Goal: Find specific page/section: Find specific page/section

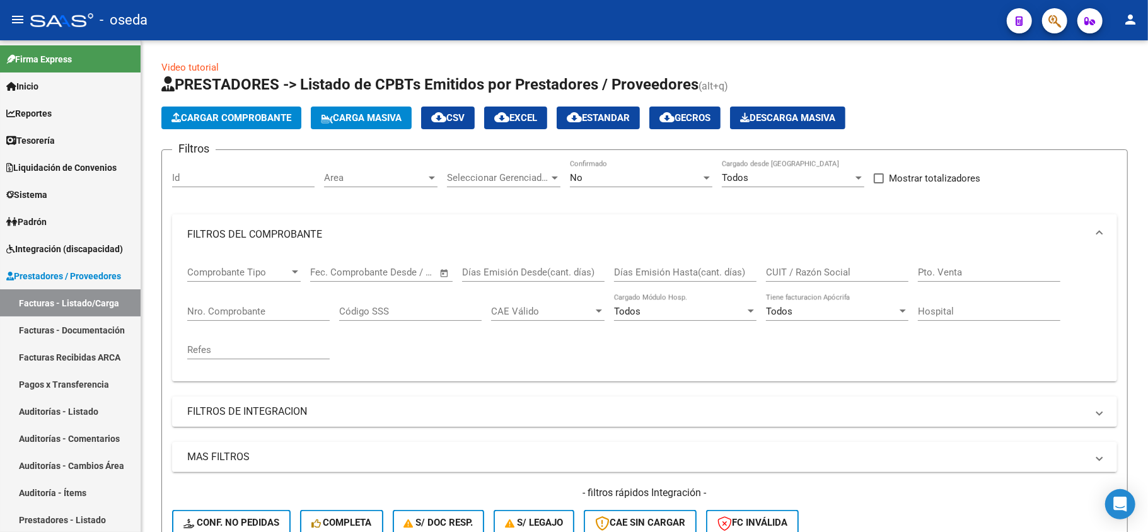
scroll to position [509, 0]
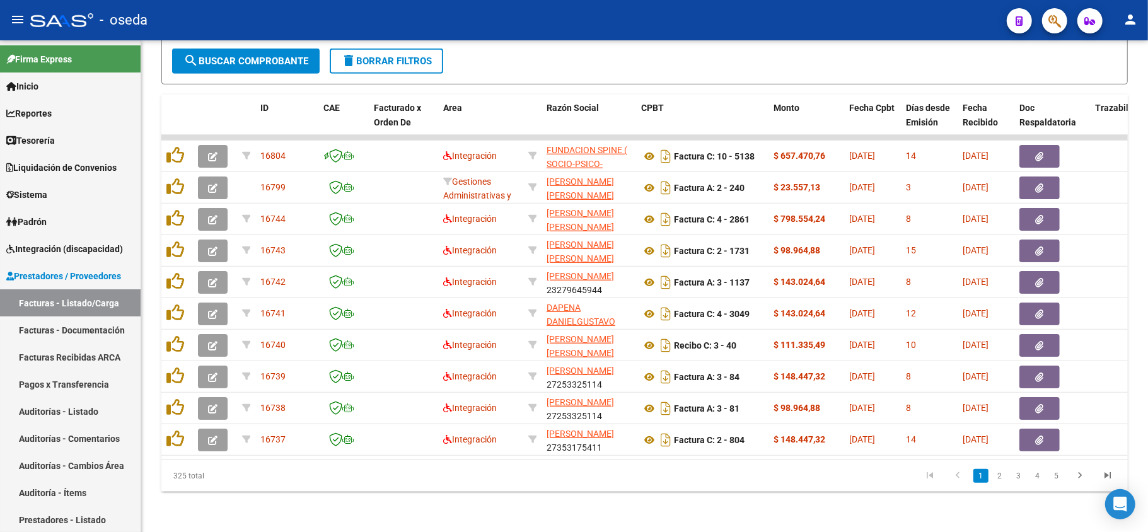
click at [1047, 23] on button "button" at bounding box center [1054, 20] width 25 height 25
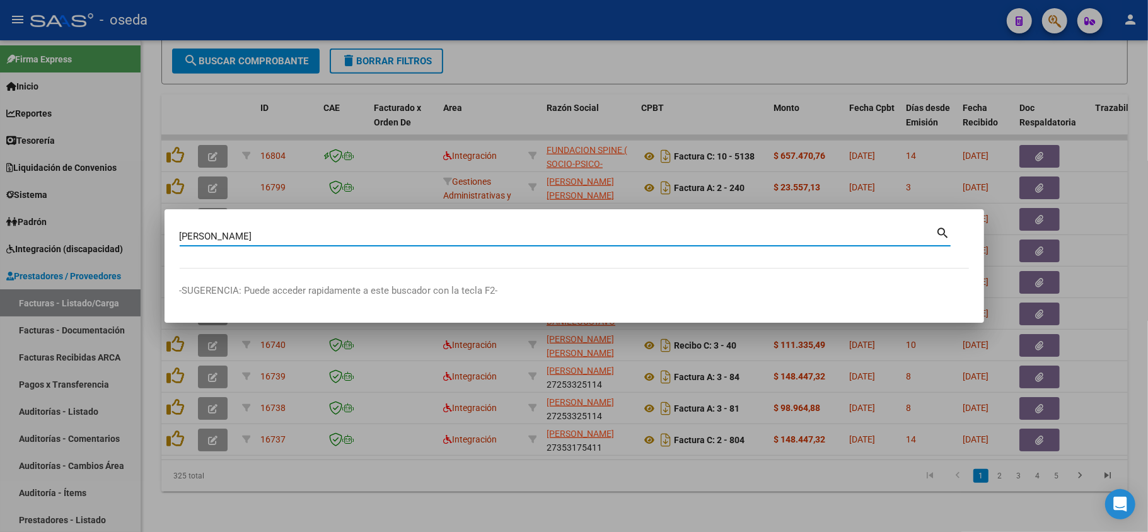
type input "[PERSON_NAME]"
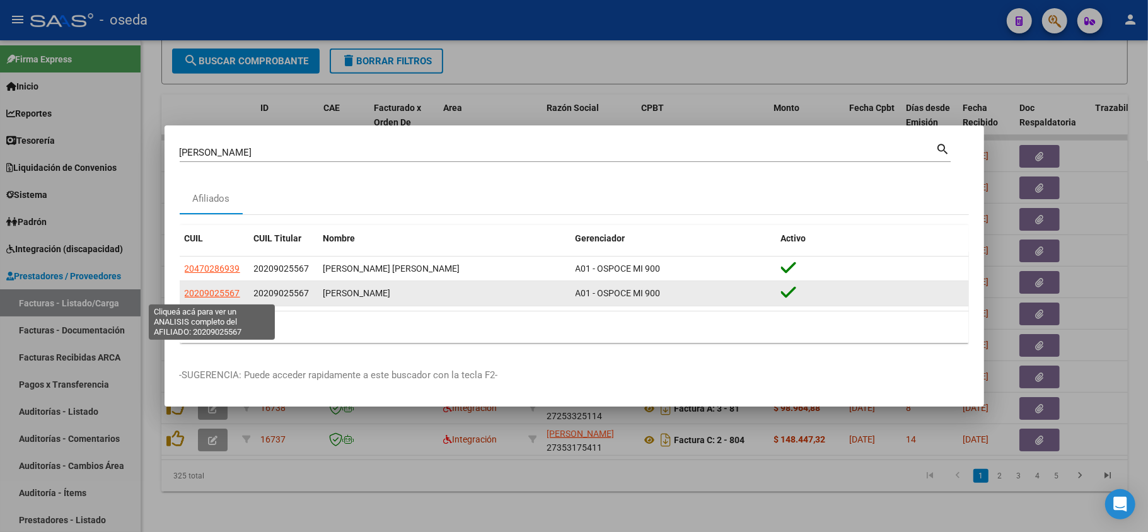
click at [204, 291] on span "20209025567" at bounding box center [212, 293] width 55 height 10
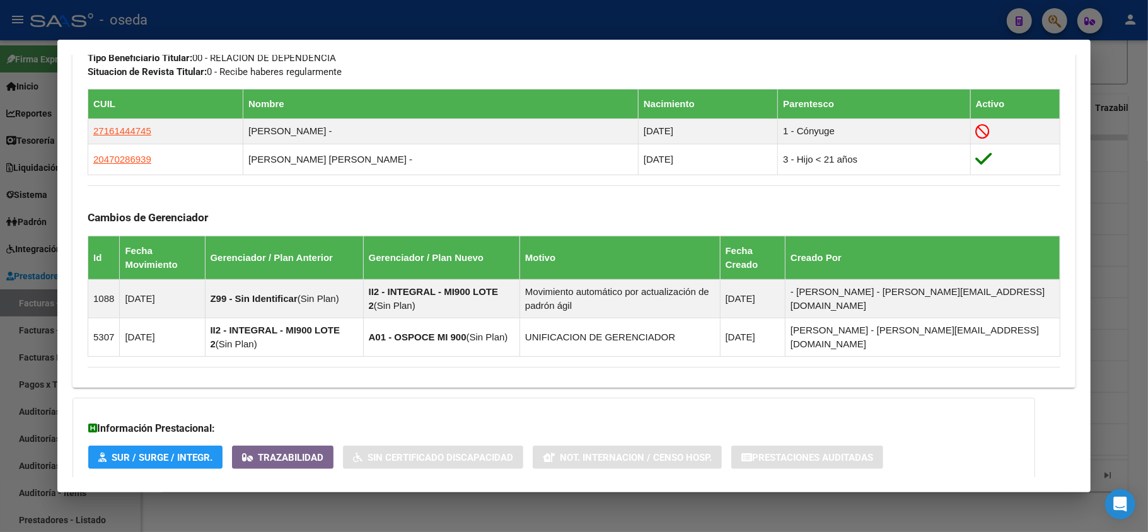
scroll to position [750, 0]
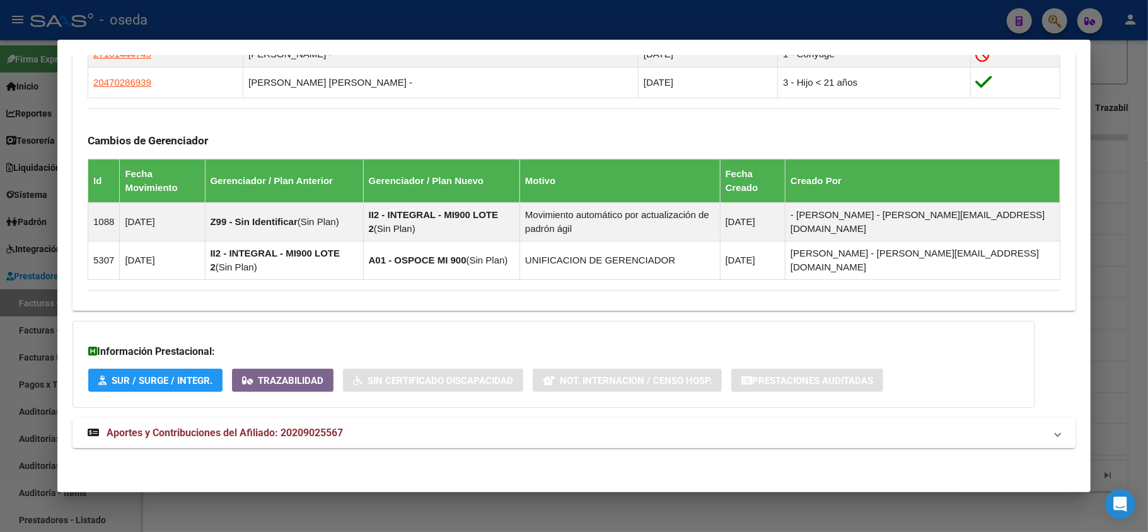
click at [320, 430] on span "Aportes y Contribuciones del Afiliado: 20209025567" at bounding box center [225, 433] width 236 height 12
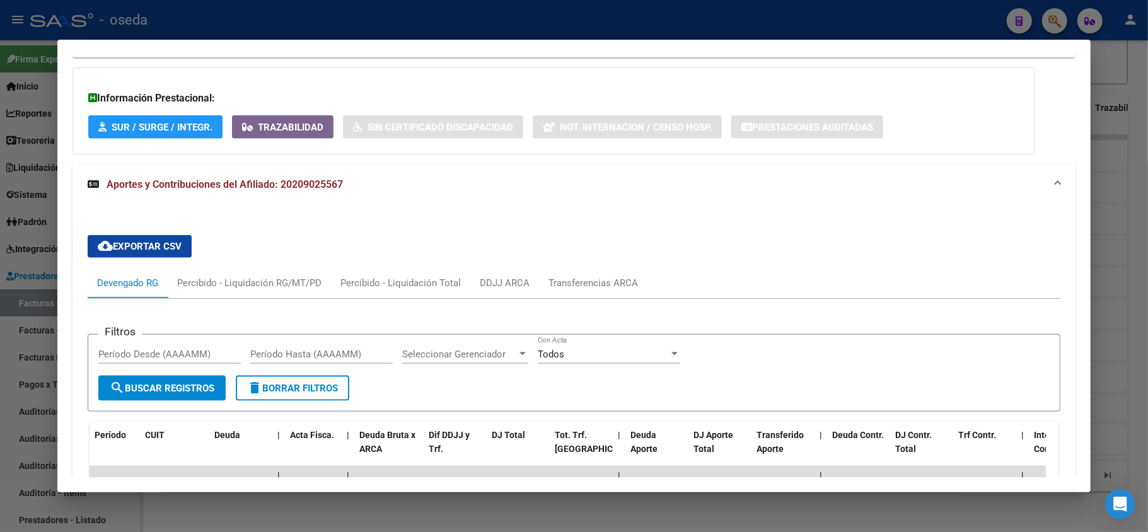
scroll to position [1171, 0]
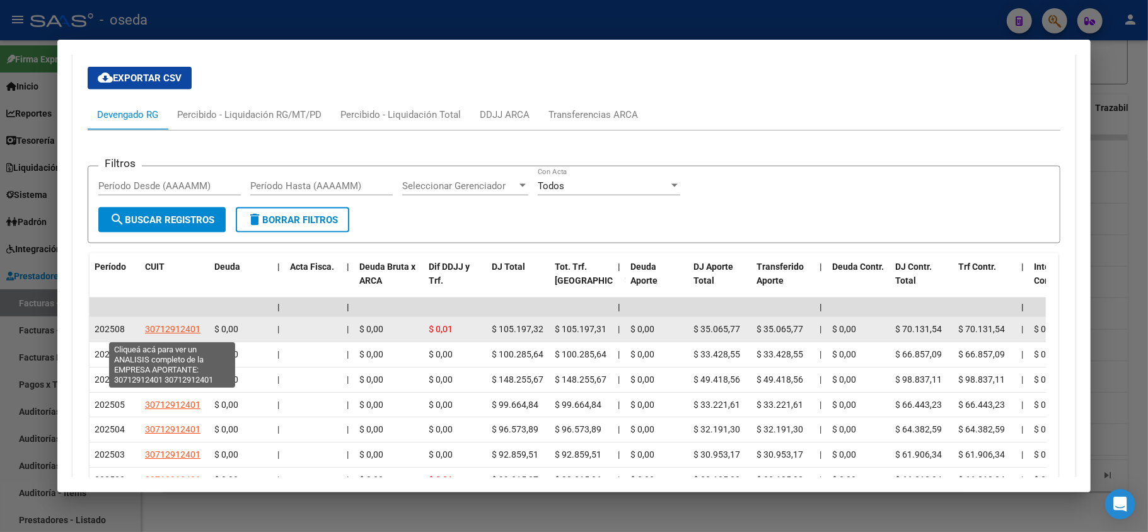
click at [180, 334] on span "30712912401" at bounding box center [172, 329] width 55 height 10
type textarea "30712912401"
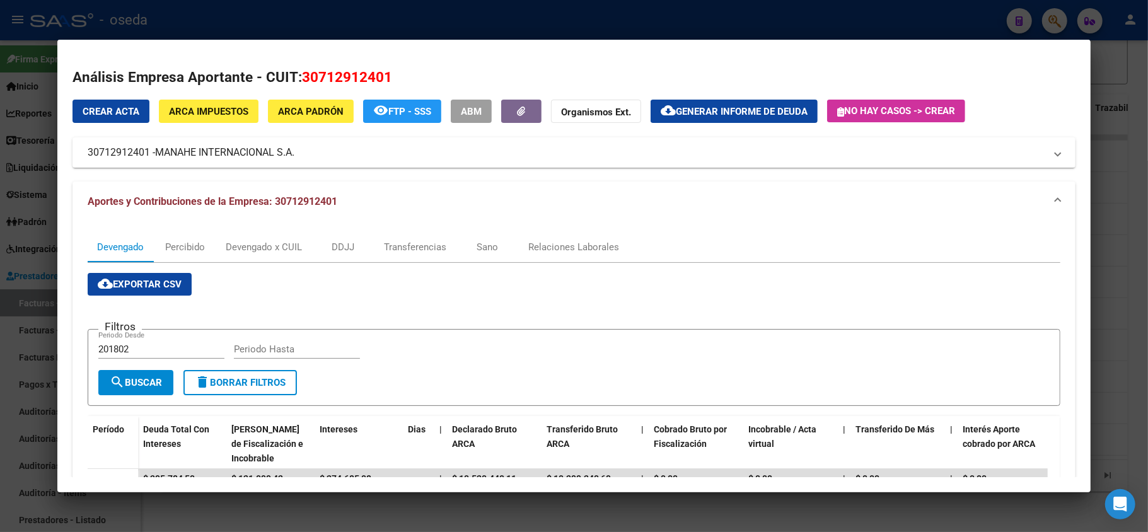
click at [0, 319] on div at bounding box center [574, 266] width 1148 height 532
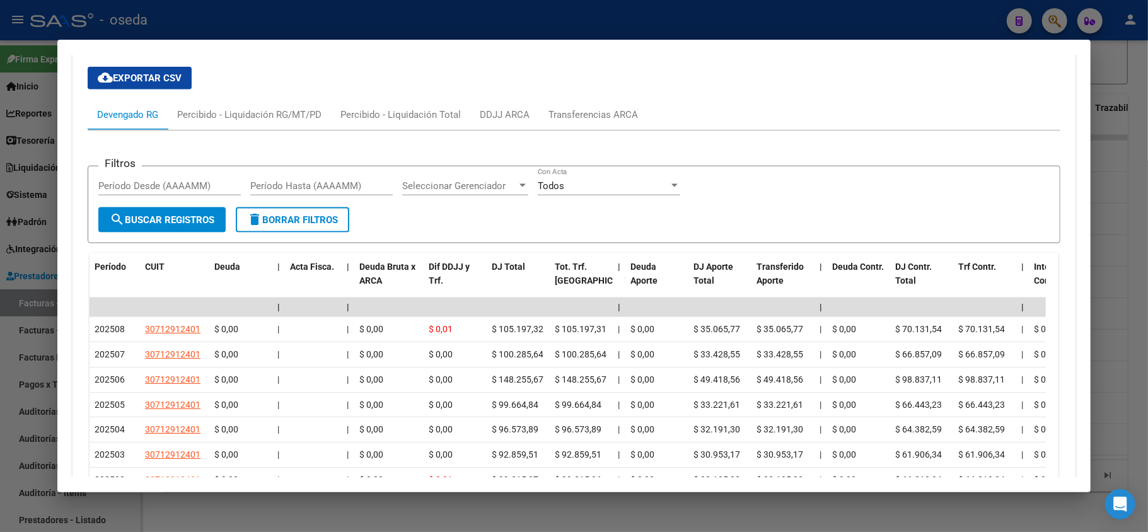
click at [0, 319] on div at bounding box center [574, 266] width 1148 height 532
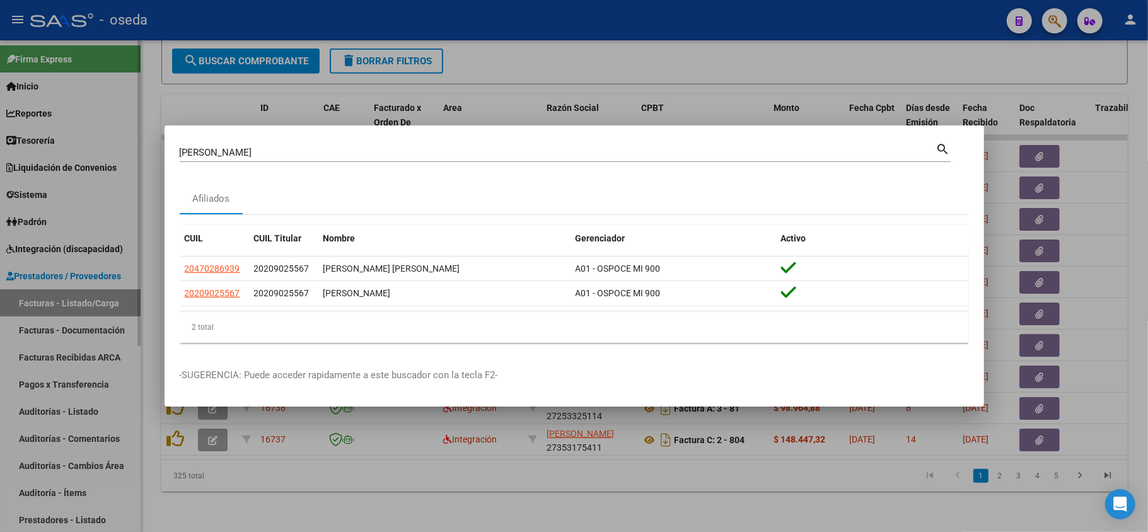
drag, startPoint x: 18, startPoint y: 217, endPoint x: 15, endPoint y: 209, distance: 8.0
click at [18, 218] on div at bounding box center [574, 266] width 1148 height 532
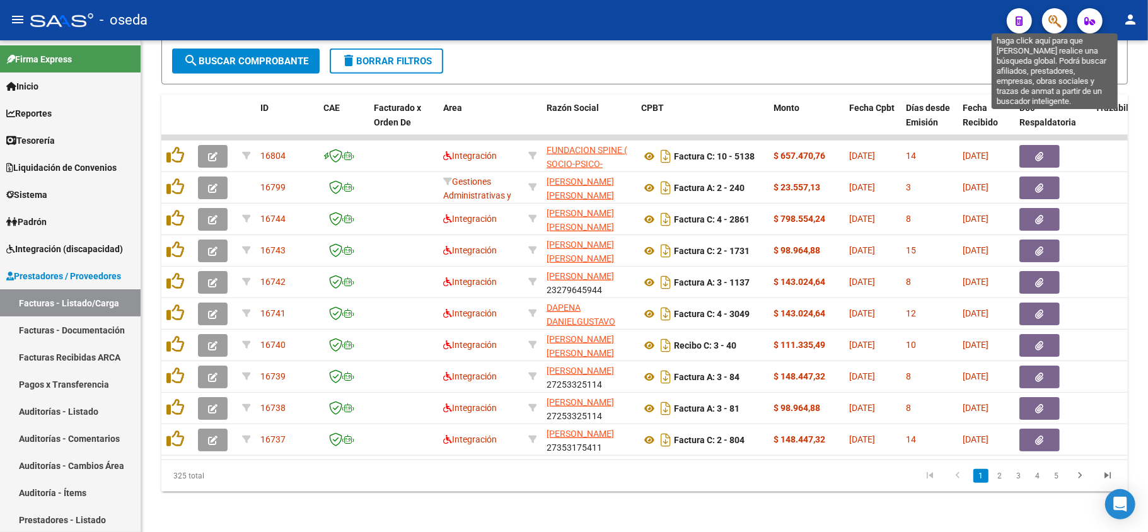
click at [1052, 28] on icon "button" at bounding box center [1055, 21] width 13 height 15
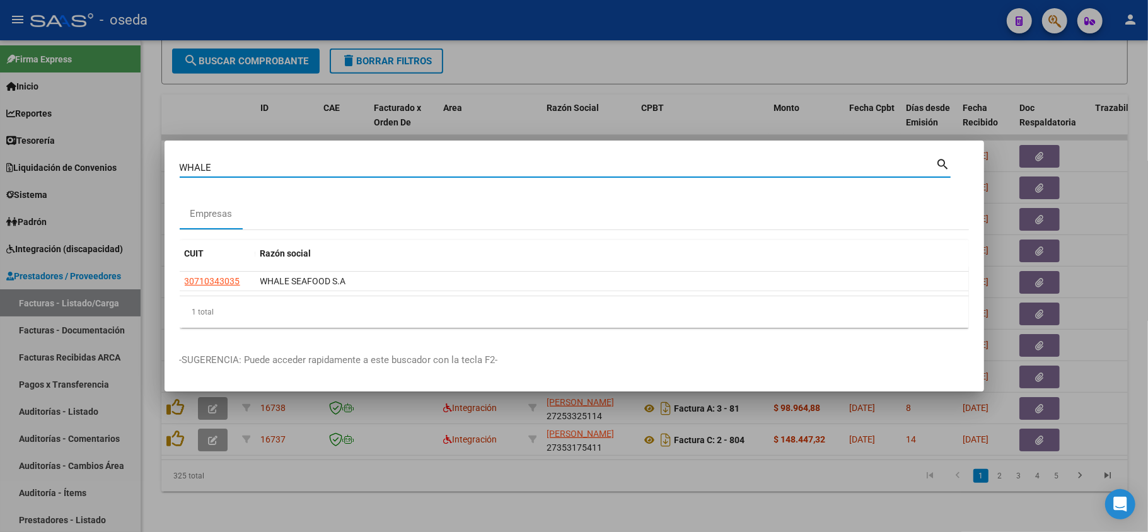
click at [402, 160] on div "WHALE Buscar (apellido, dni, [PERSON_NAME], nro traspaso, cuit, obra social)" at bounding box center [558, 167] width 757 height 19
click at [400, 170] on input "WHALE" at bounding box center [558, 167] width 757 height 11
click at [240, 158] on div "MANCARD Buscar (apellido, dni, [PERSON_NAME], nro [PERSON_NAME], cuit, obra soc…" at bounding box center [558, 167] width 757 height 19
click at [240, 163] on input "MANCARD" at bounding box center [558, 167] width 757 height 11
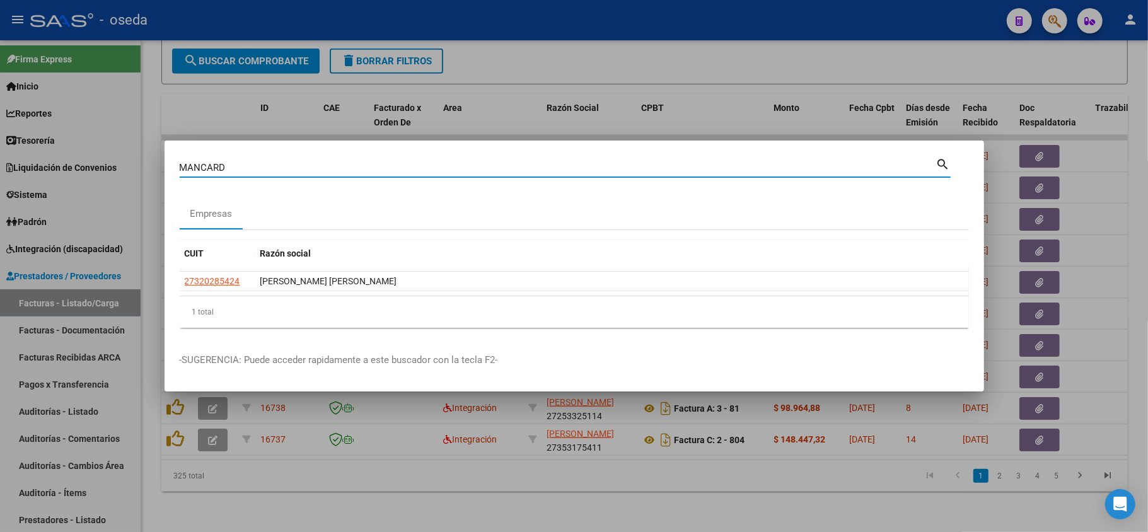
click at [240, 163] on input "MANCARD" at bounding box center [558, 167] width 757 height 11
type input "SASIM"
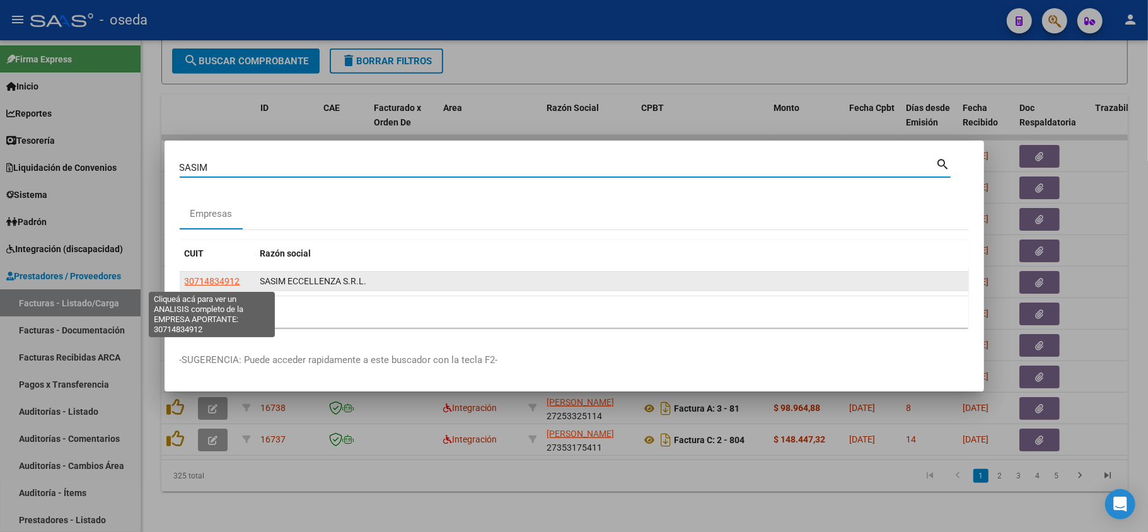
click at [207, 278] on span "30714834912" at bounding box center [212, 281] width 55 height 10
type textarea "30714834912"
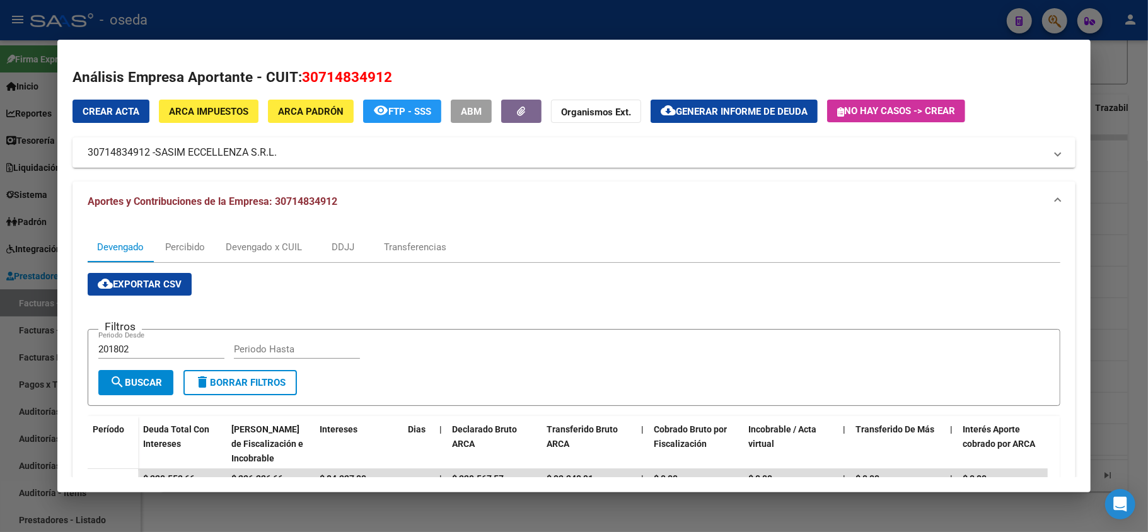
click at [243, 115] on span "ARCA Impuestos" at bounding box center [208, 111] width 79 height 11
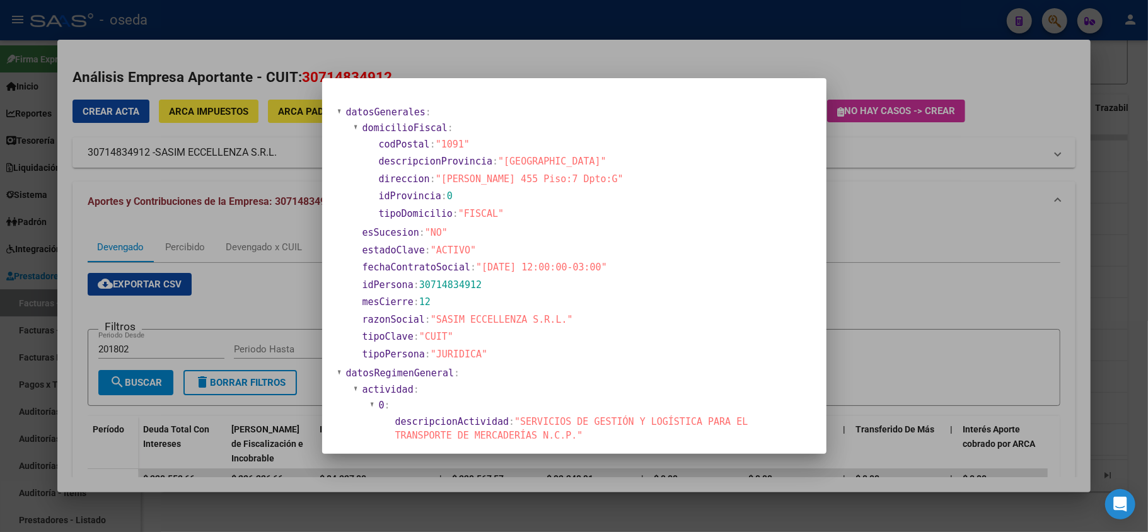
click at [280, 220] on div at bounding box center [574, 266] width 1148 height 532
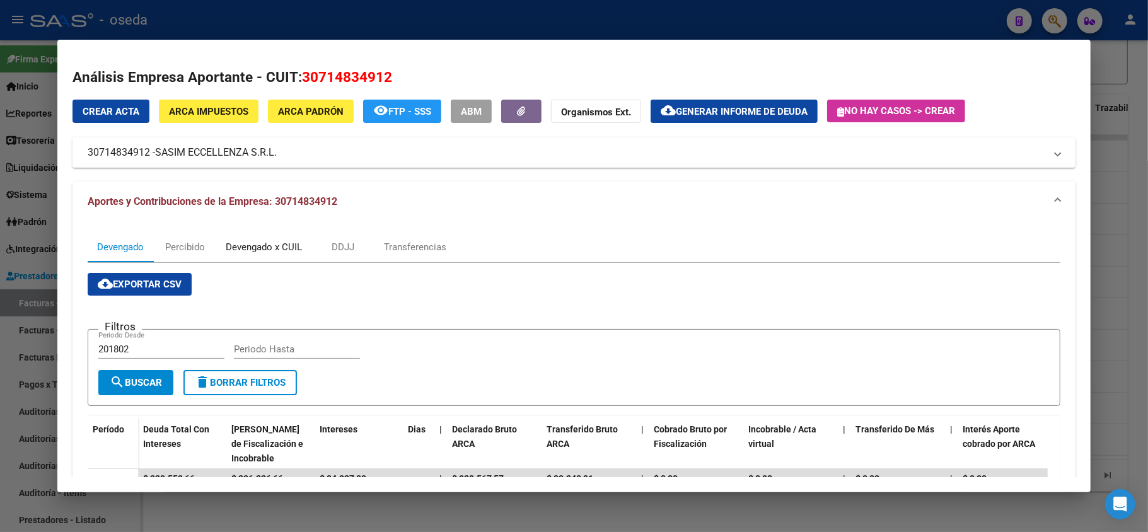
click at [281, 242] on div "Devengado x CUIL" at bounding box center [264, 247] width 76 height 14
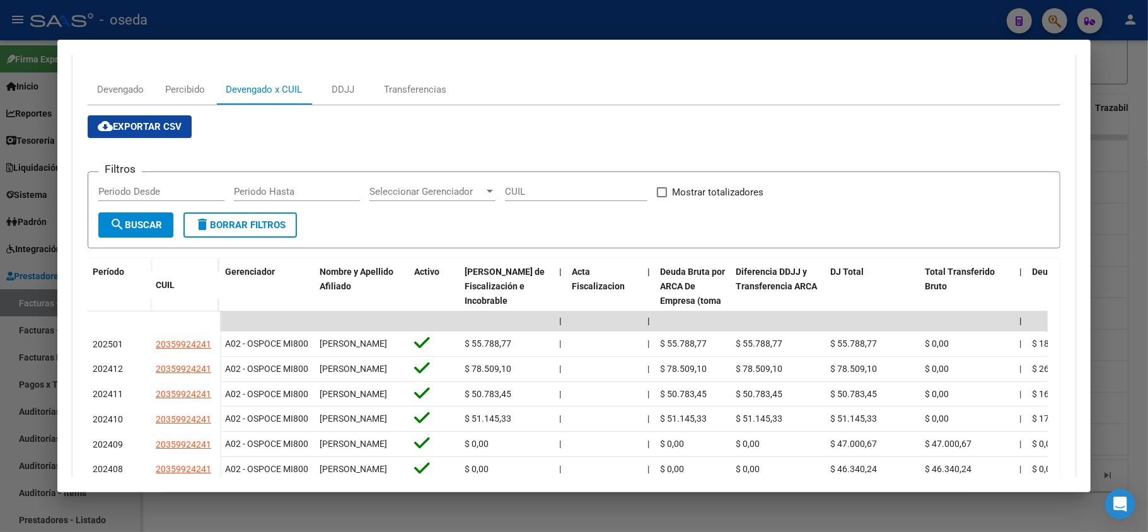
scroll to position [242, 0]
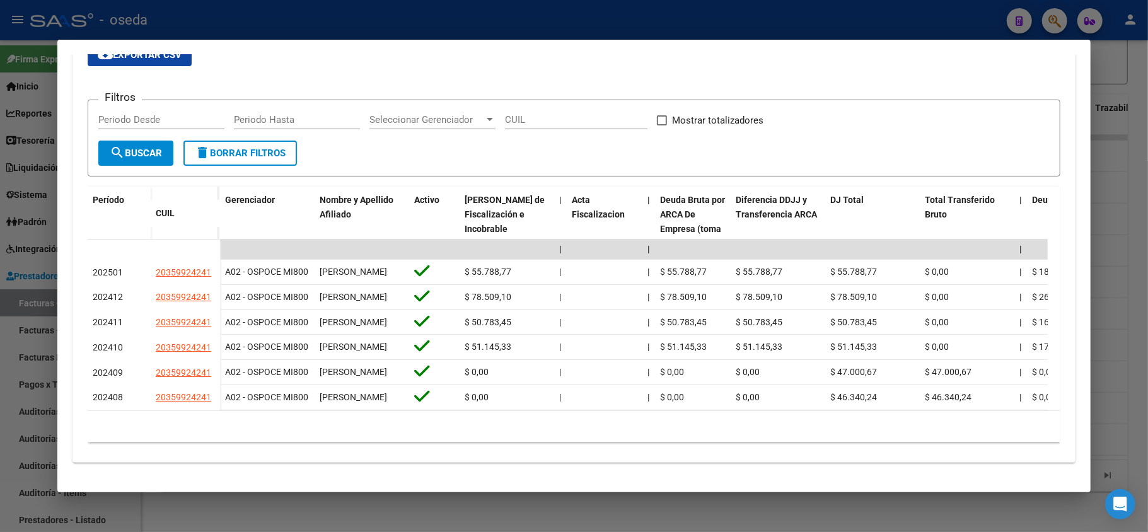
click at [0, 160] on div at bounding box center [574, 266] width 1148 height 532
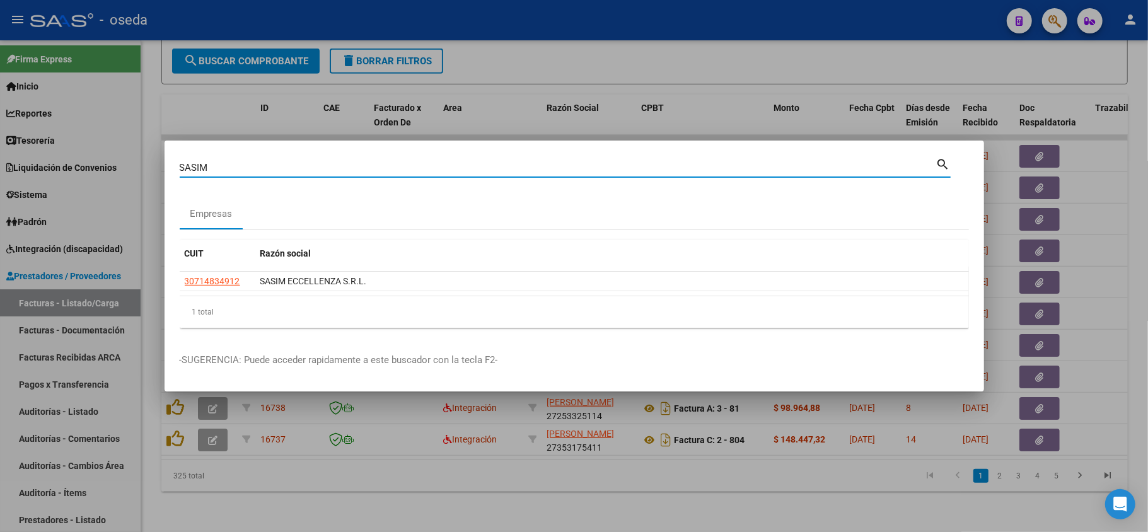
click at [219, 164] on input "SASIM" at bounding box center [558, 167] width 757 height 11
type input "PEON"
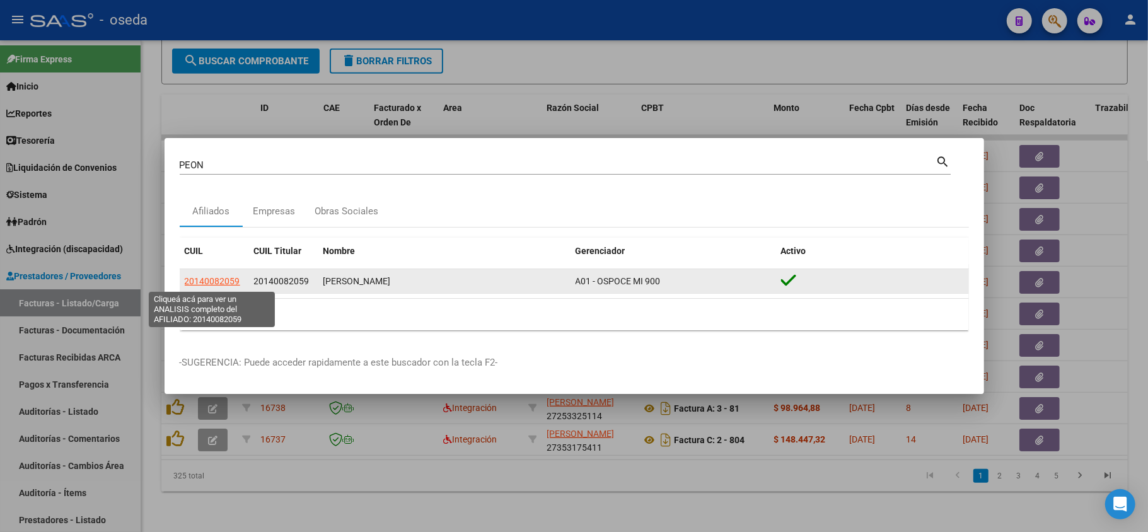
click at [218, 286] on span "20140082059" at bounding box center [212, 281] width 55 height 10
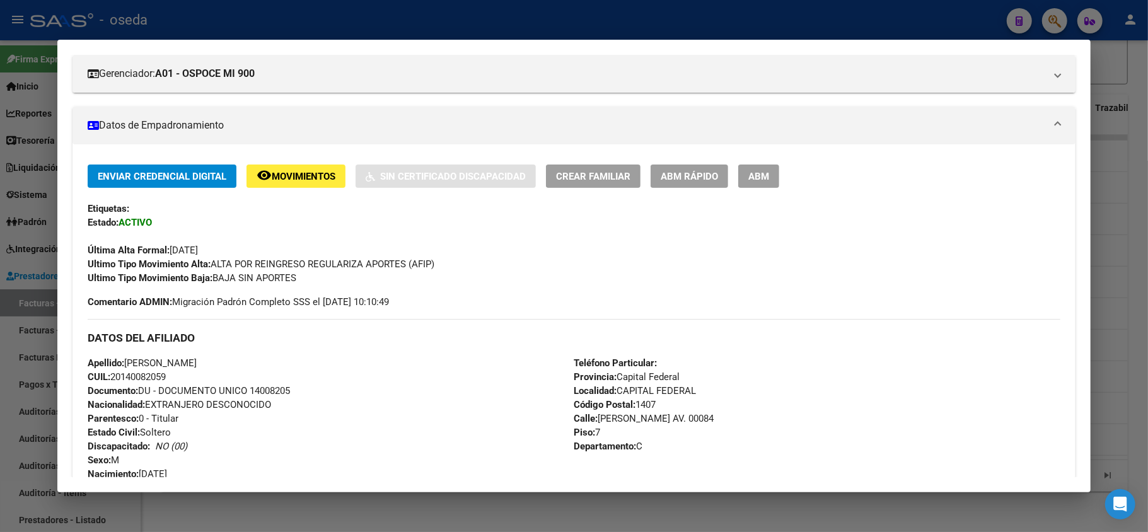
scroll to position [0, 0]
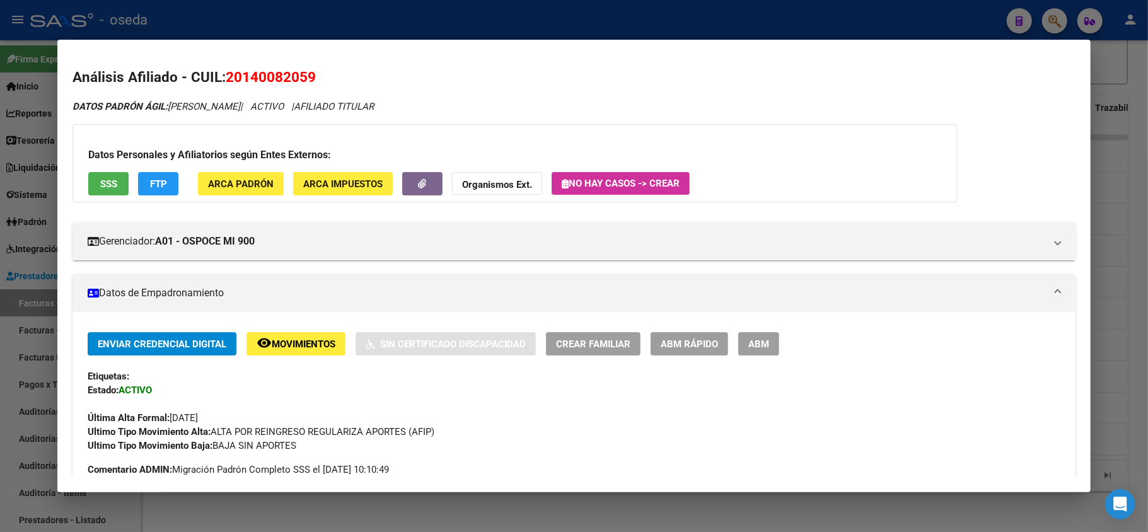
click at [0, 245] on div at bounding box center [574, 266] width 1148 height 532
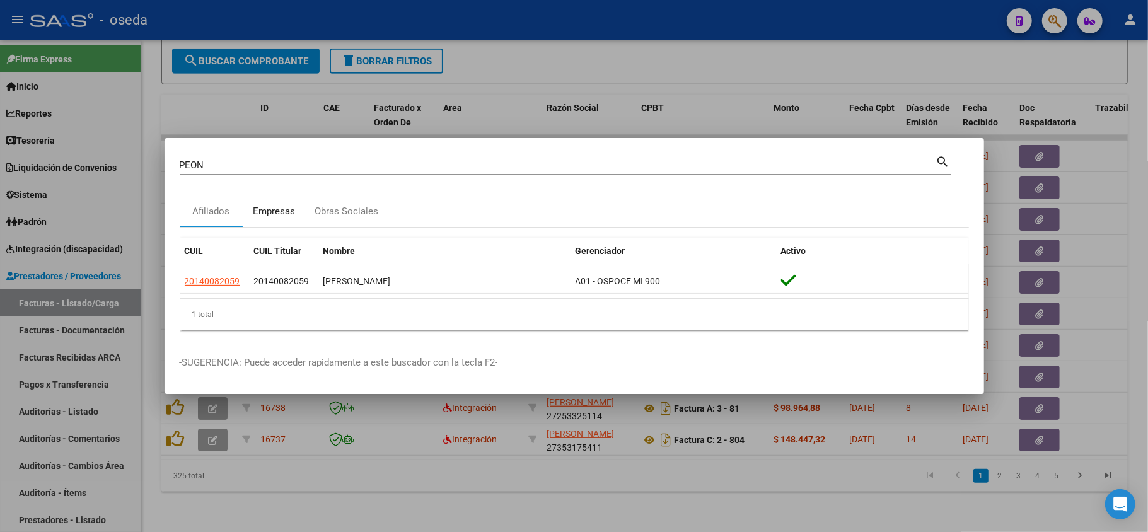
click at [290, 212] on div "Empresas" at bounding box center [274, 211] width 42 height 15
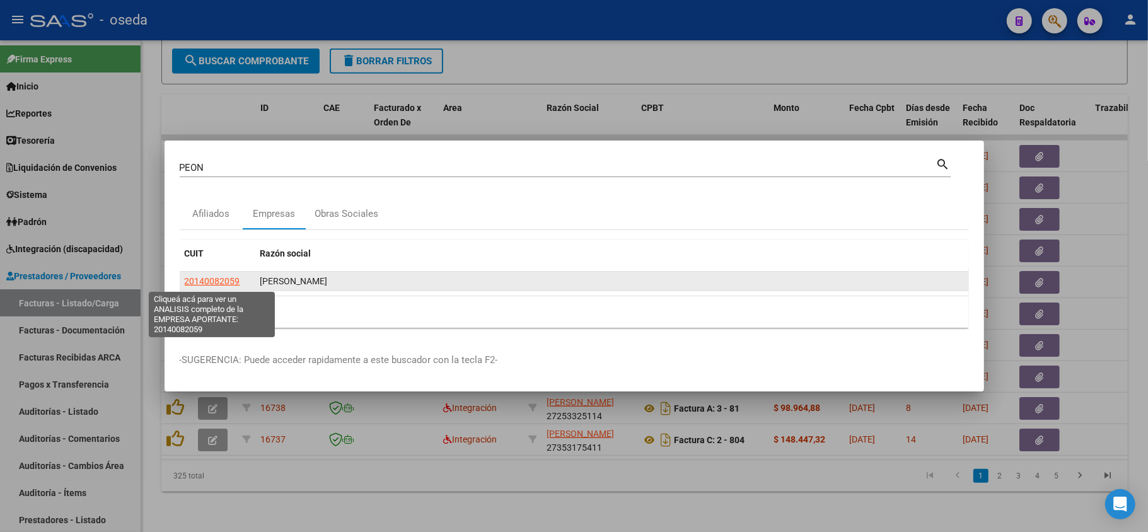
click at [205, 285] on span "20140082059" at bounding box center [212, 281] width 55 height 10
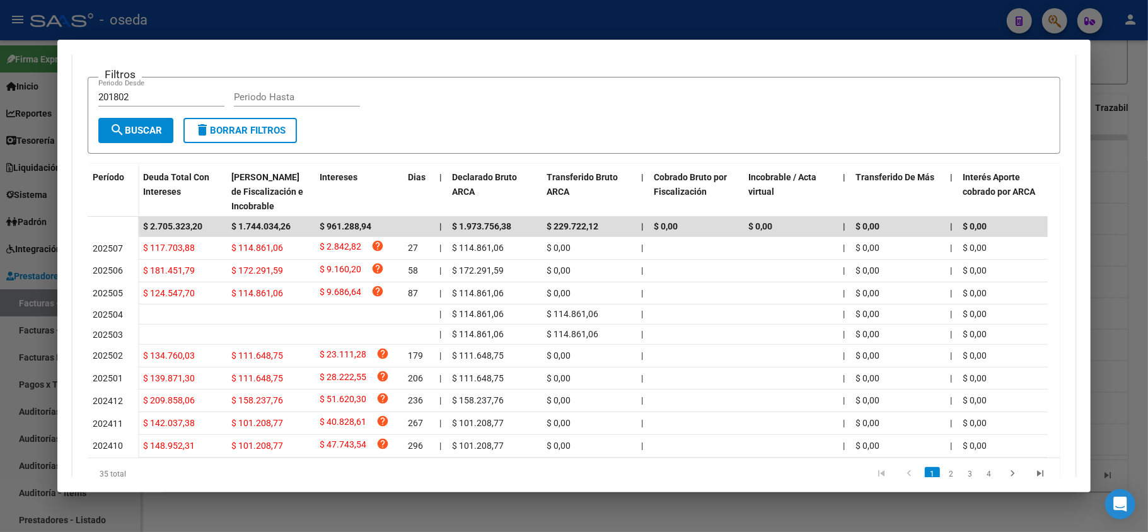
scroll to position [168, 0]
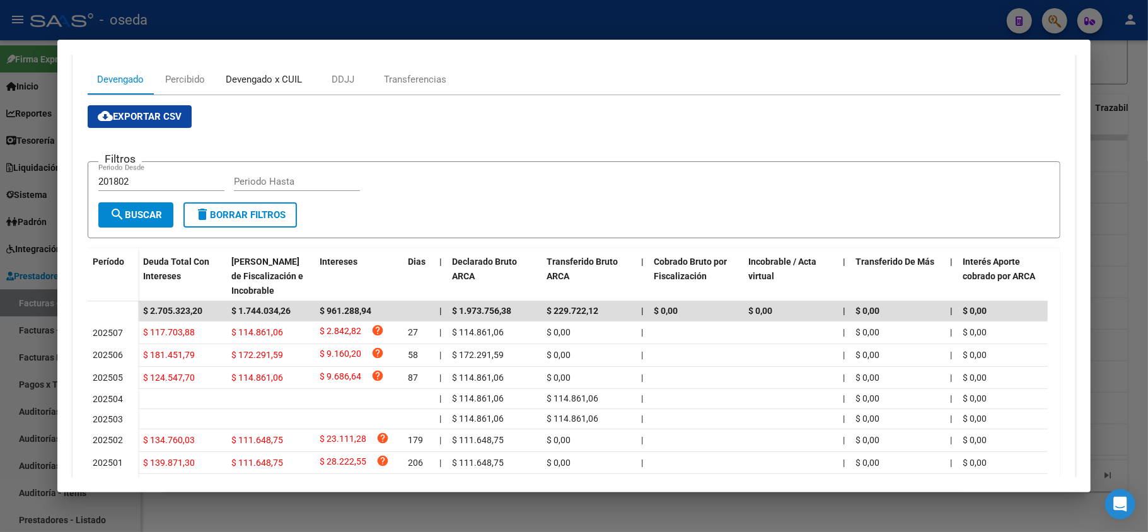
click at [240, 74] on div "Devengado x CUIL" at bounding box center [264, 80] width 76 height 14
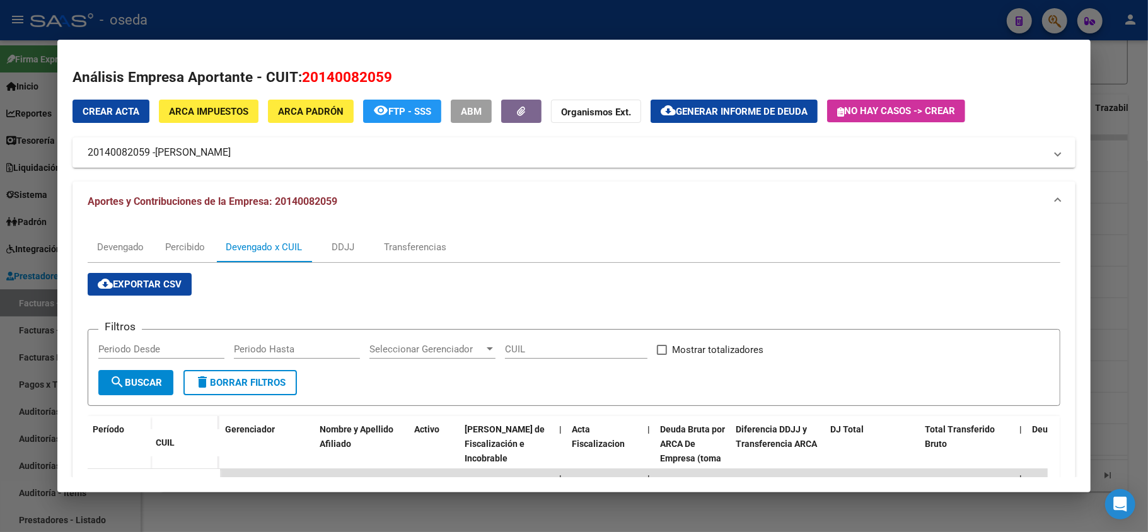
scroll to position [252, 0]
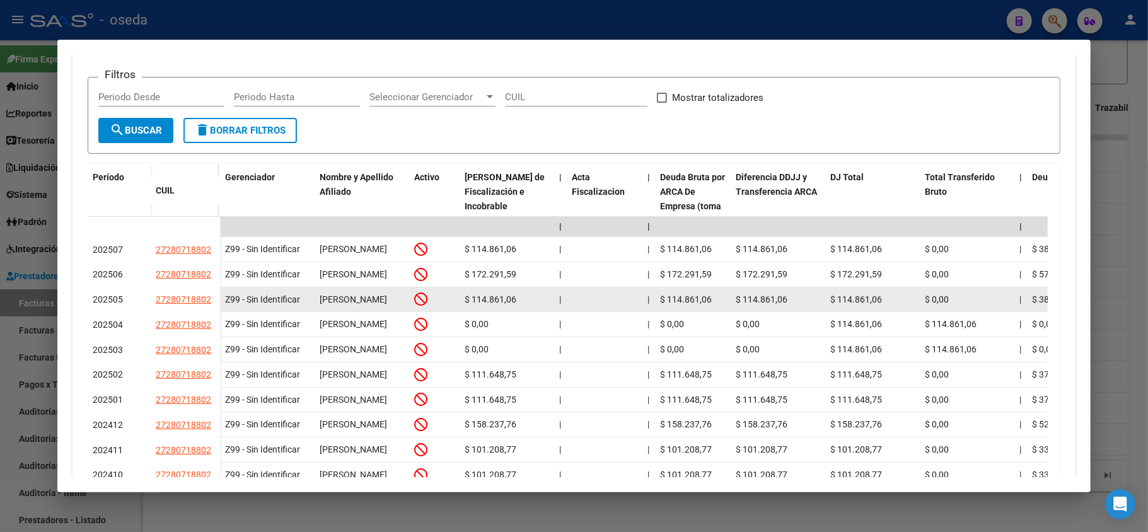
click at [190, 291] on datatable-body-cell "27280718802" at bounding box center [185, 300] width 69 height 25
click at [188, 303] on span "27280718802" at bounding box center [183, 299] width 55 height 10
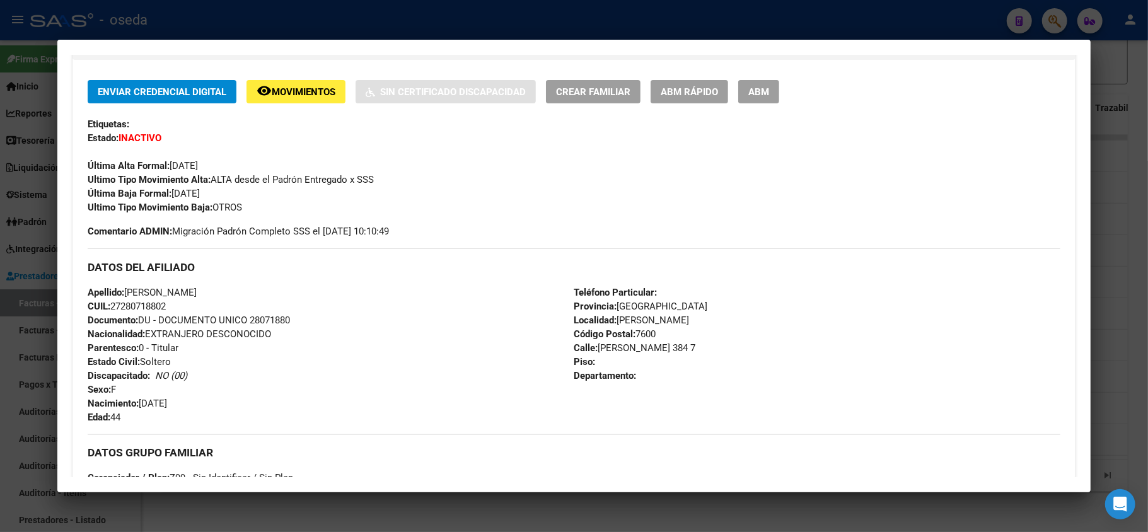
scroll to position [564, 0]
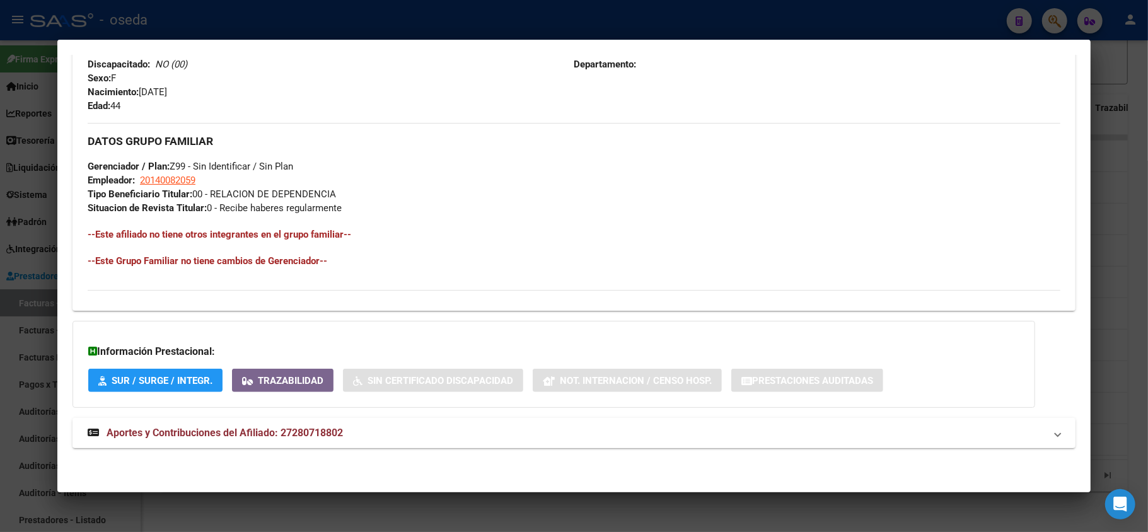
click at [217, 422] on mat-expansion-panel-header "Aportes y Contribuciones del Afiliado: 27280718802" at bounding box center [574, 433] width 1003 height 30
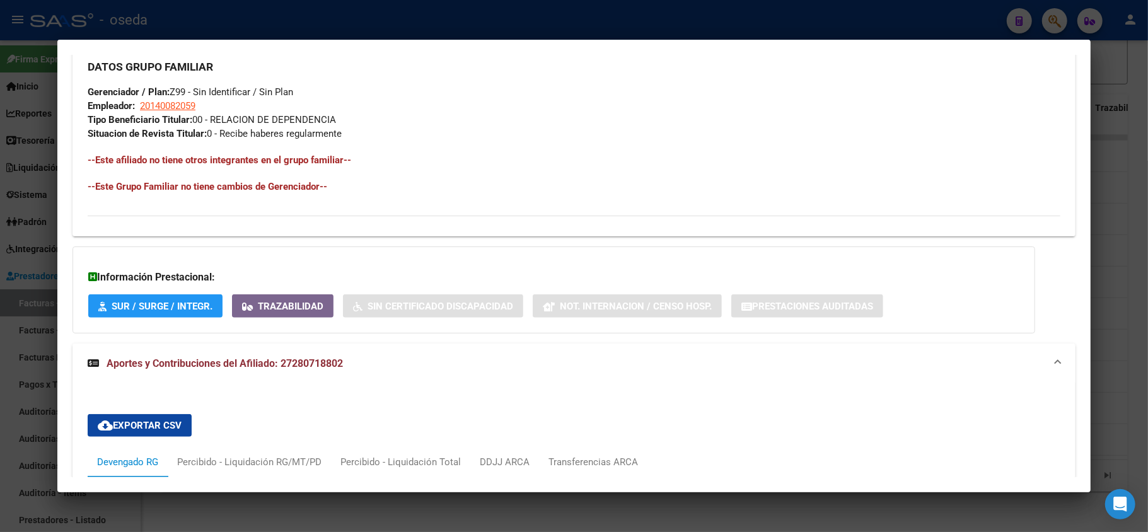
scroll to position [880, 0]
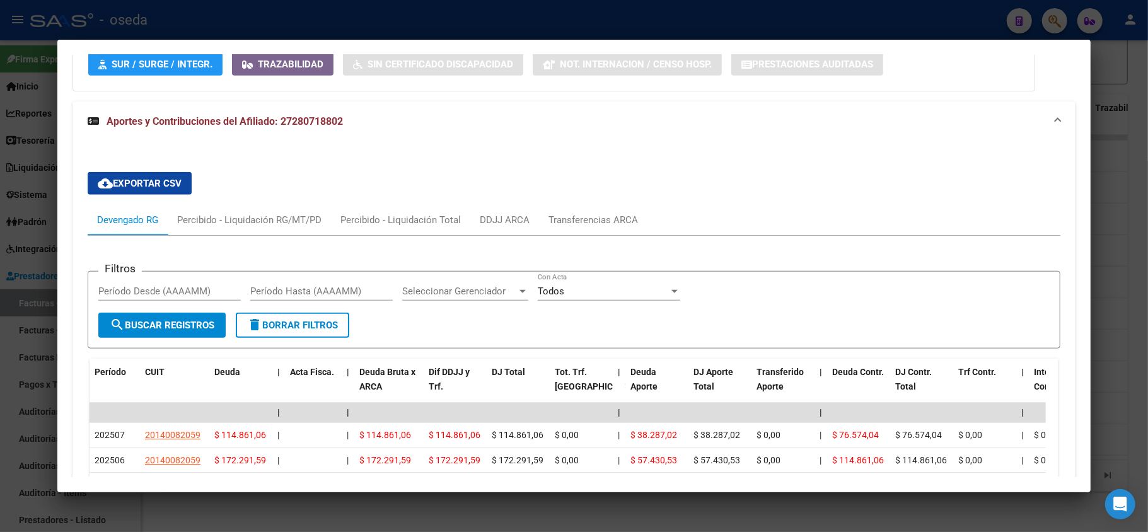
click at [1, 266] on div at bounding box center [574, 266] width 1148 height 532
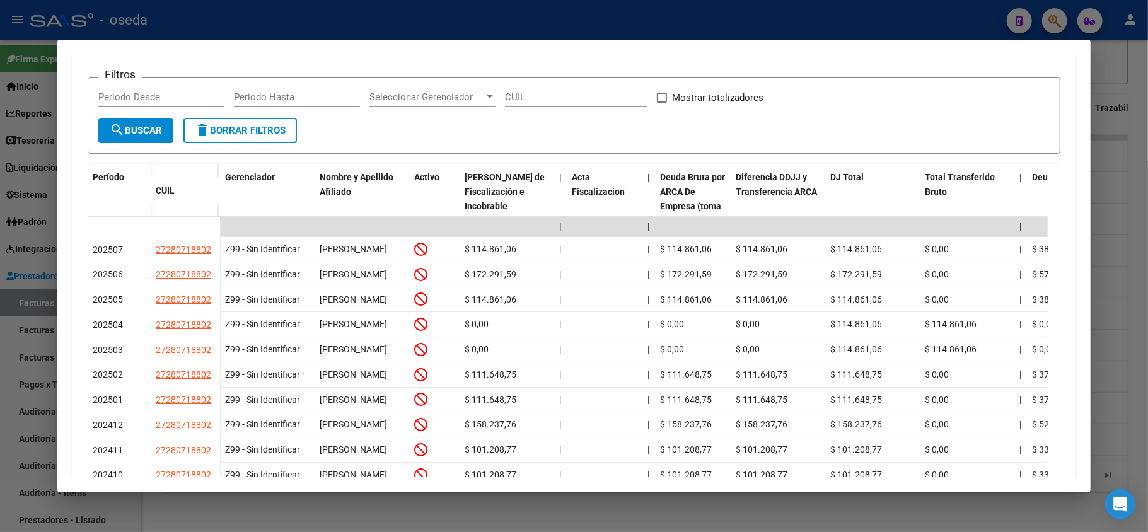
click at [23, 261] on div at bounding box center [574, 266] width 1148 height 532
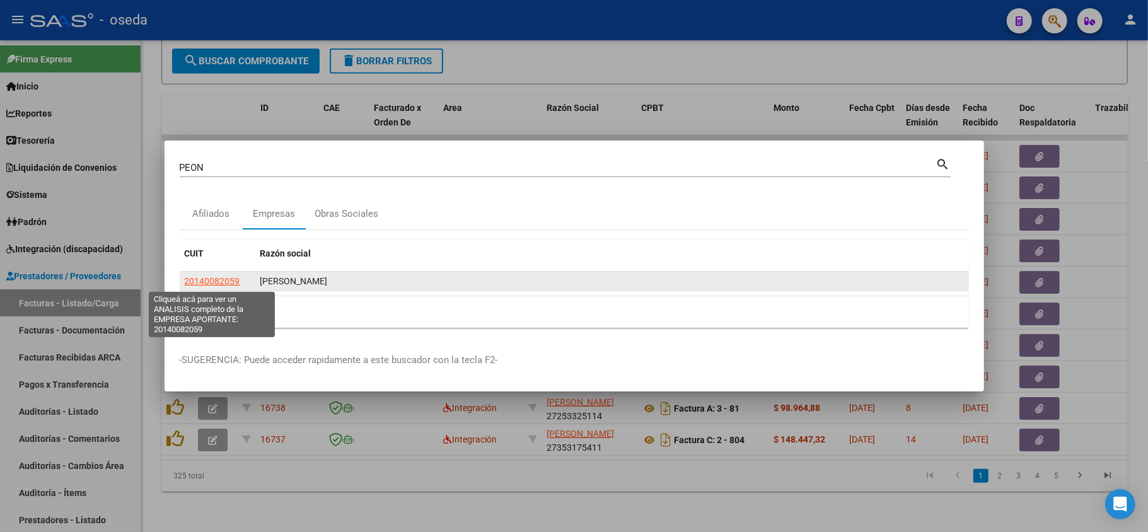
click at [217, 281] on span "20140082059" at bounding box center [212, 281] width 55 height 10
type textarea "20140082059"
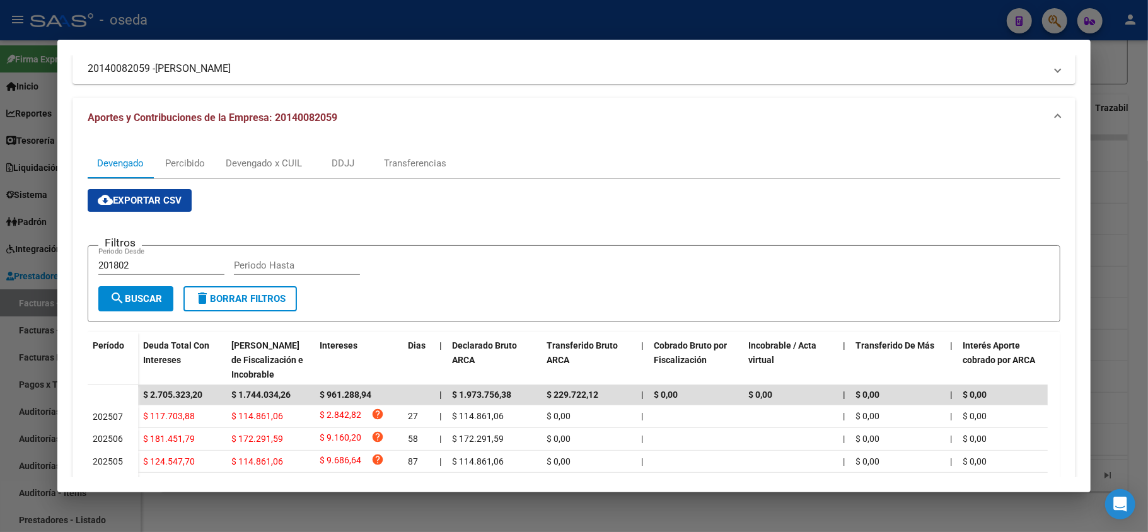
scroll to position [0, 0]
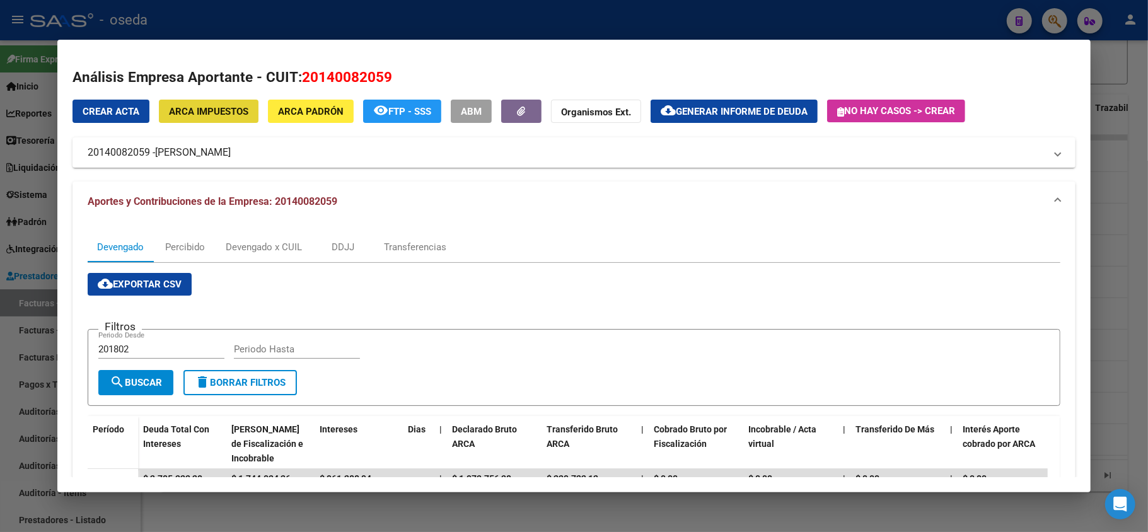
click at [190, 114] on span "ARCA Impuestos" at bounding box center [208, 111] width 79 height 11
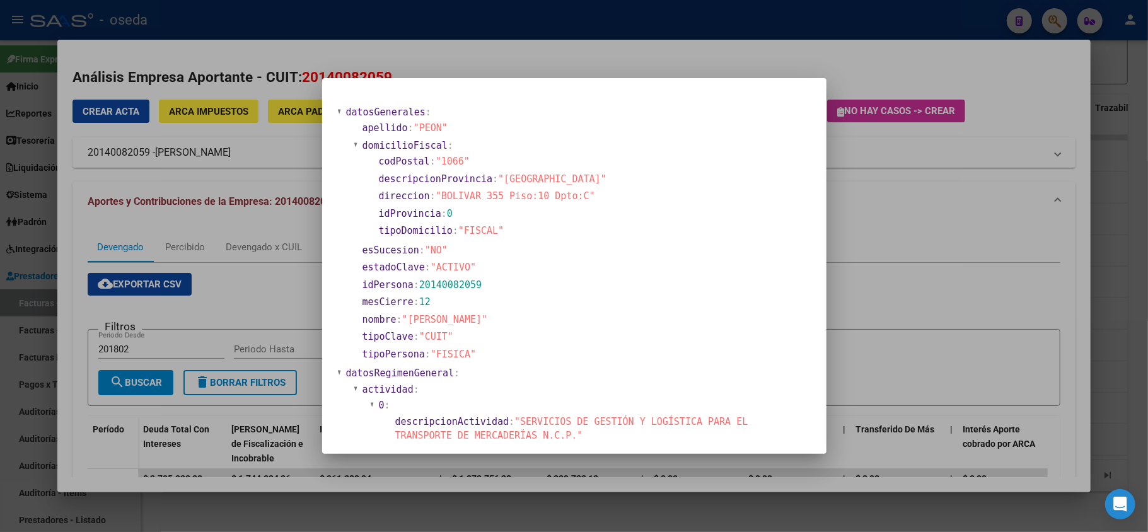
click at [220, 286] on div at bounding box center [574, 266] width 1148 height 532
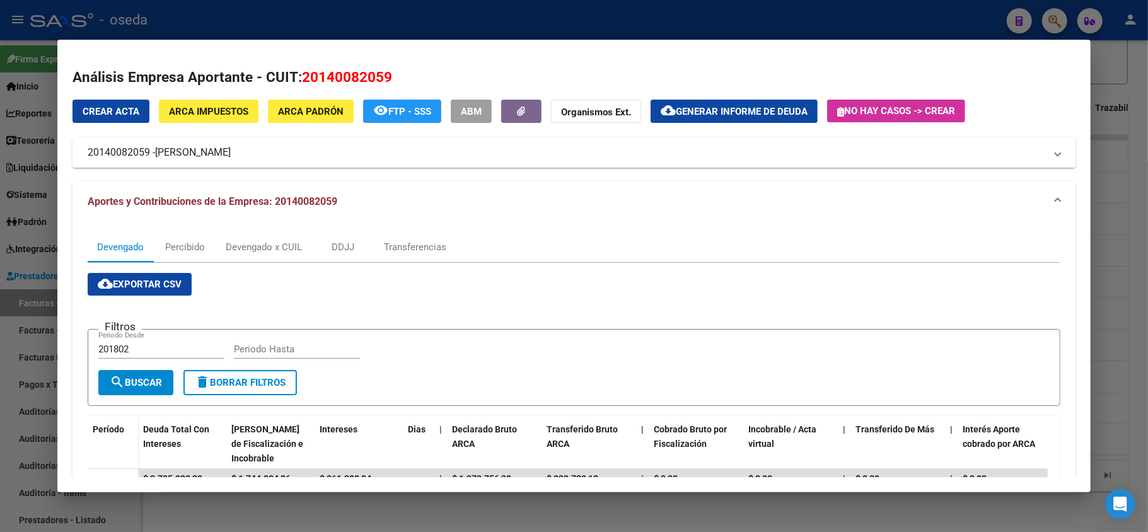
click at [0, 258] on div at bounding box center [574, 266] width 1148 height 532
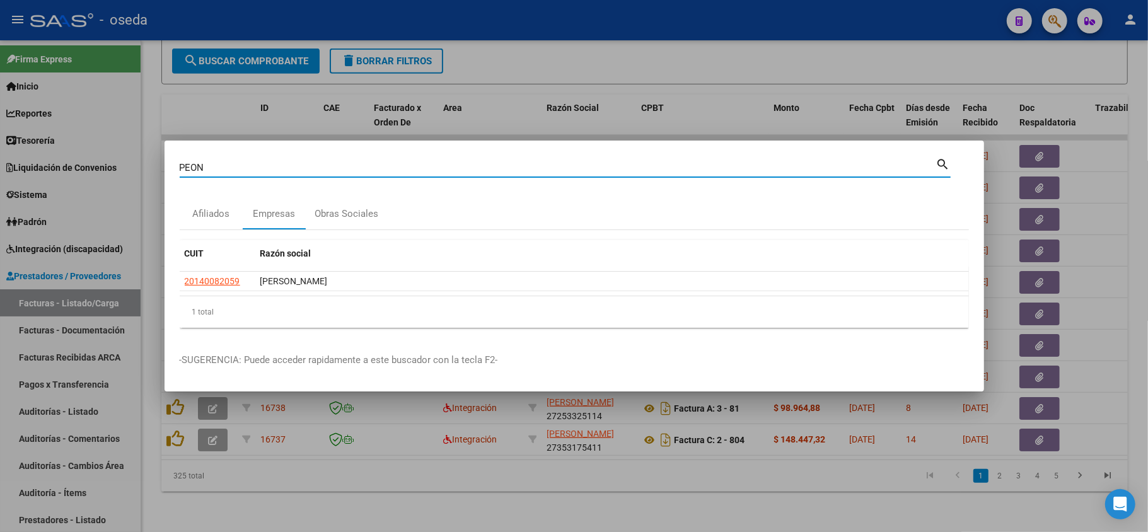
click at [218, 168] on input "PEON" at bounding box center [558, 167] width 757 height 11
type input "30714216992"
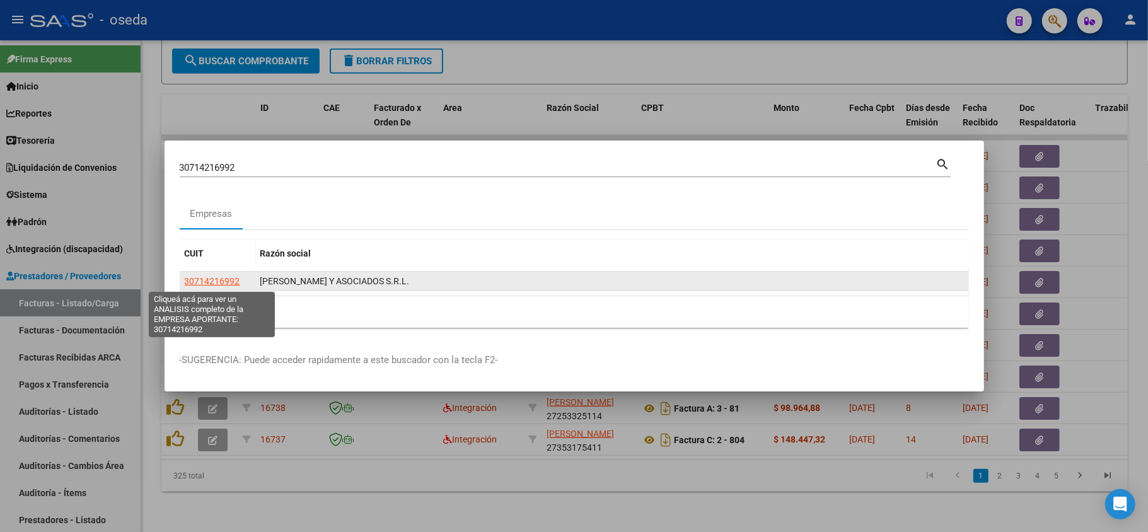
click at [221, 281] on span "30714216992" at bounding box center [212, 281] width 55 height 10
type textarea "30714216992"
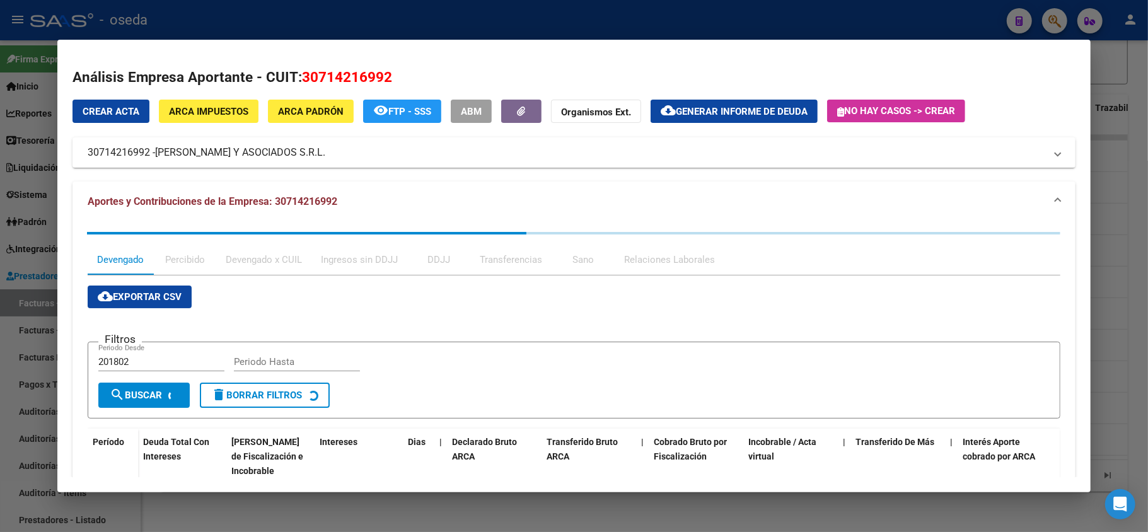
click at [184, 114] on span "ARCA Impuestos" at bounding box center [208, 111] width 79 height 11
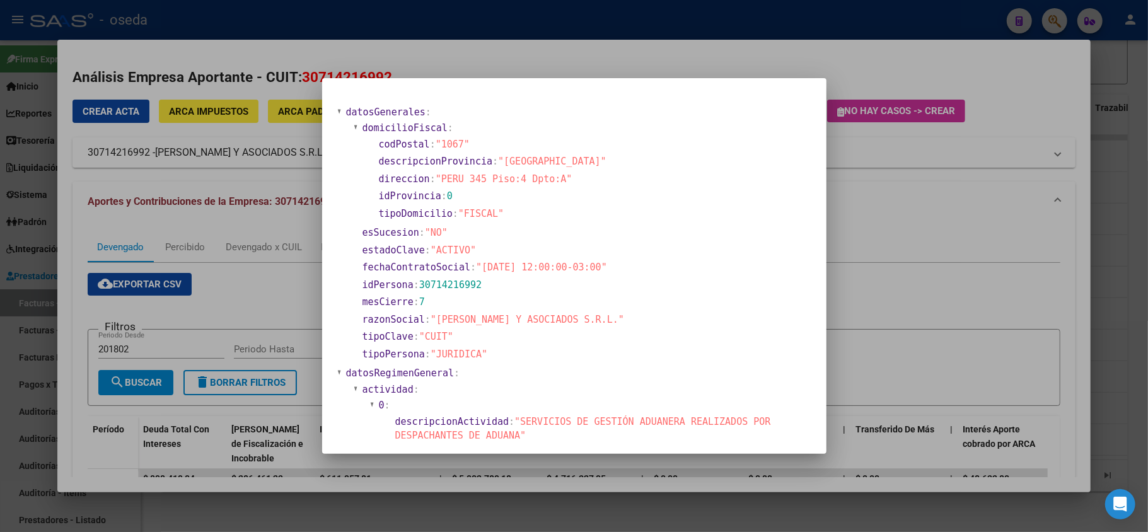
click at [183, 429] on div at bounding box center [574, 266] width 1148 height 532
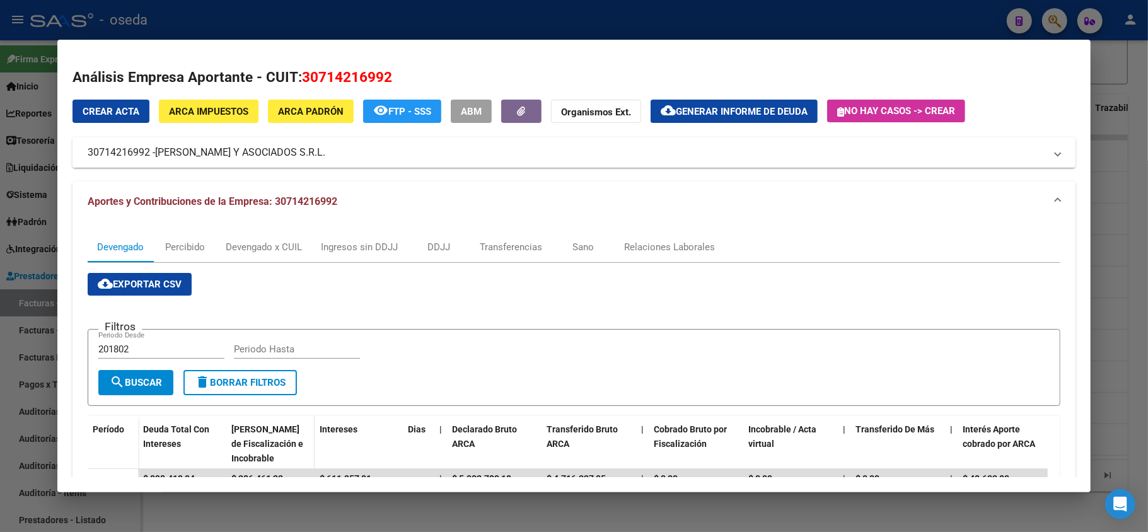
scroll to position [168, 0]
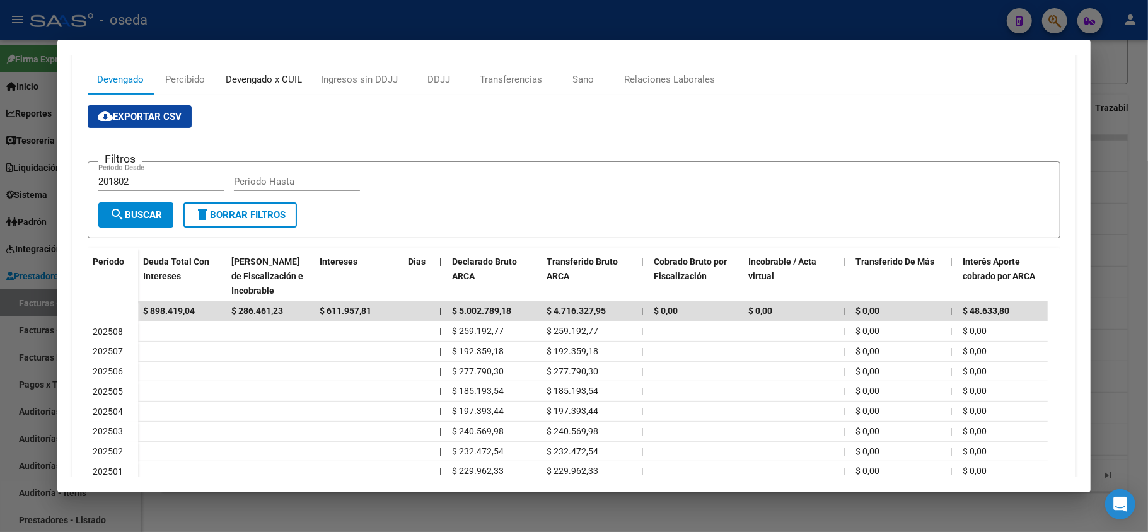
click at [274, 76] on div "Devengado x CUIL" at bounding box center [264, 80] width 76 height 14
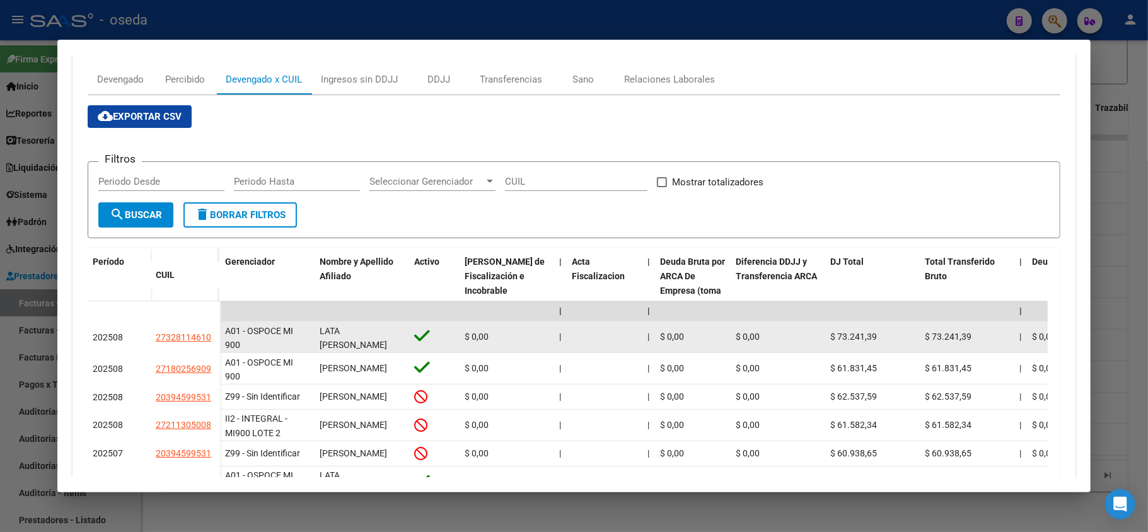
scroll to position [252, 0]
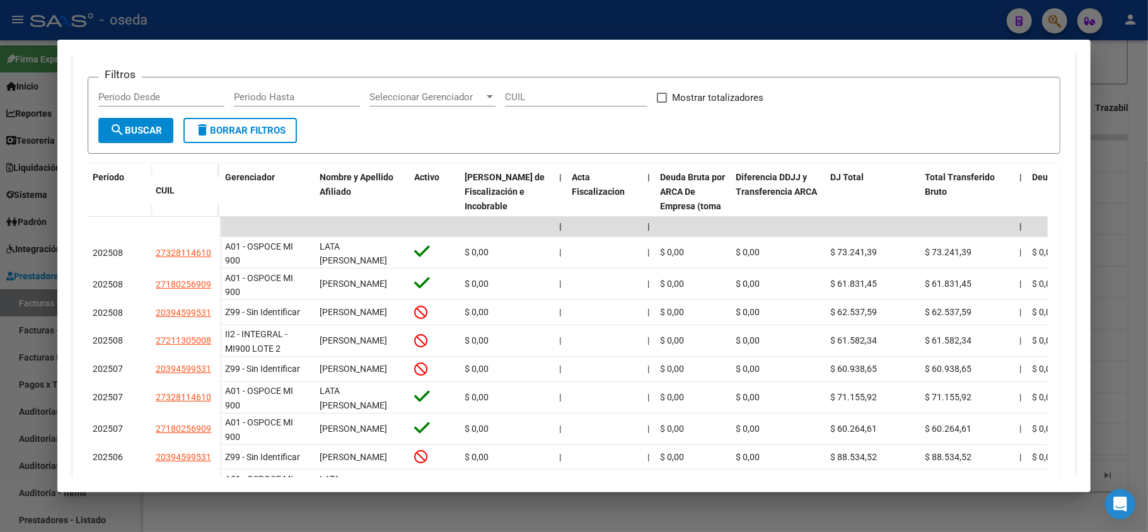
click at [0, 394] on div at bounding box center [574, 266] width 1148 height 532
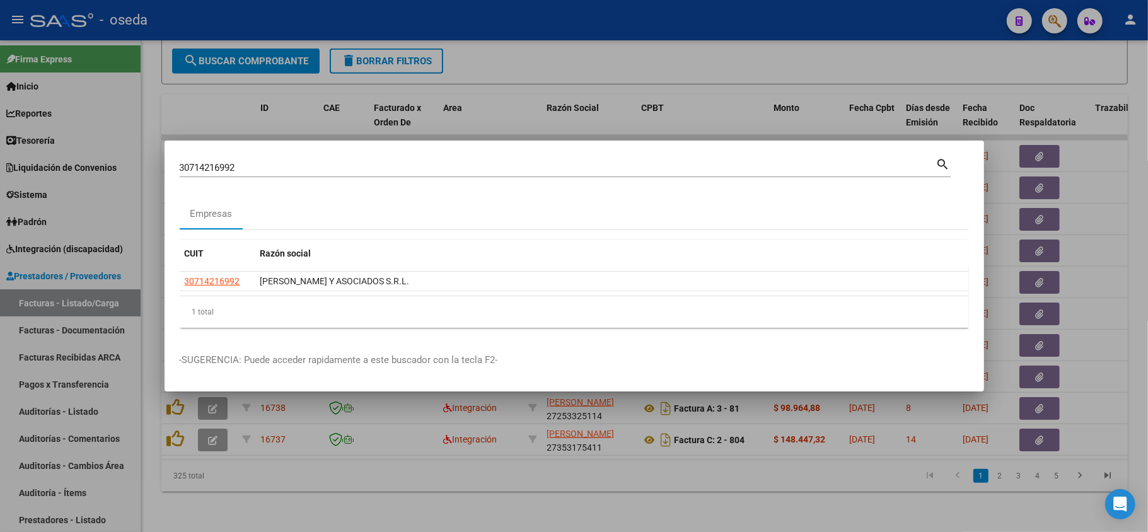
click at [342, 170] on input "30714216992" at bounding box center [558, 167] width 757 height 11
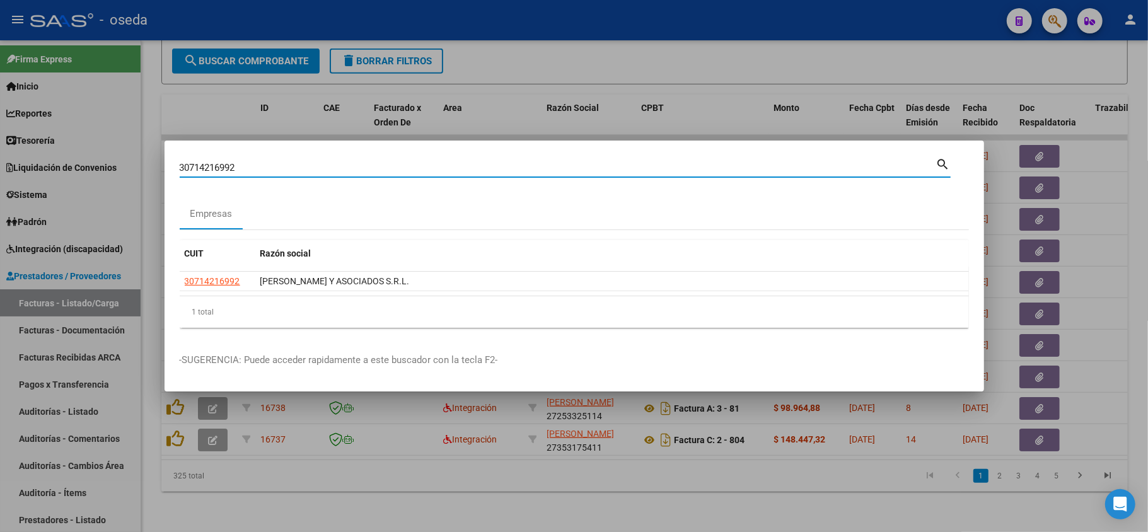
click at [342, 170] on input "30714216992" at bounding box center [558, 167] width 757 height 11
paste input "17363157"
type input "17363157"
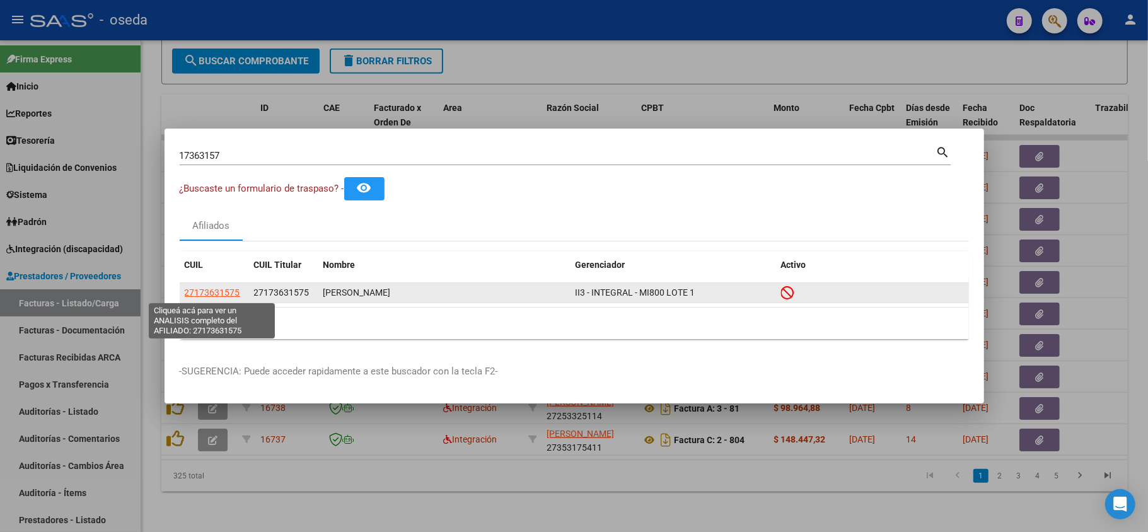
click at [216, 296] on span "27173631575" at bounding box center [212, 293] width 55 height 10
type textarea "27173631575"
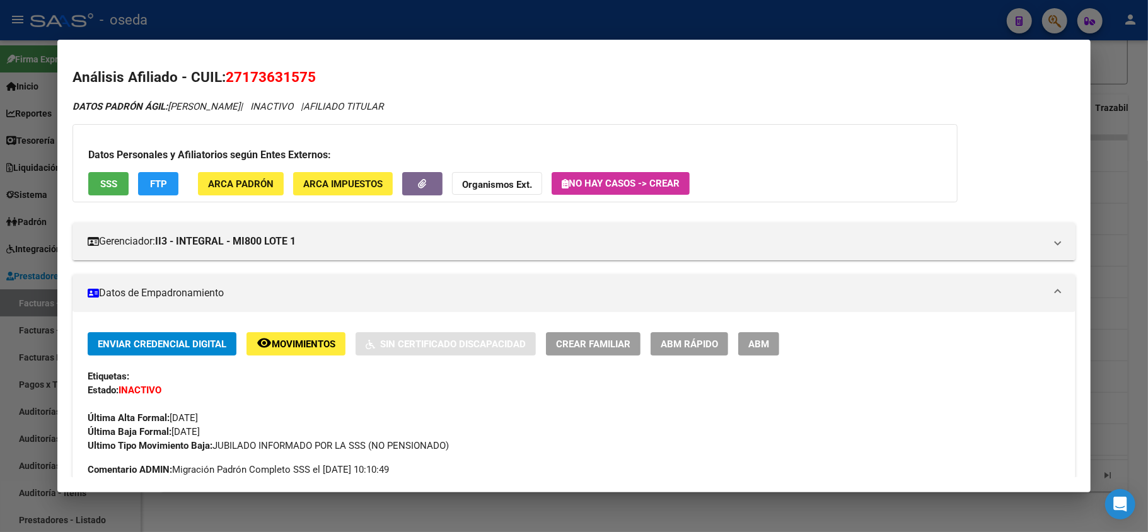
scroll to position [84, 0]
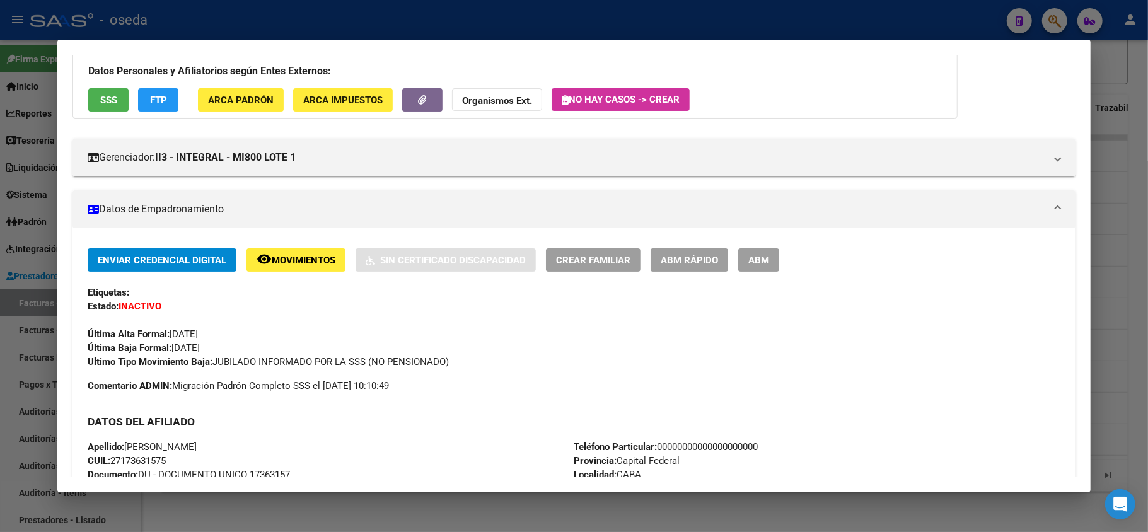
click at [3, 260] on div at bounding box center [574, 266] width 1148 height 532
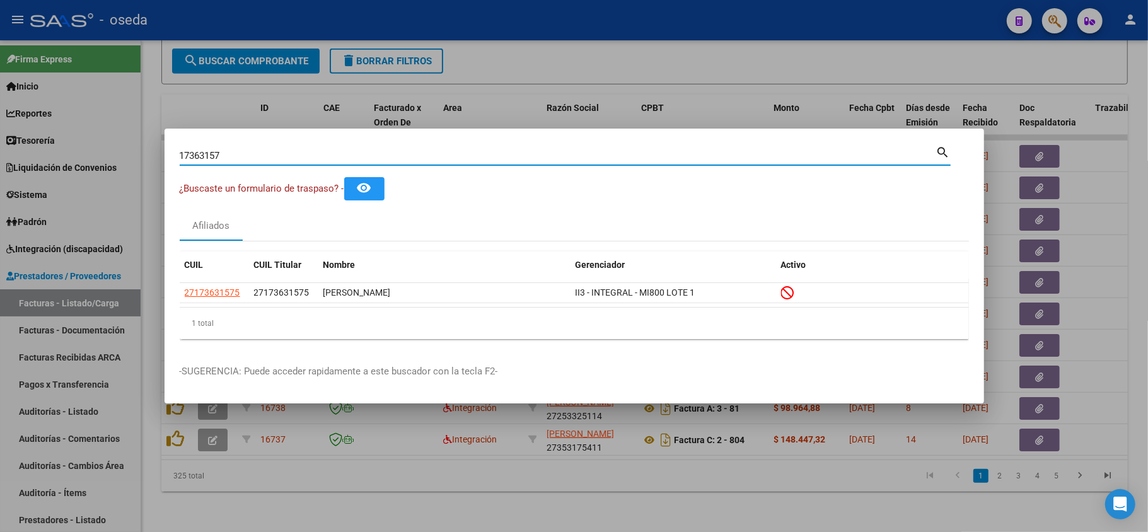
drag, startPoint x: 237, startPoint y: 157, endPoint x: 102, endPoint y: 179, distance: 136.7
click at [102, 179] on div "17363157 Buscar (apellido, dni, cuil, nro traspaso, cuit, obra social) search ¿…" at bounding box center [574, 266] width 1148 height 532
type input "39489091"
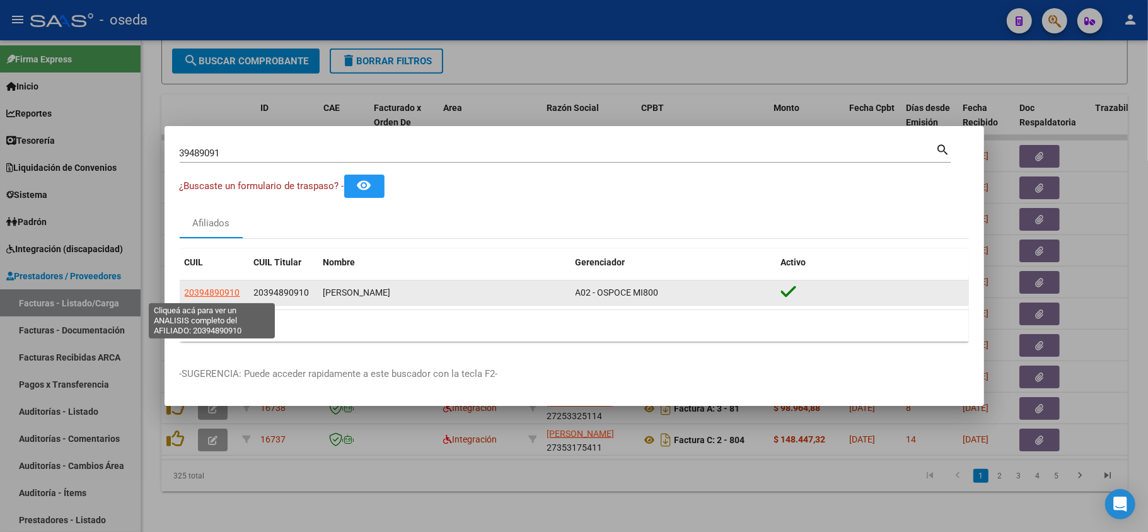
click at [204, 295] on span "20394890910" at bounding box center [212, 293] width 55 height 10
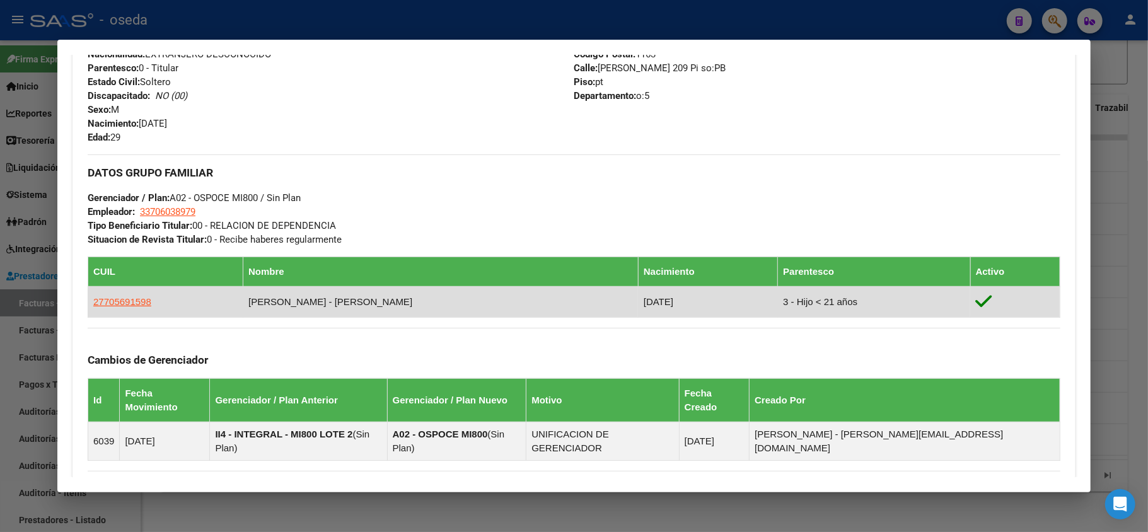
scroll to position [658, 0]
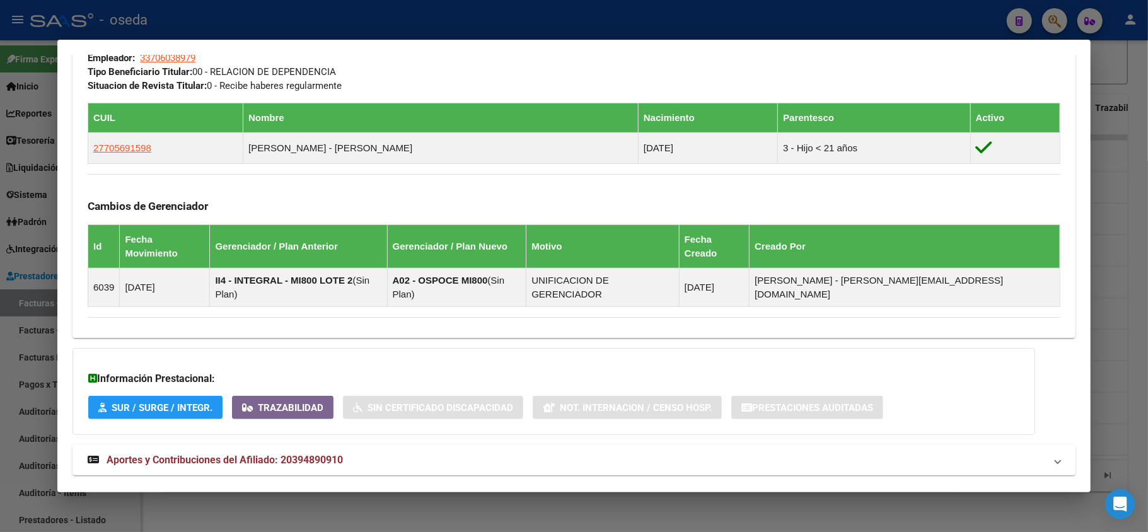
click at [280, 454] on span "Aportes y Contribuciones del Afiliado: 20394890910" at bounding box center [225, 460] width 236 height 12
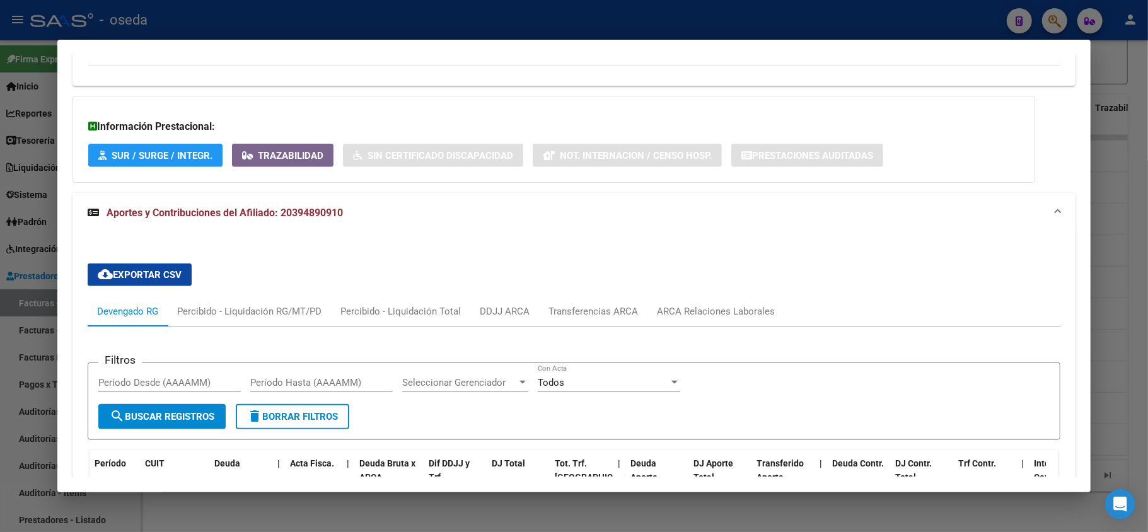
scroll to position [1078, 0]
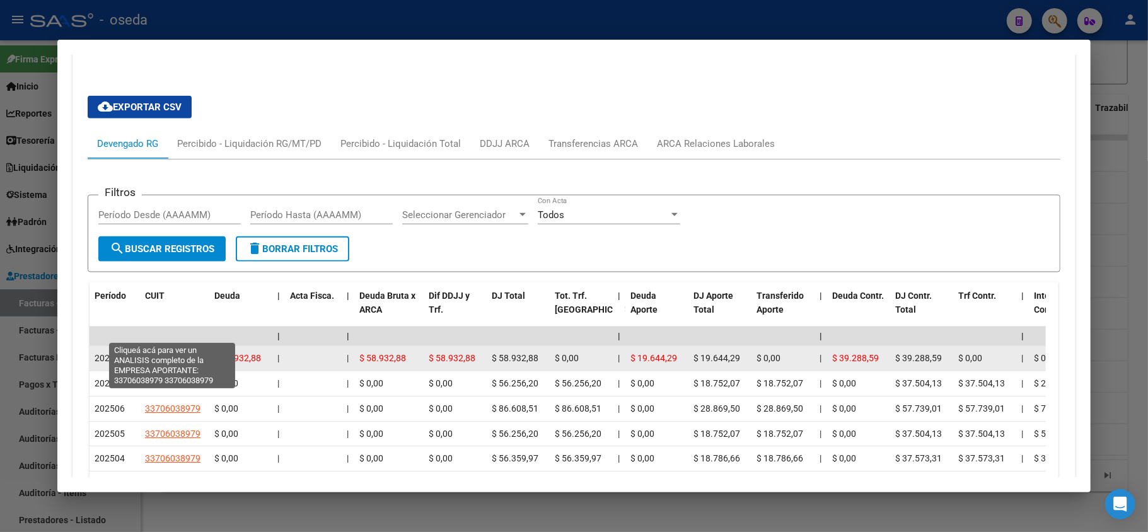
click at [168, 353] on span "33706038979" at bounding box center [172, 358] width 55 height 10
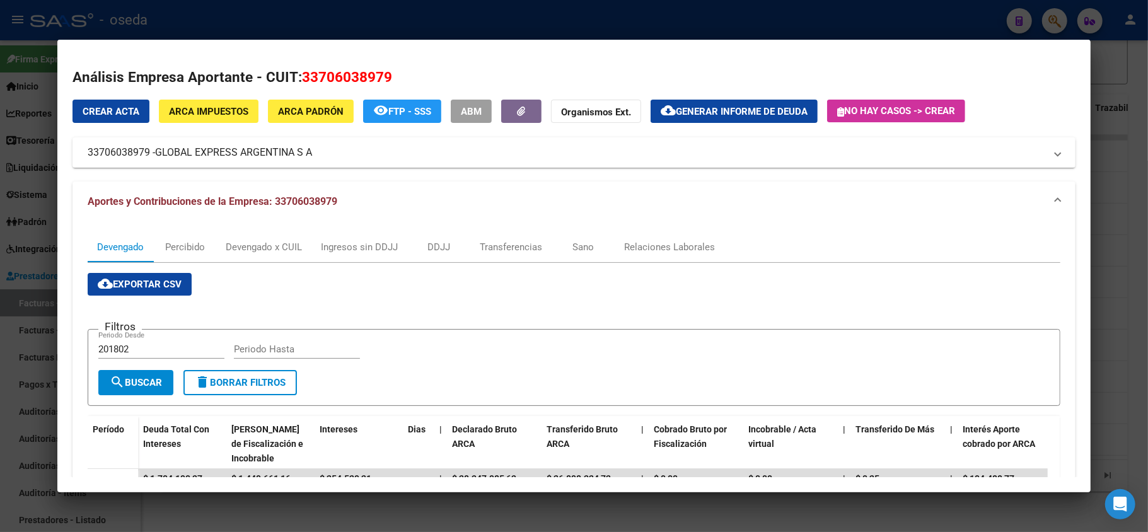
scroll to position [84, 0]
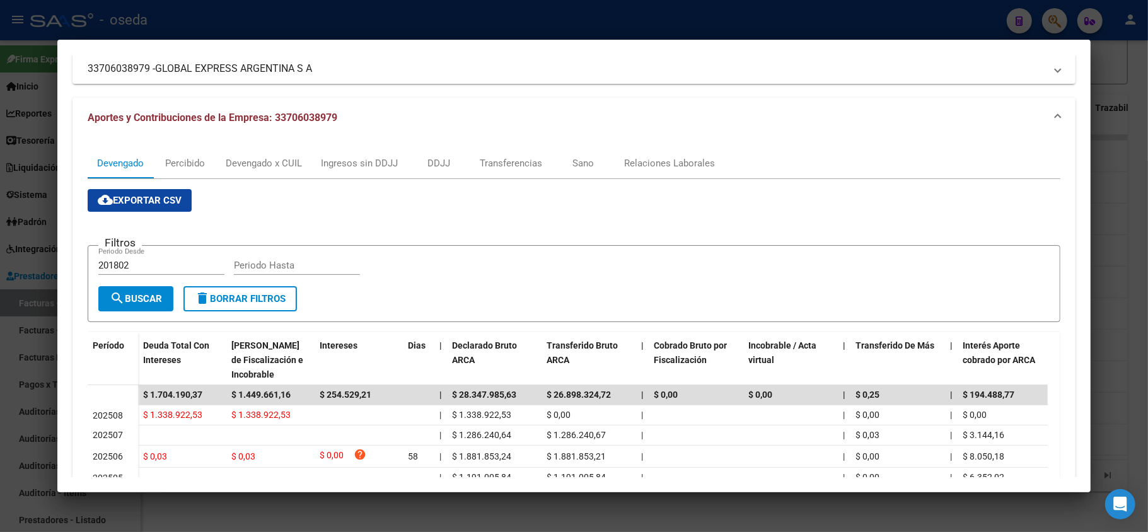
click at [9, 306] on div at bounding box center [574, 266] width 1148 height 532
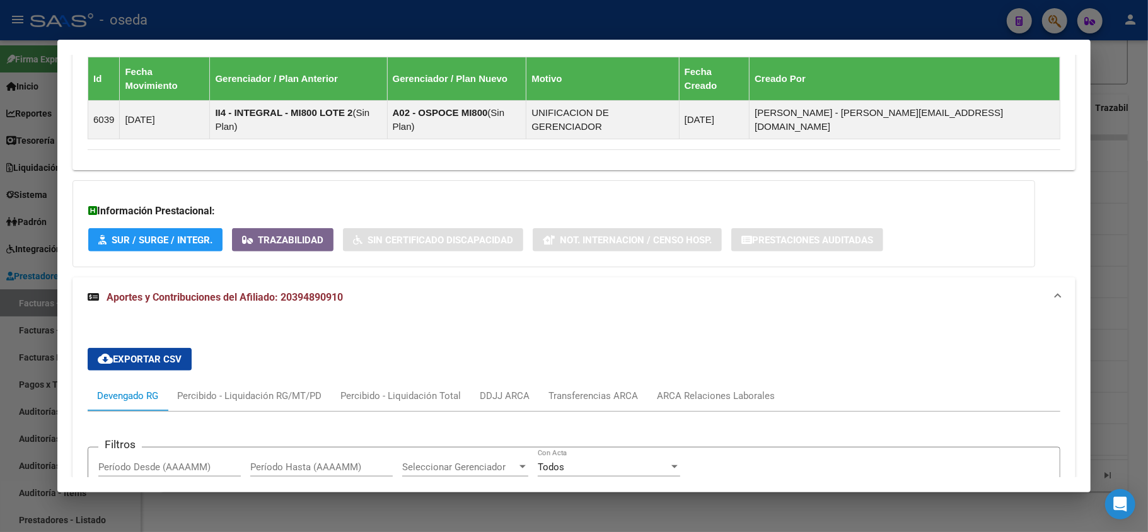
scroll to position [574, 0]
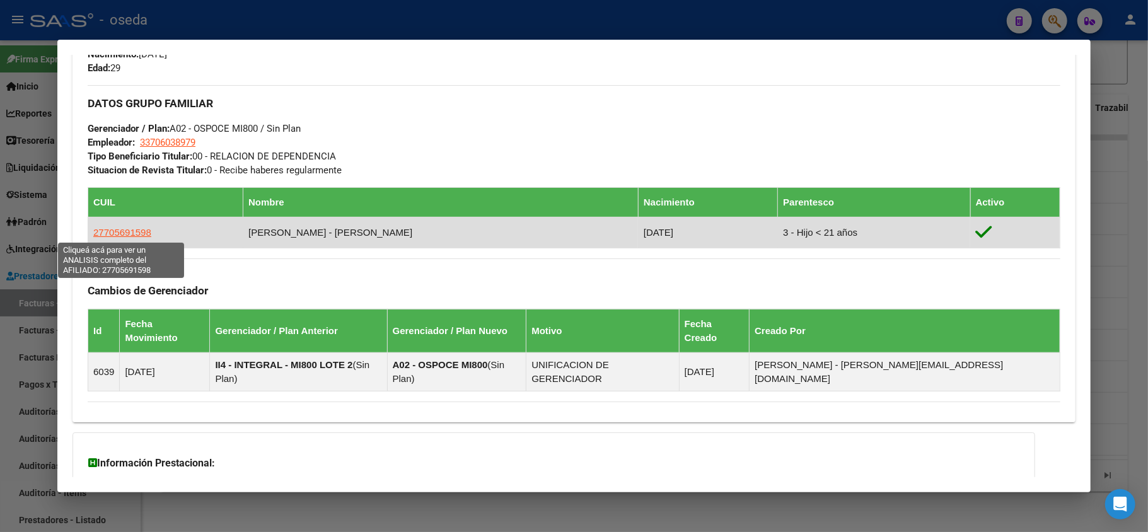
click at [139, 235] on span "27705691598" at bounding box center [122, 232] width 58 height 11
type textarea "27705691598"
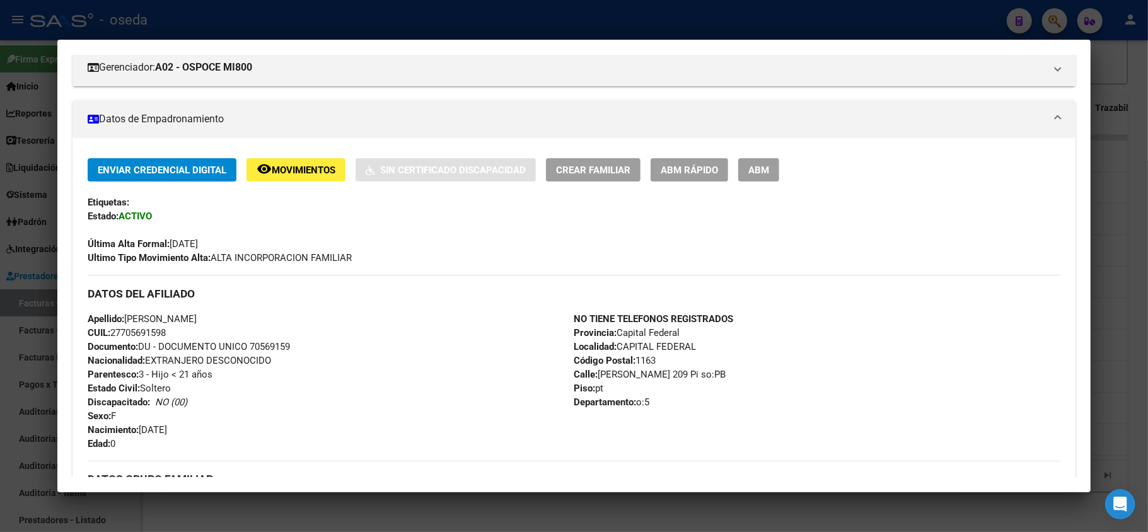
scroll to position [0, 0]
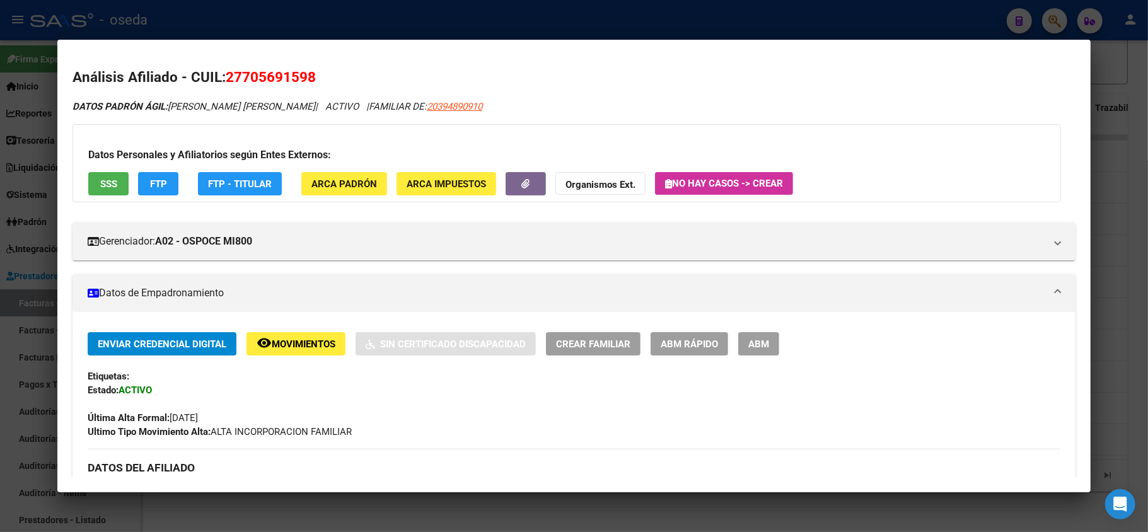
click at [0, 172] on div at bounding box center [574, 266] width 1148 height 532
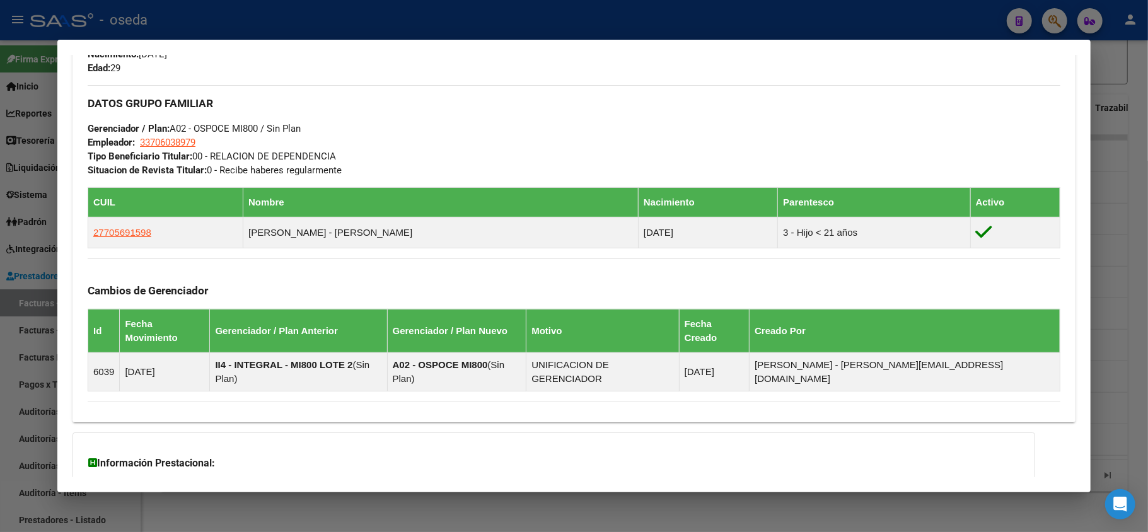
click at [0, 162] on div at bounding box center [574, 266] width 1148 height 532
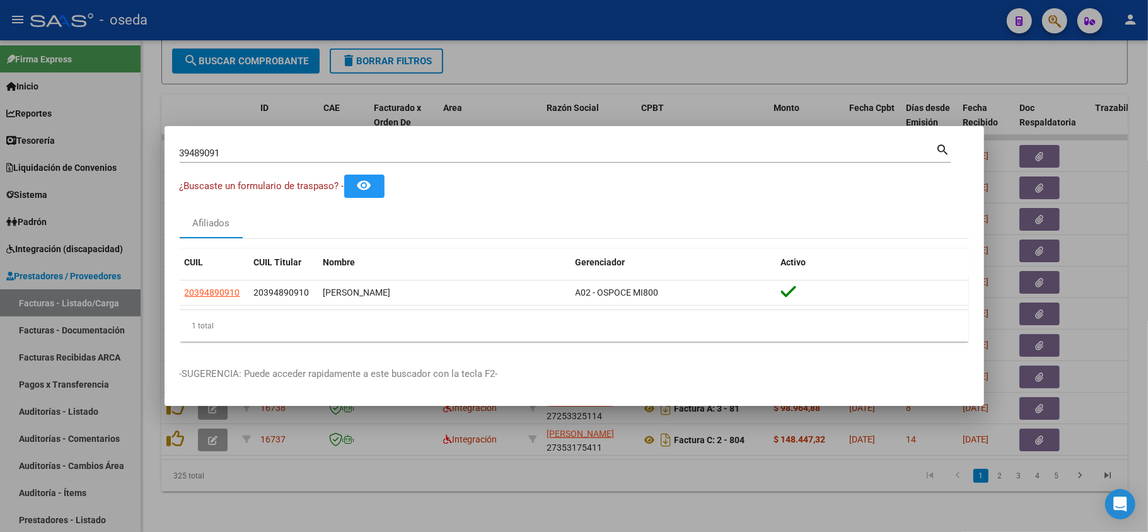
click at [311, 87] on div at bounding box center [574, 266] width 1148 height 532
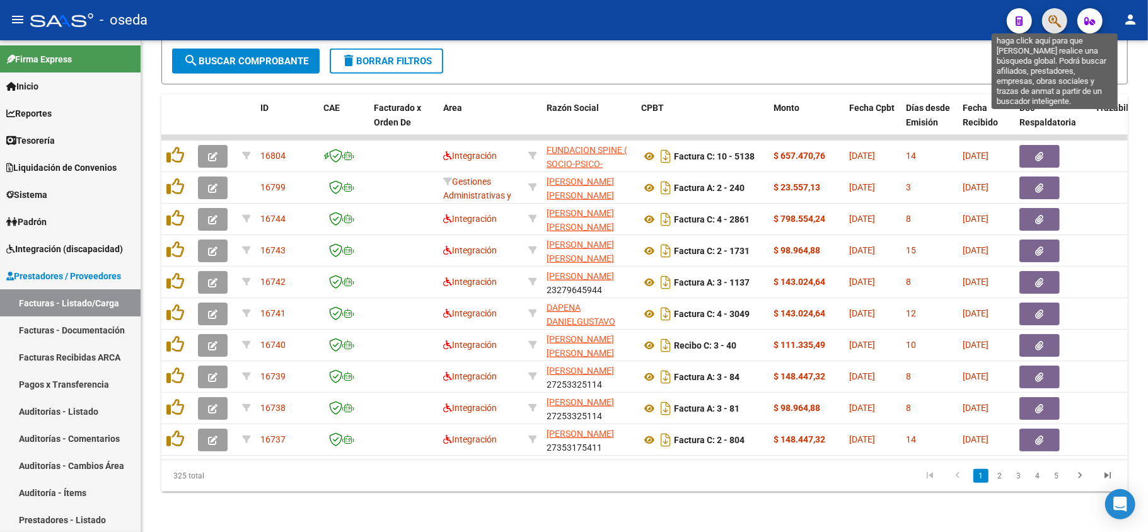
click at [1057, 28] on icon "button" at bounding box center [1055, 21] width 13 height 15
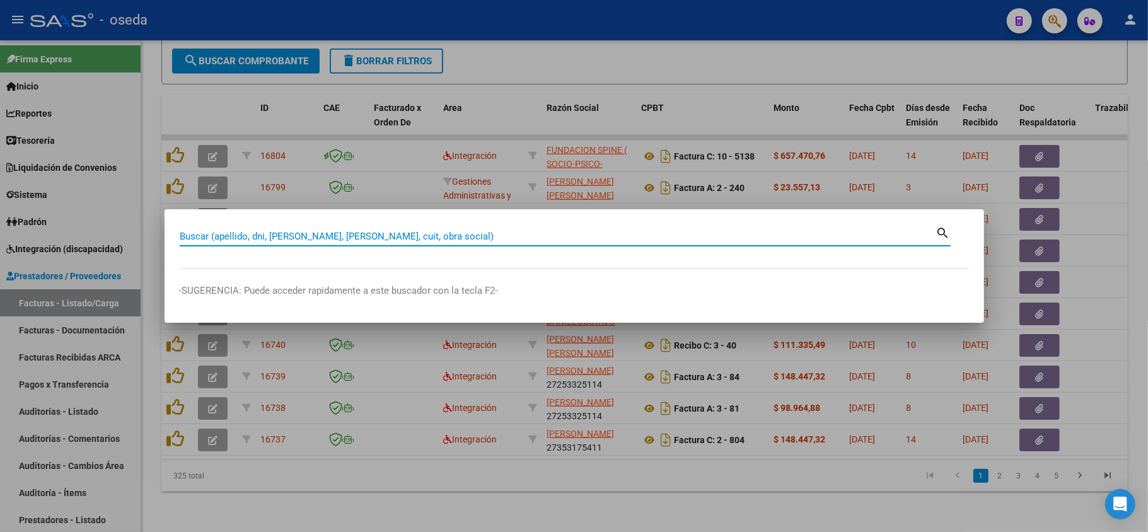
click at [482, 235] on input "Buscar (apellido, dni, [PERSON_NAME], [PERSON_NAME], cuit, obra social)" at bounding box center [558, 236] width 757 height 11
type input "muelle"
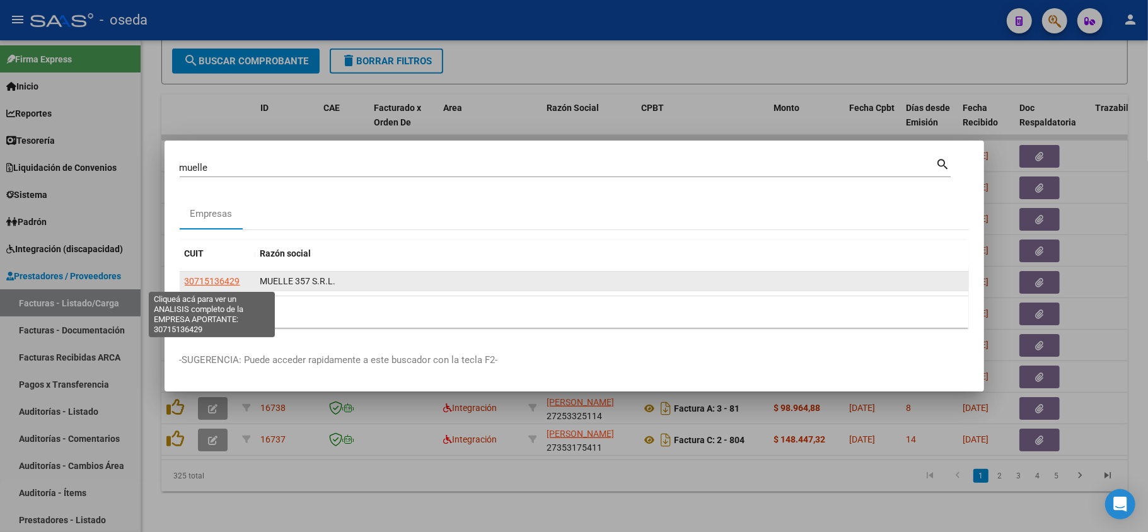
click at [199, 284] on span "30715136429" at bounding box center [212, 281] width 55 height 10
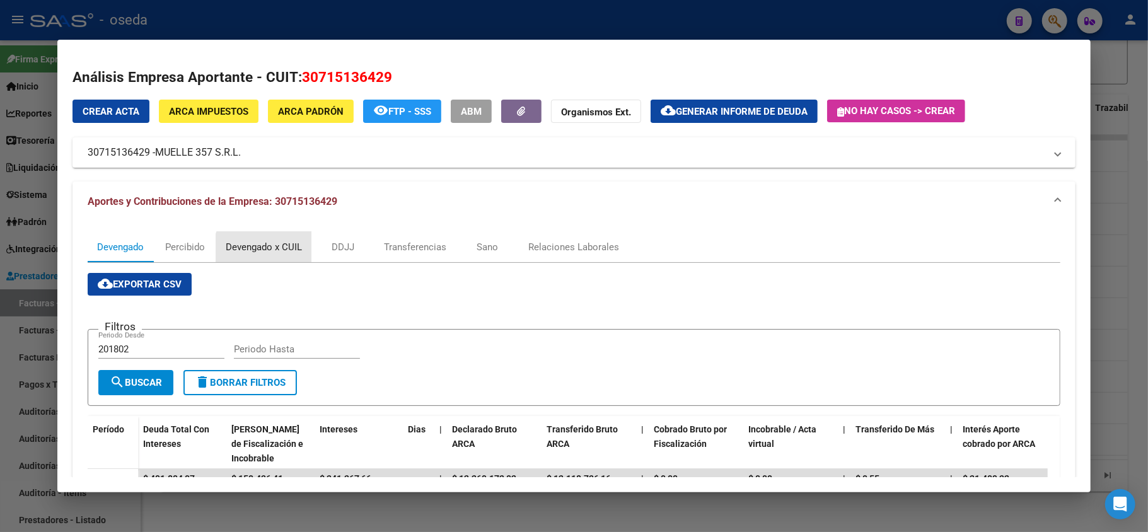
click at [265, 250] on div "Devengado x CUIL" at bounding box center [264, 247] width 76 height 14
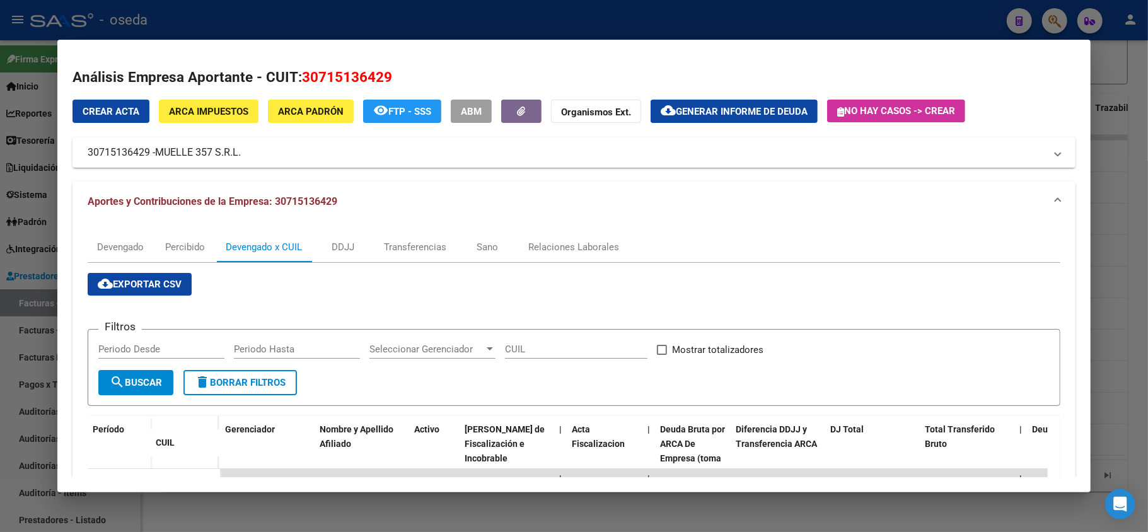
scroll to position [252, 0]
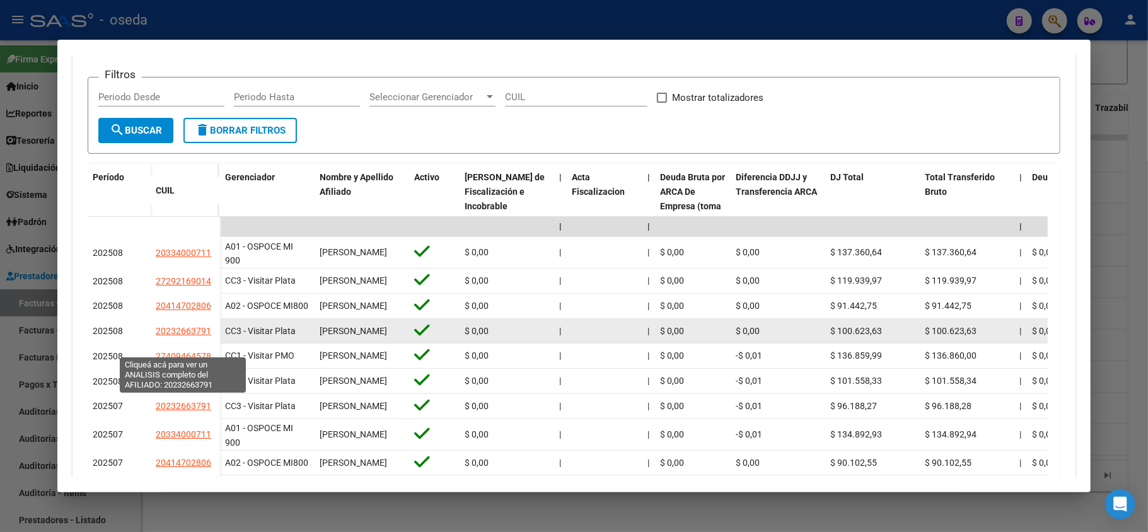
click at [187, 336] on span "20232663791" at bounding box center [183, 331] width 55 height 10
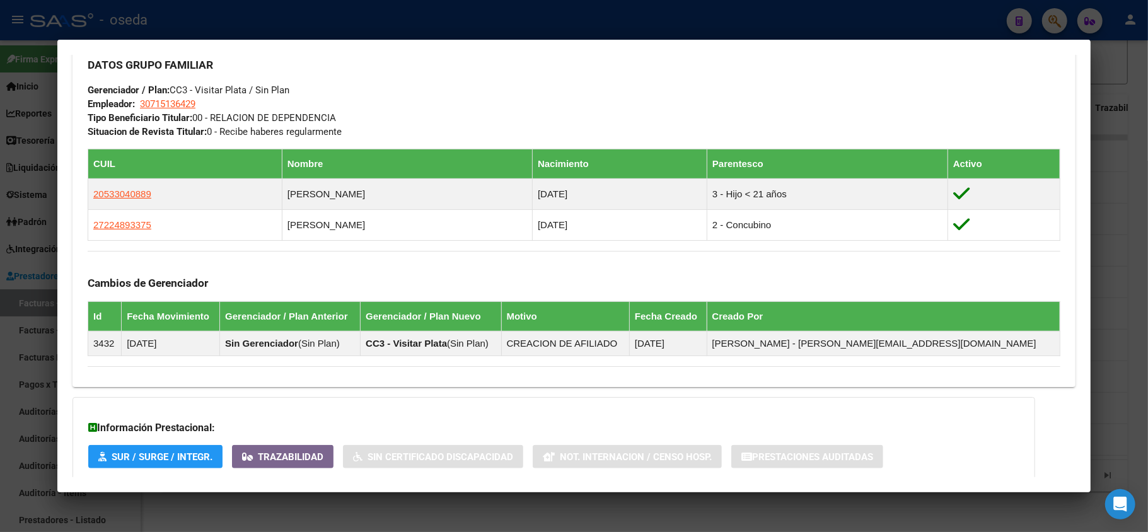
scroll to position [665, 0]
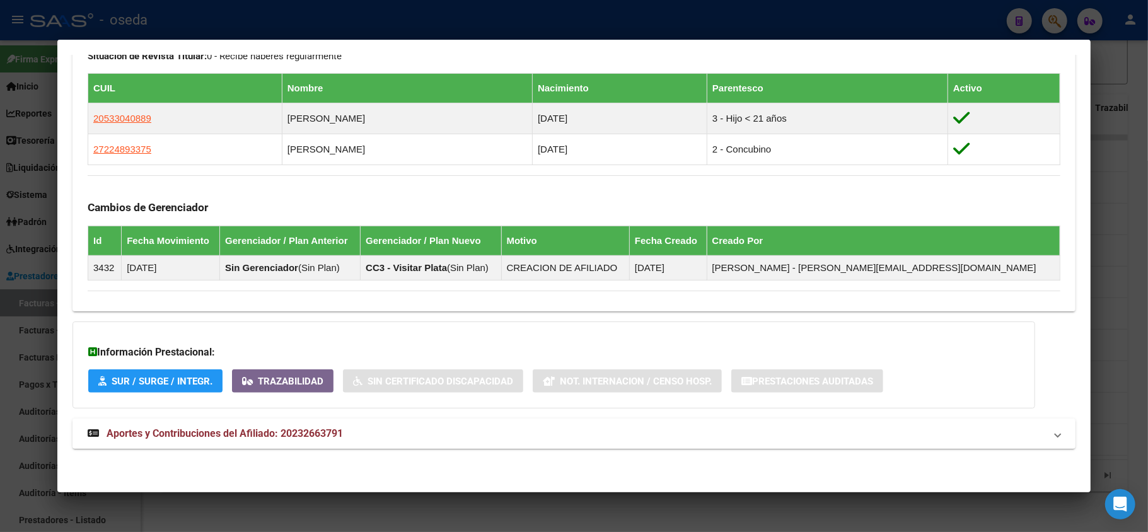
click at [306, 431] on span "Aportes y Contribuciones del Afiliado: 20232663791" at bounding box center [225, 433] width 236 height 12
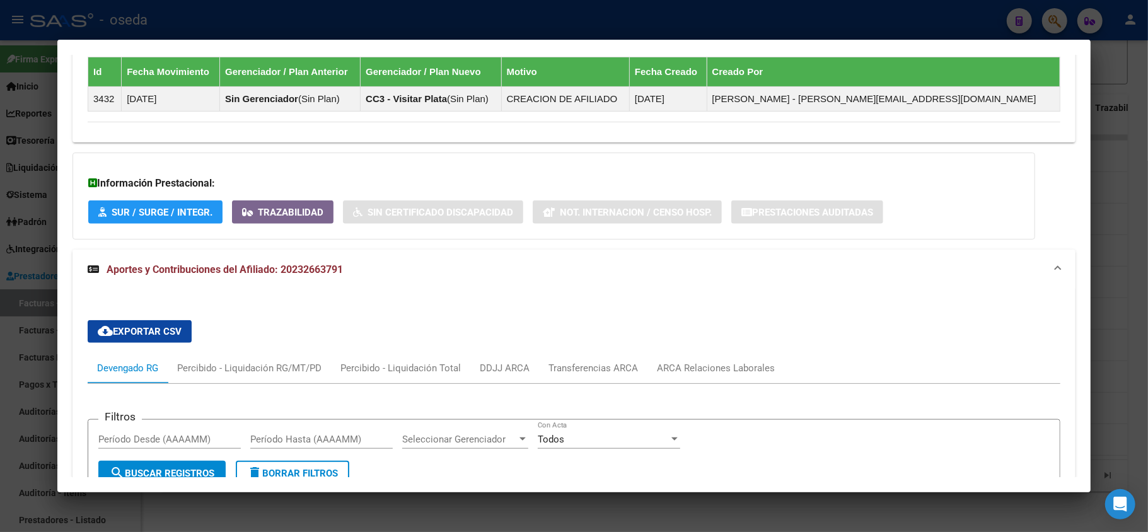
scroll to position [1001, 0]
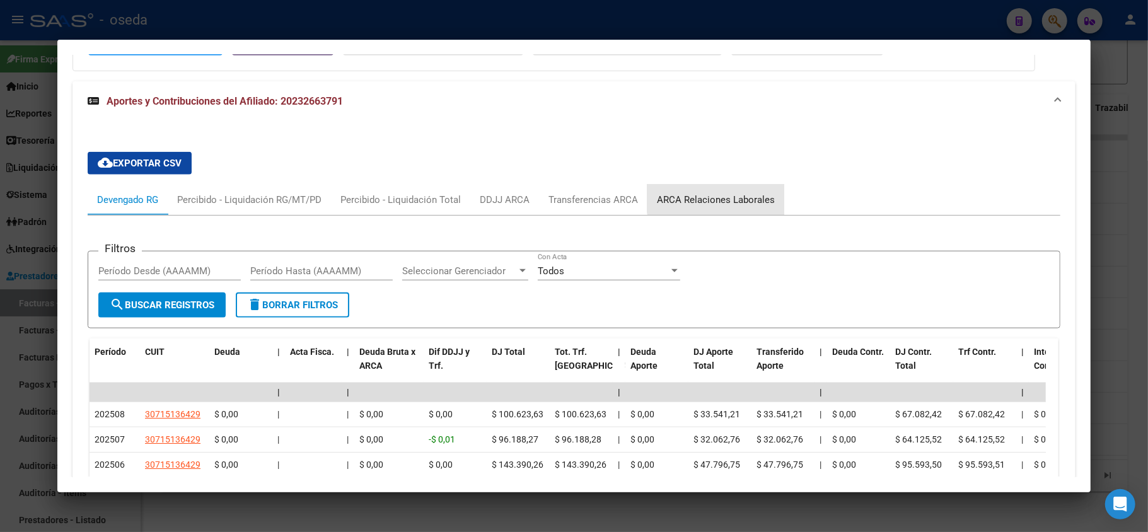
click at [720, 197] on div "ARCA Relaciones Laborales" at bounding box center [716, 200] width 118 height 14
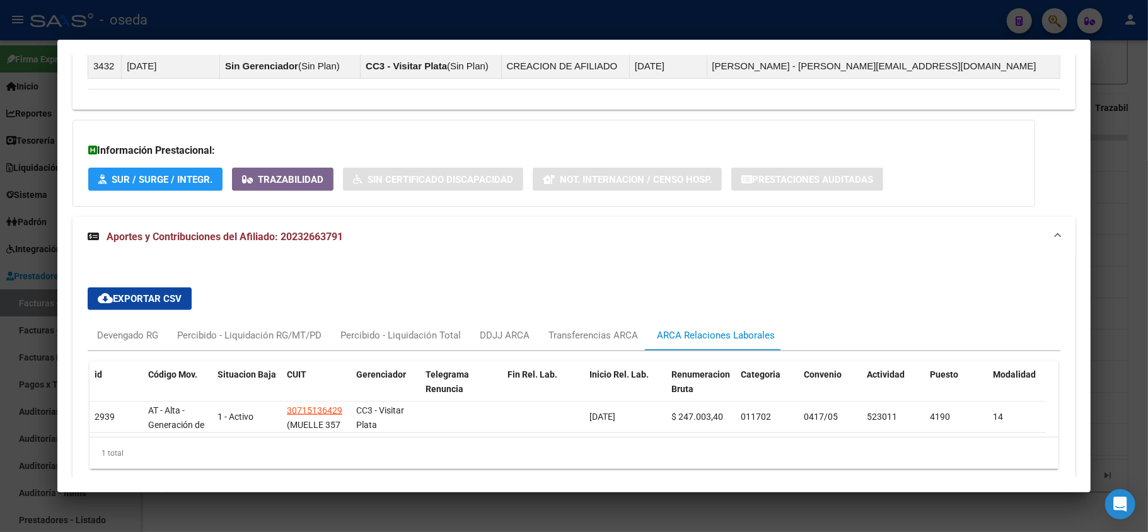
scroll to position [931, 0]
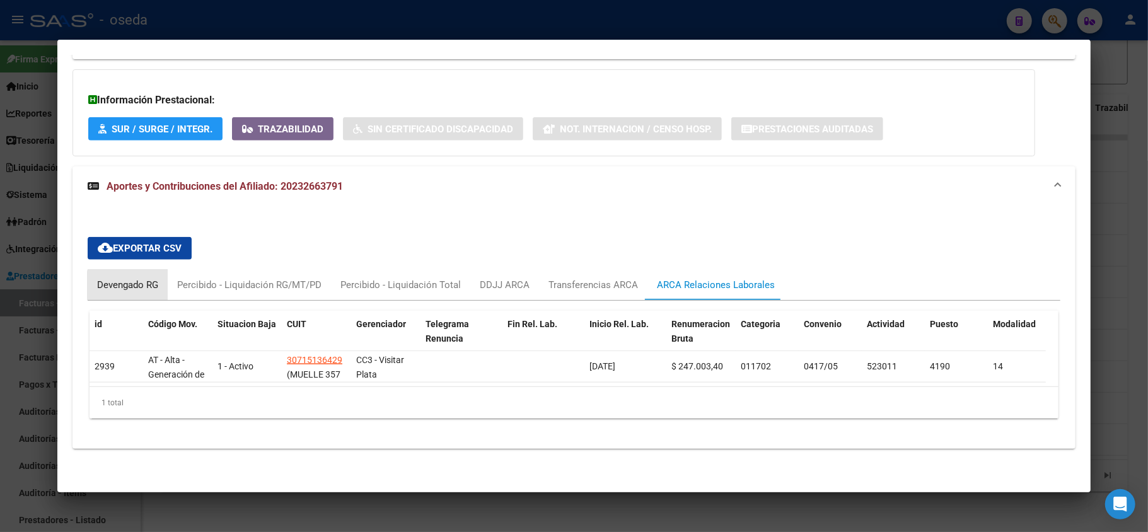
click at [134, 278] on div "Devengado RG" at bounding box center [127, 285] width 61 height 14
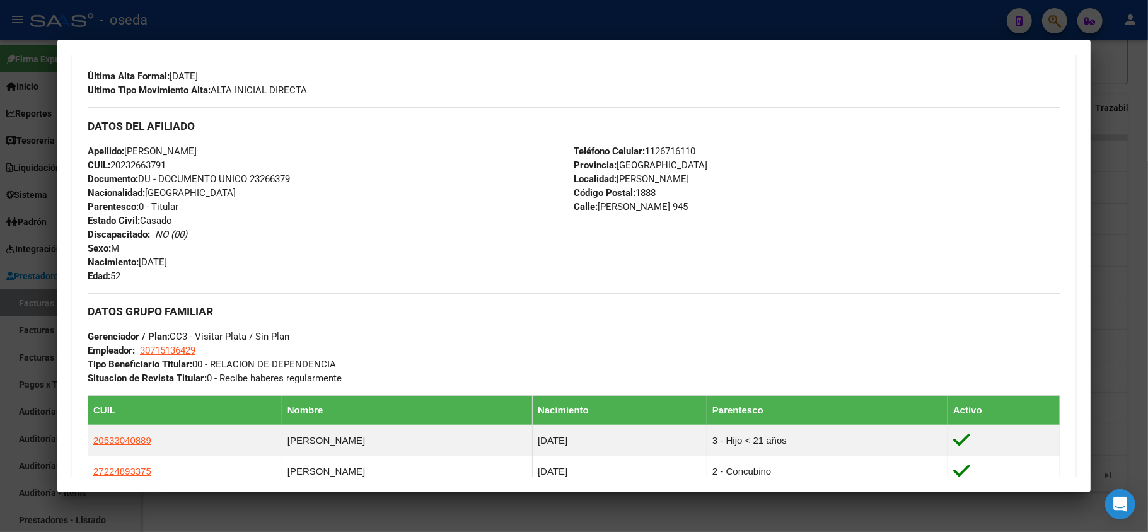
scroll to position [510, 0]
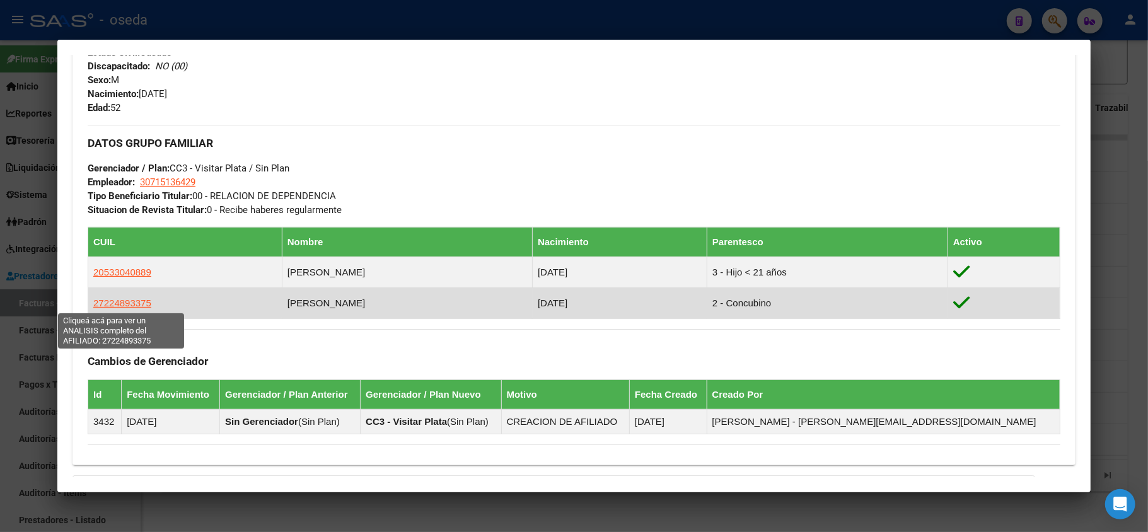
click at [134, 303] on span "27224893375" at bounding box center [122, 303] width 58 height 11
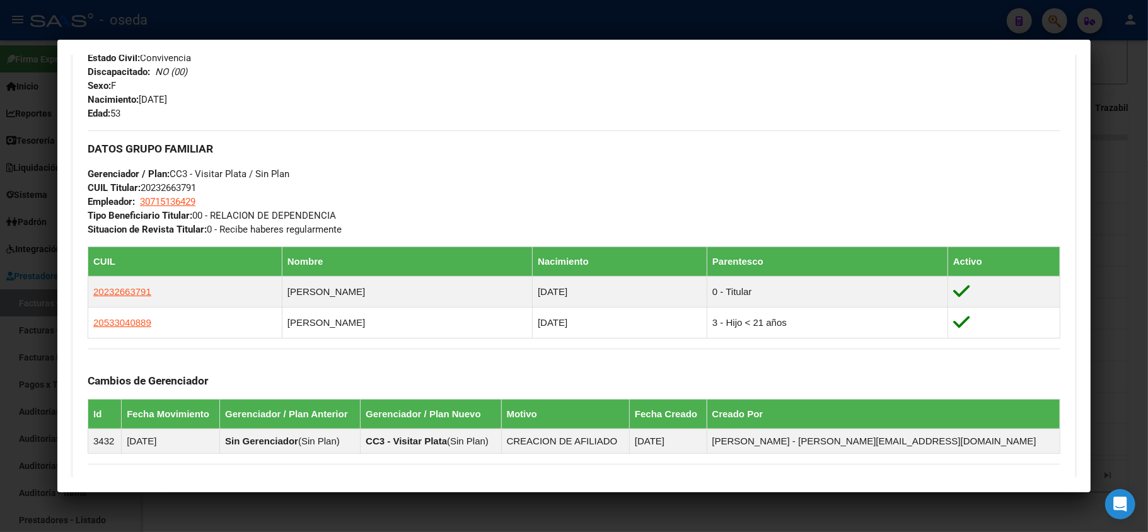
scroll to position [709, 0]
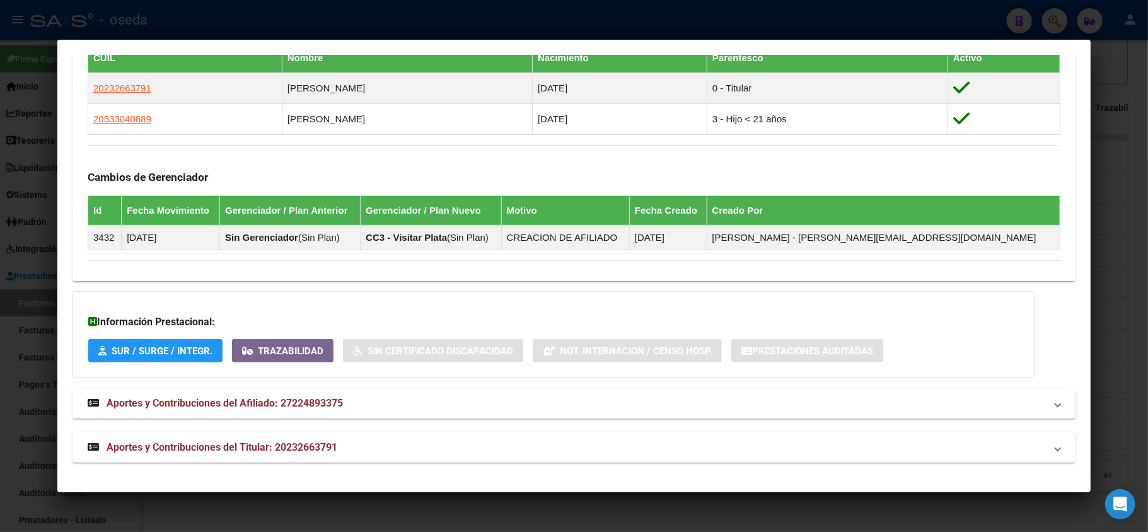
click at [218, 395] on mat-expansion-panel-header "Aportes y Contribuciones del Afiliado: 27224893375" at bounding box center [574, 403] width 1003 height 30
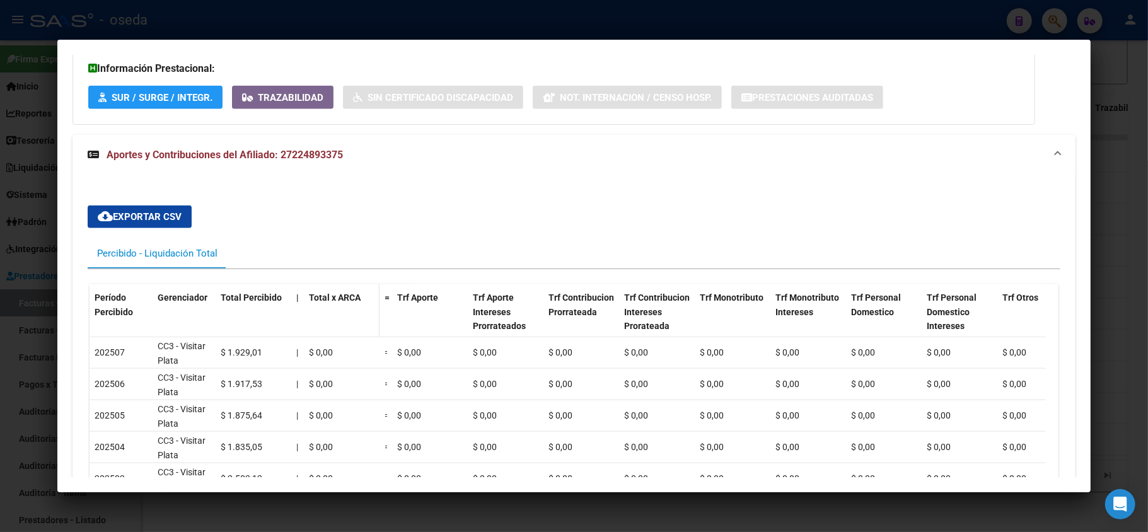
scroll to position [1045, 0]
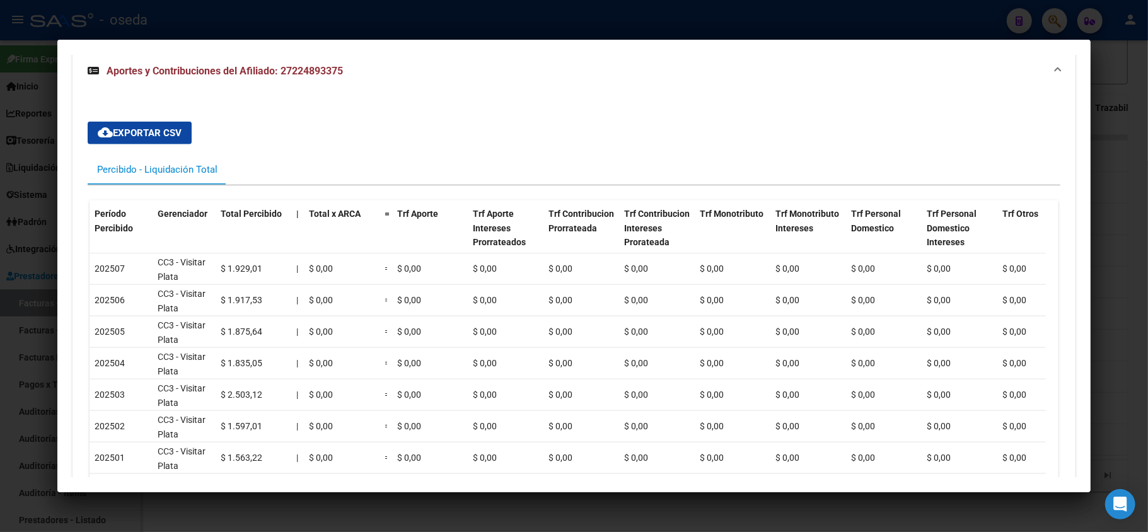
click at [6, 291] on div at bounding box center [574, 266] width 1148 height 532
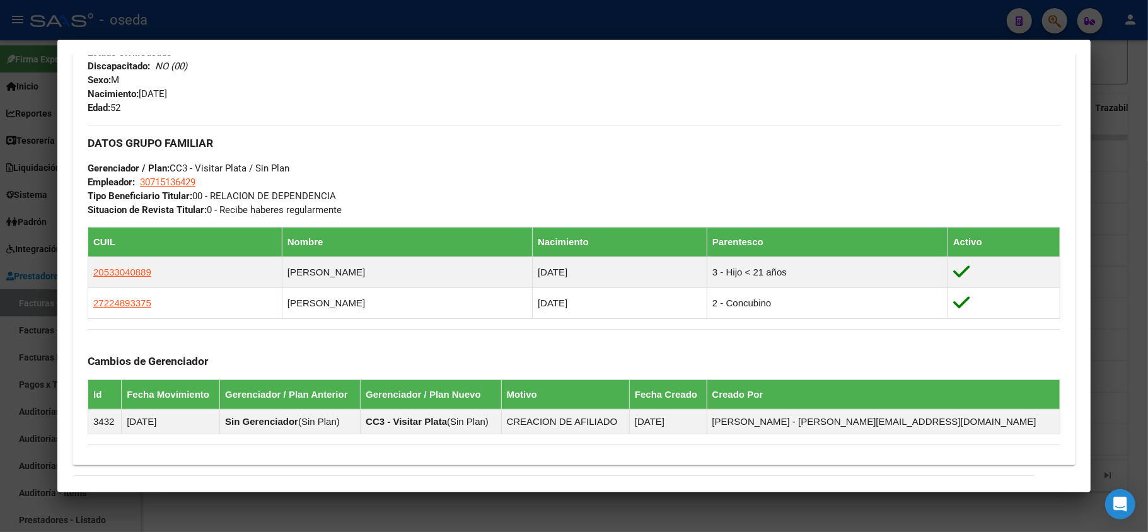
click at [16, 286] on div at bounding box center [574, 266] width 1148 height 532
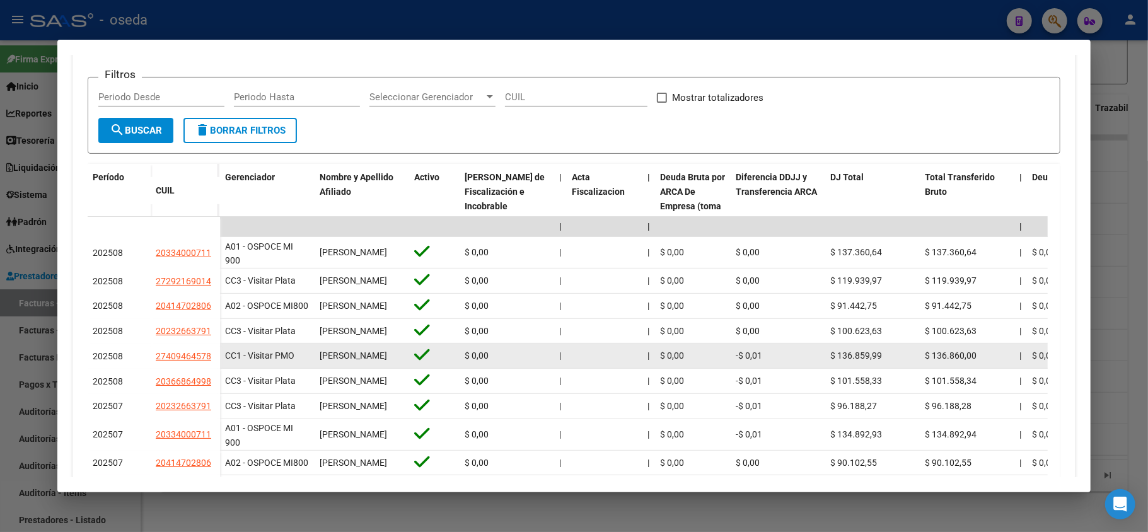
click at [270, 363] on div "CC1 - Visitar PMO" at bounding box center [267, 356] width 84 height 15
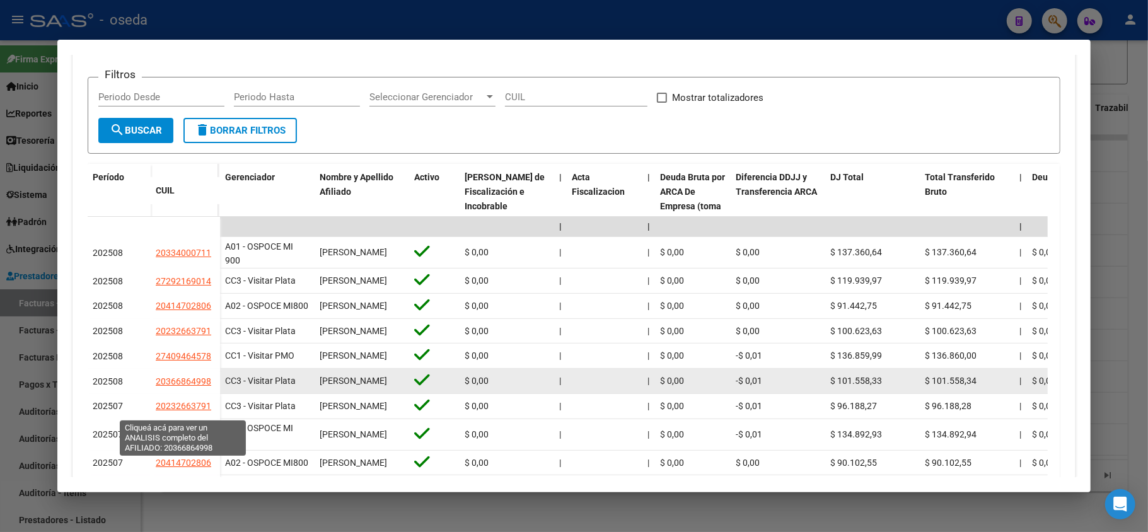
click at [166, 387] on span "20366864998" at bounding box center [183, 381] width 55 height 10
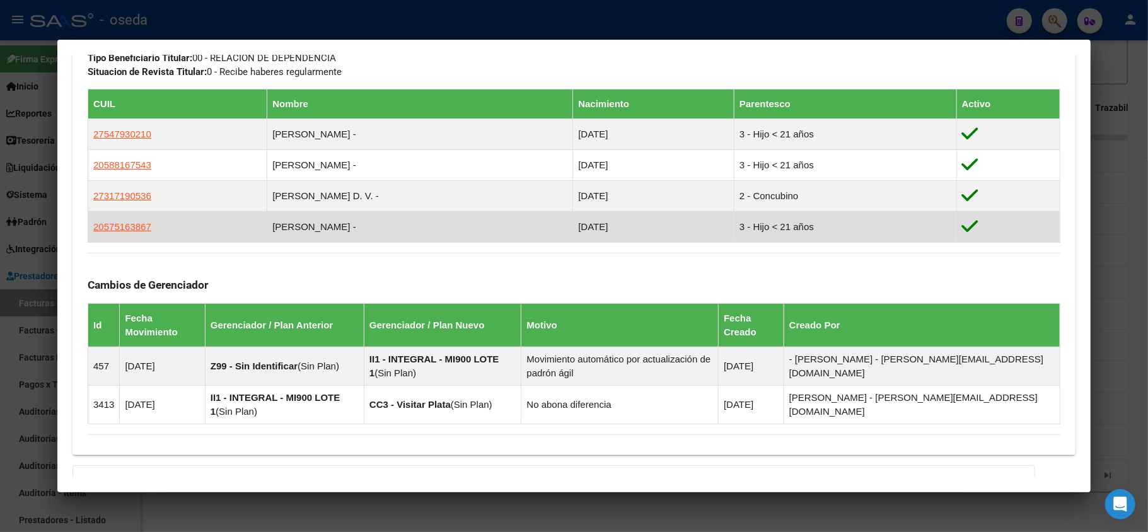
scroll to position [817, 0]
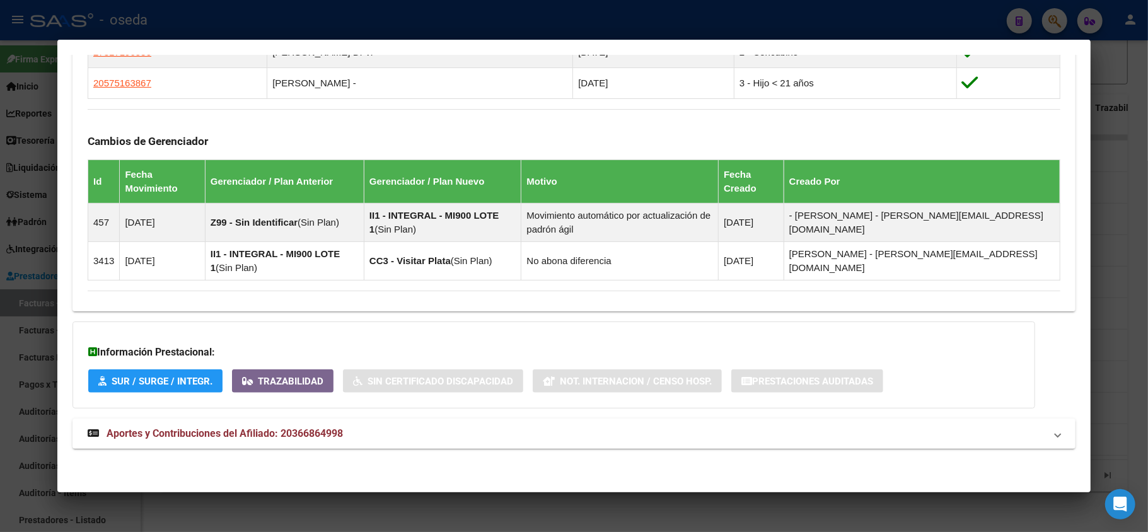
click at [0, 267] on div at bounding box center [574, 266] width 1148 height 532
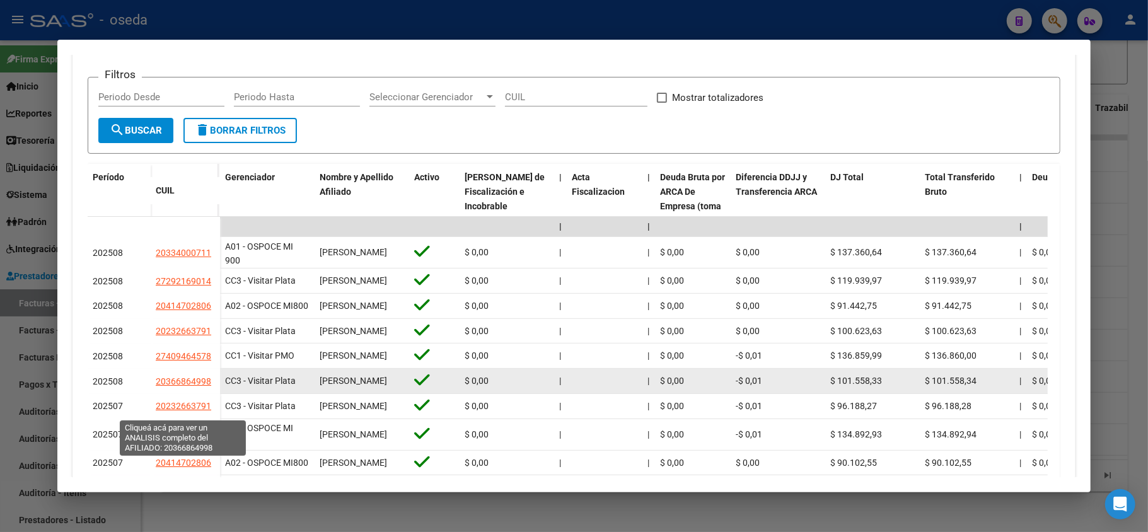
click at [202, 387] on span "20366864998" at bounding box center [183, 381] width 55 height 10
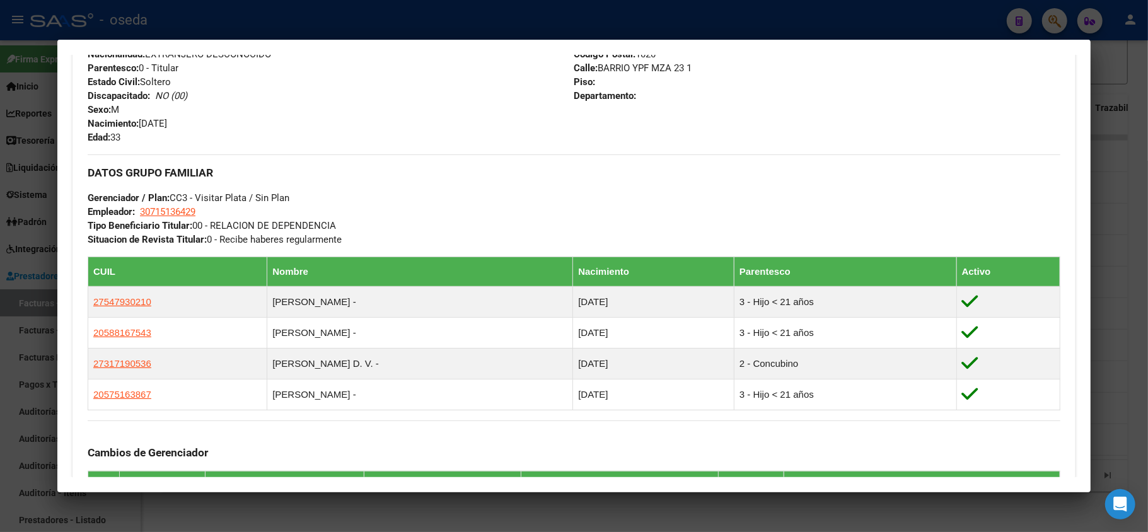
scroll to position [672, 0]
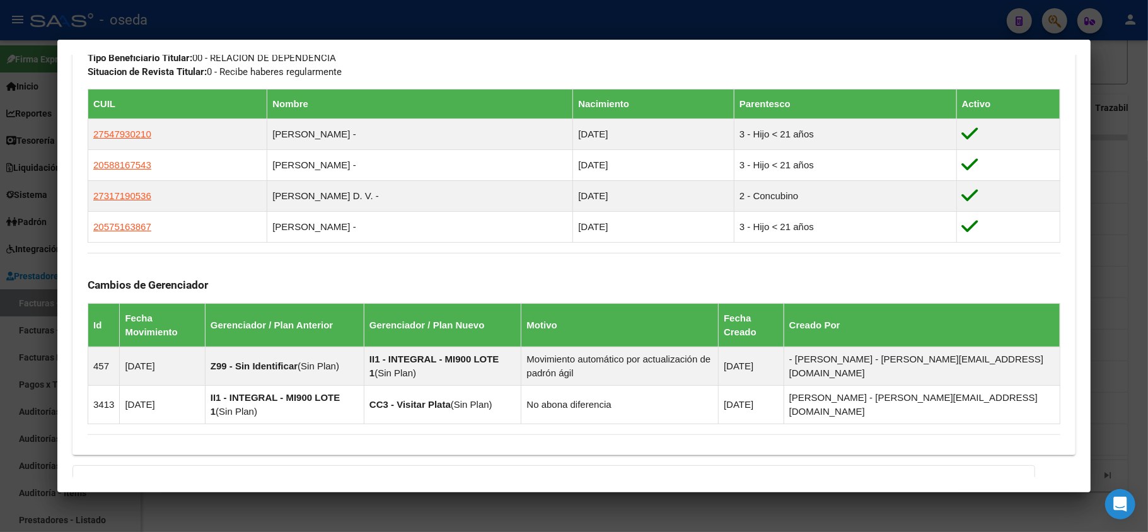
click at [0, 288] on div at bounding box center [574, 266] width 1148 height 532
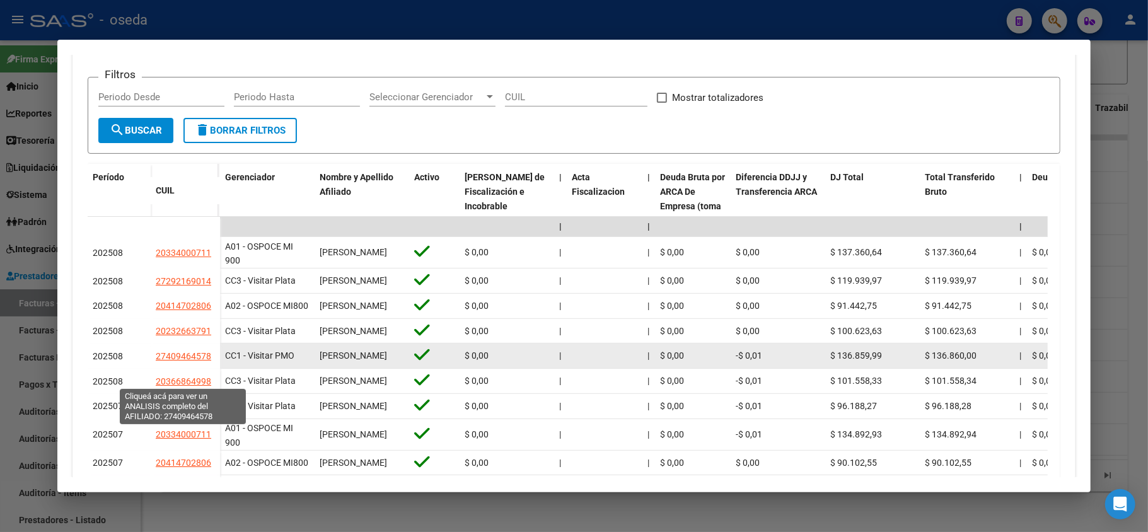
click at [194, 361] on span "27409464578" at bounding box center [183, 356] width 55 height 10
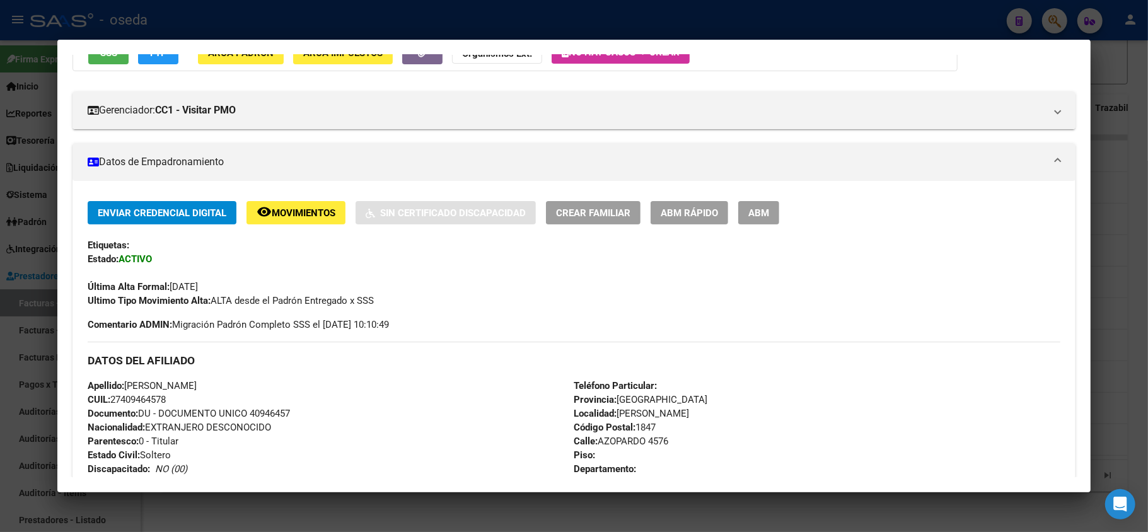
scroll to position [467, 0]
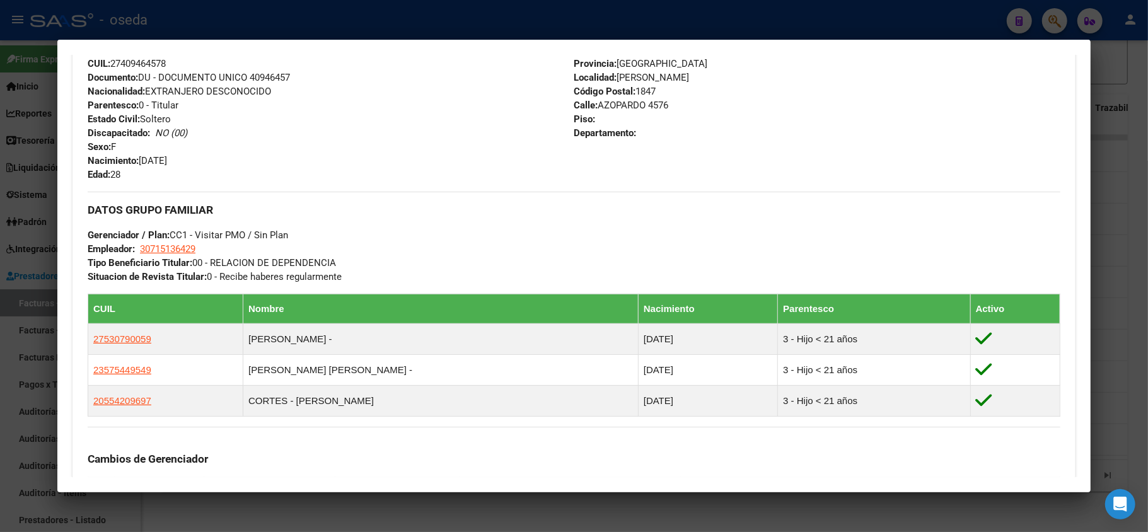
click at [0, 300] on div at bounding box center [574, 266] width 1148 height 532
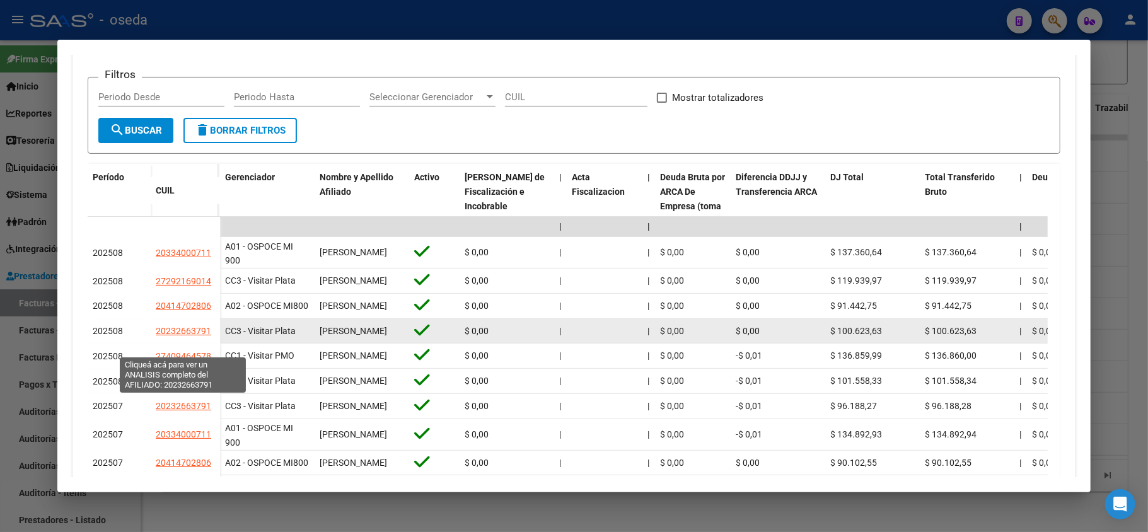
click at [174, 336] on span "20232663791" at bounding box center [183, 331] width 55 height 10
type textarea "20232663791"
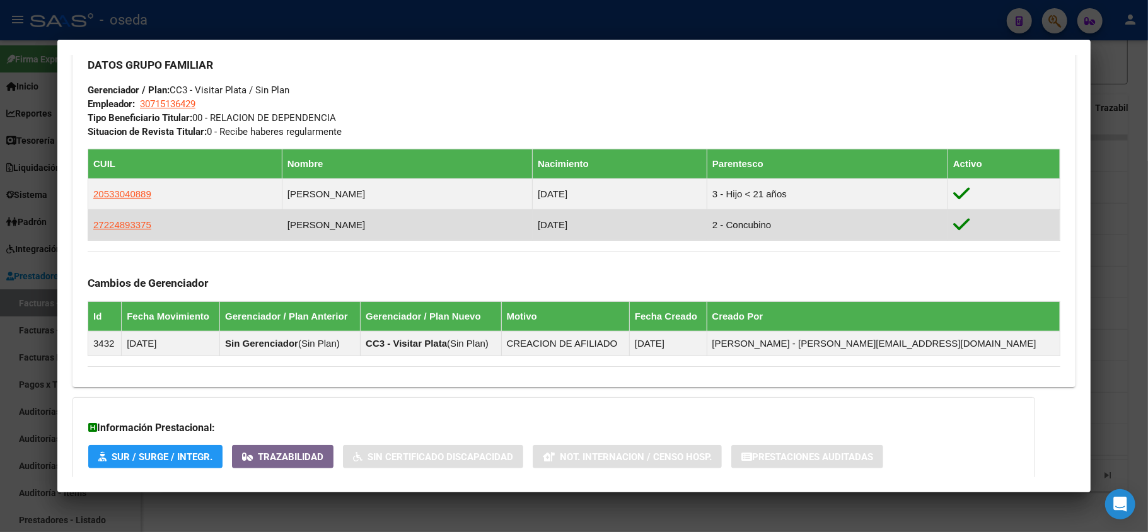
scroll to position [665, 0]
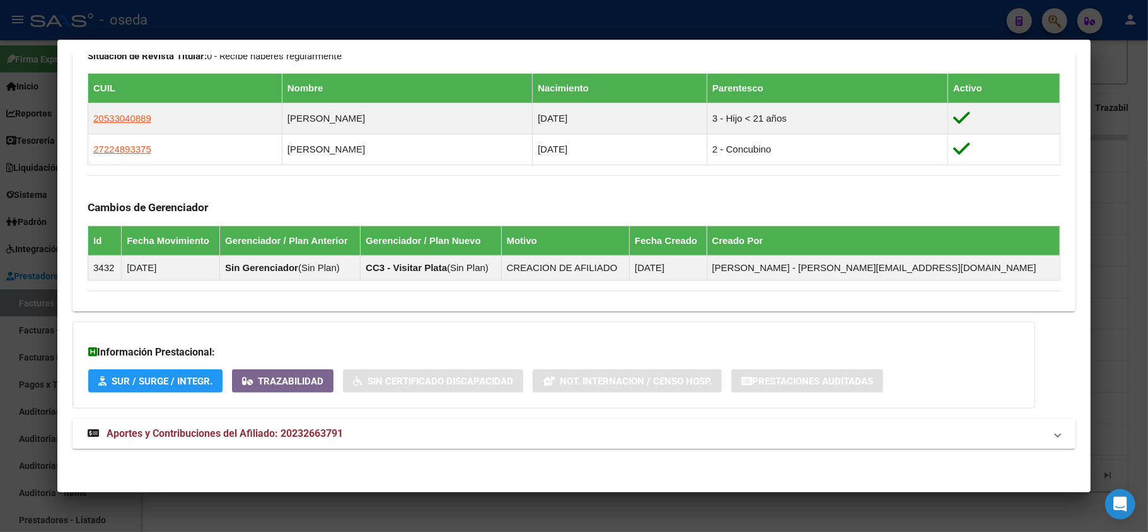
click at [313, 424] on mat-expansion-panel-header "Aportes y Contribuciones del Afiliado: 20232663791" at bounding box center [574, 434] width 1003 height 30
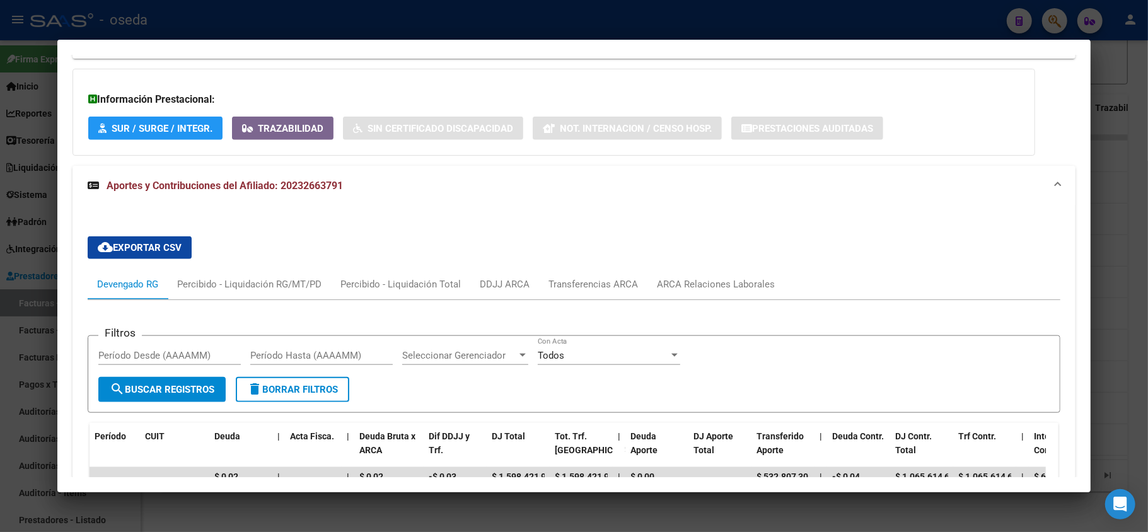
scroll to position [1085, 0]
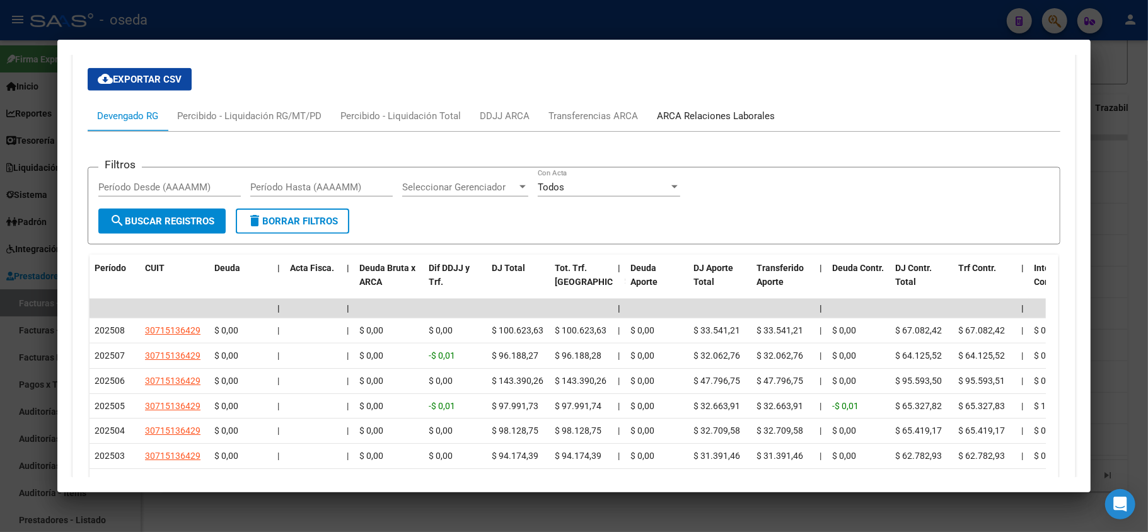
click at [749, 113] on div "ARCA Relaciones Laborales" at bounding box center [716, 116] width 118 height 14
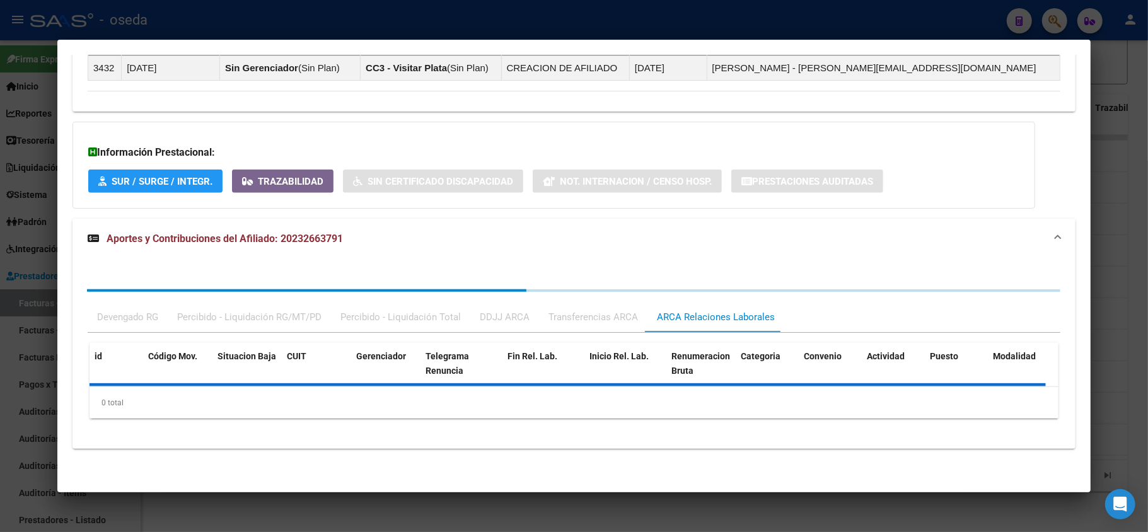
scroll to position [927, 0]
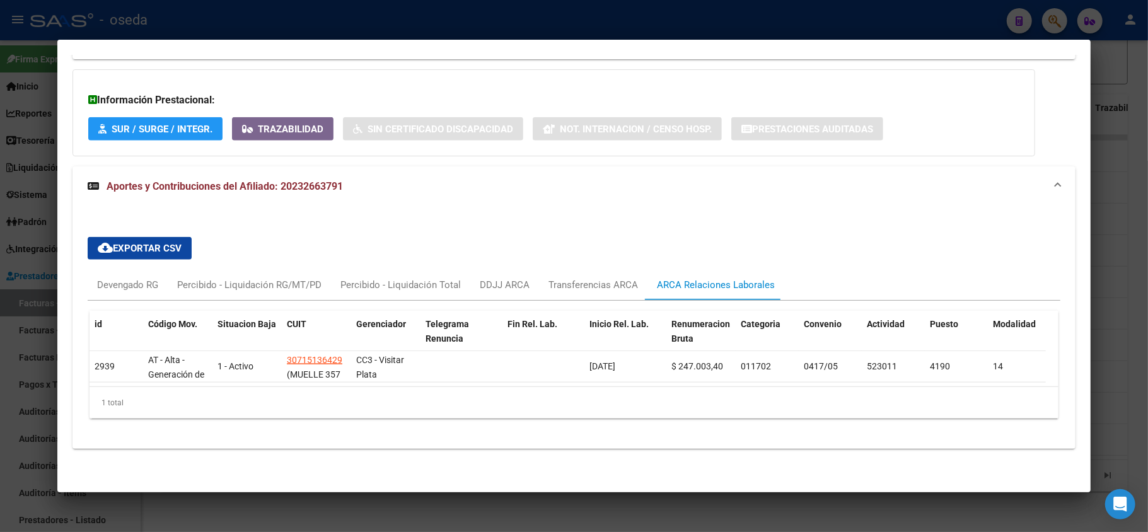
click at [0, 250] on div at bounding box center [574, 266] width 1148 height 532
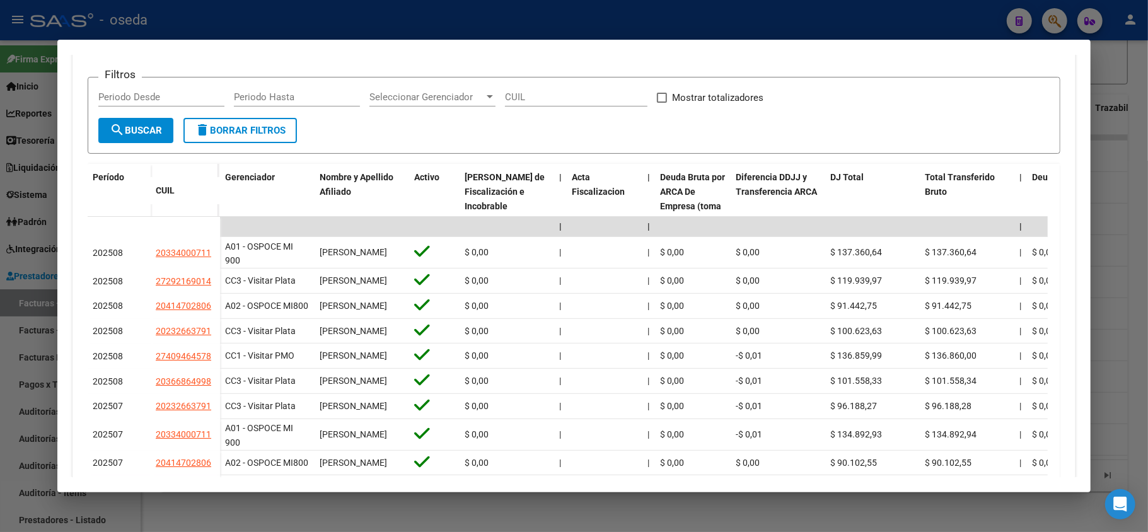
click at [3, 246] on div at bounding box center [574, 266] width 1148 height 532
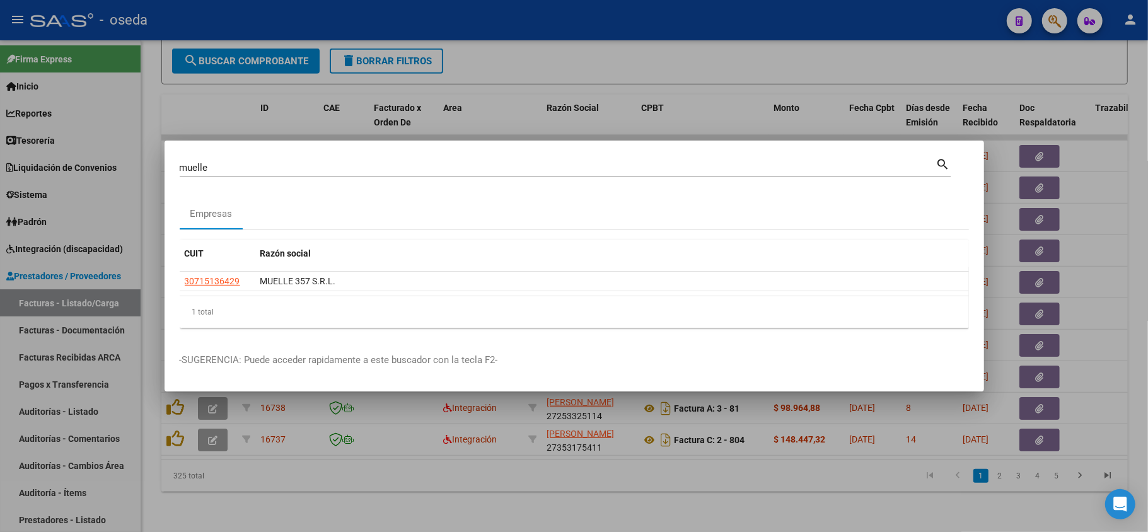
click at [306, 99] on div at bounding box center [574, 266] width 1148 height 532
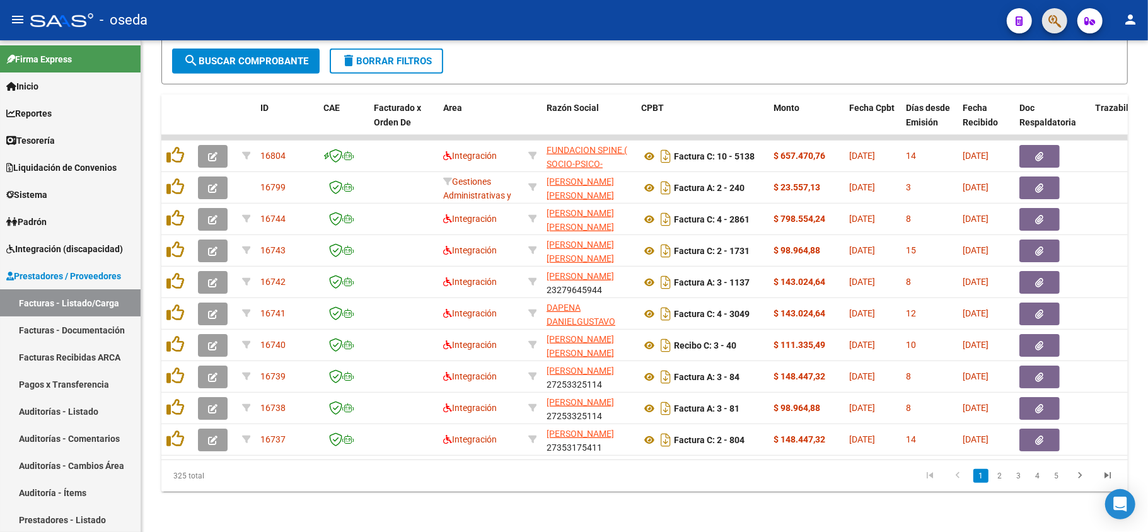
click at [1045, 21] on button "button" at bounding box center [1054, 20] width 25 height 25
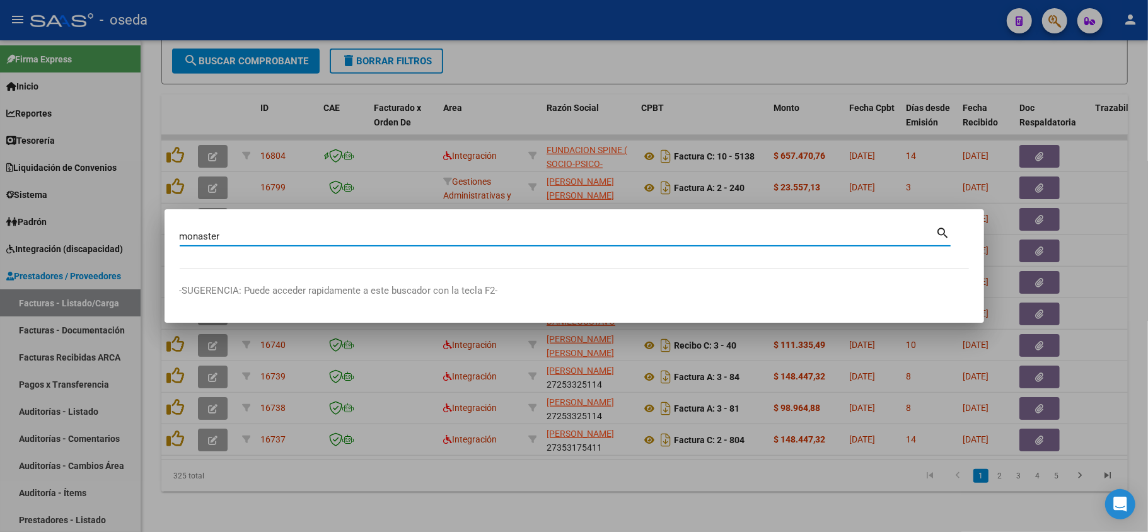
type input "monaster"
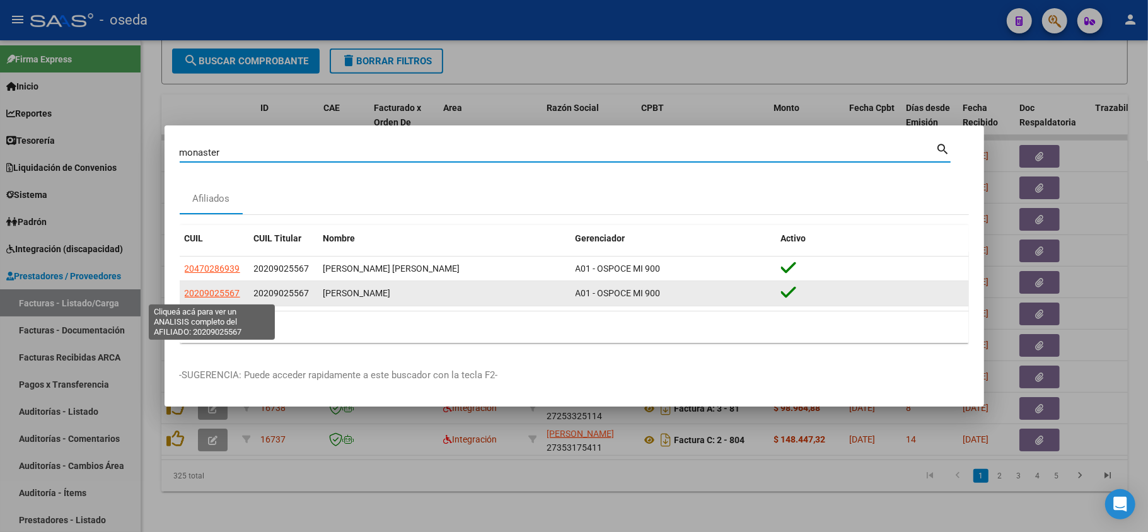
click at [216, 295] on span "20209025567" at bounding box center [212, 293] width 55 height 10
type textarea "20209025567"
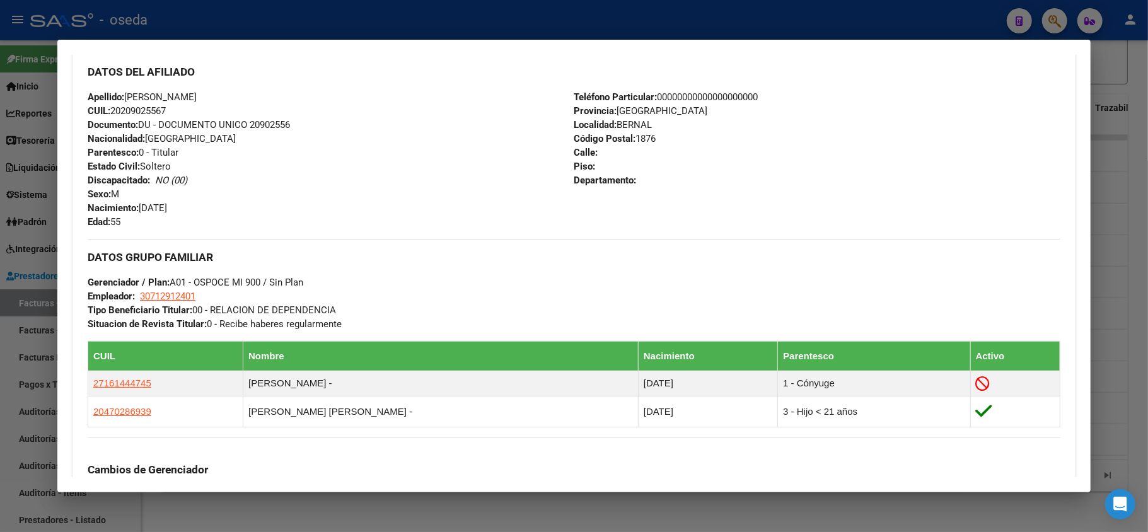
scroll to position [336, 0]
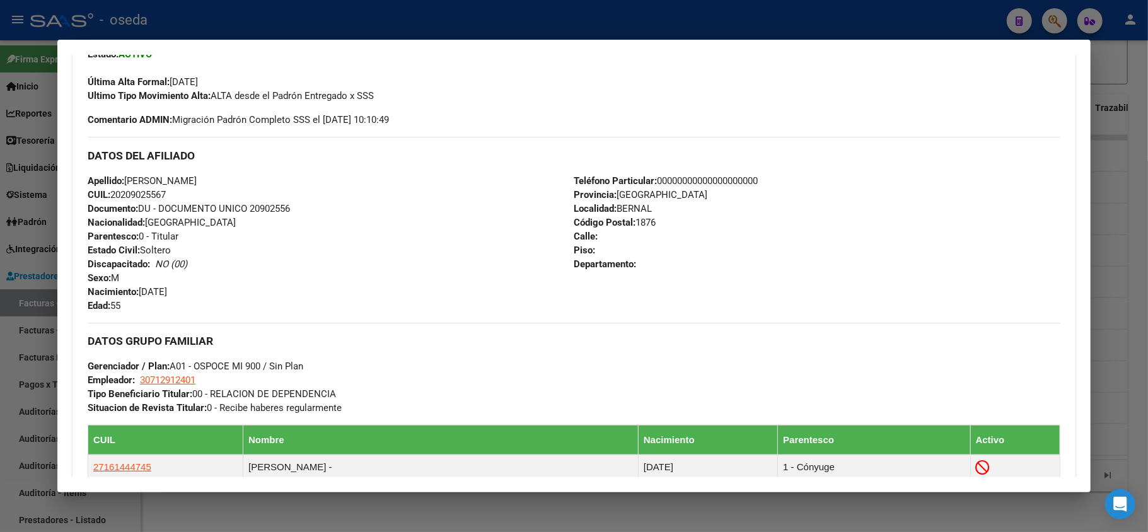
click at [0, 306] on div at bounding box center [574, 266] width 1148 height 532
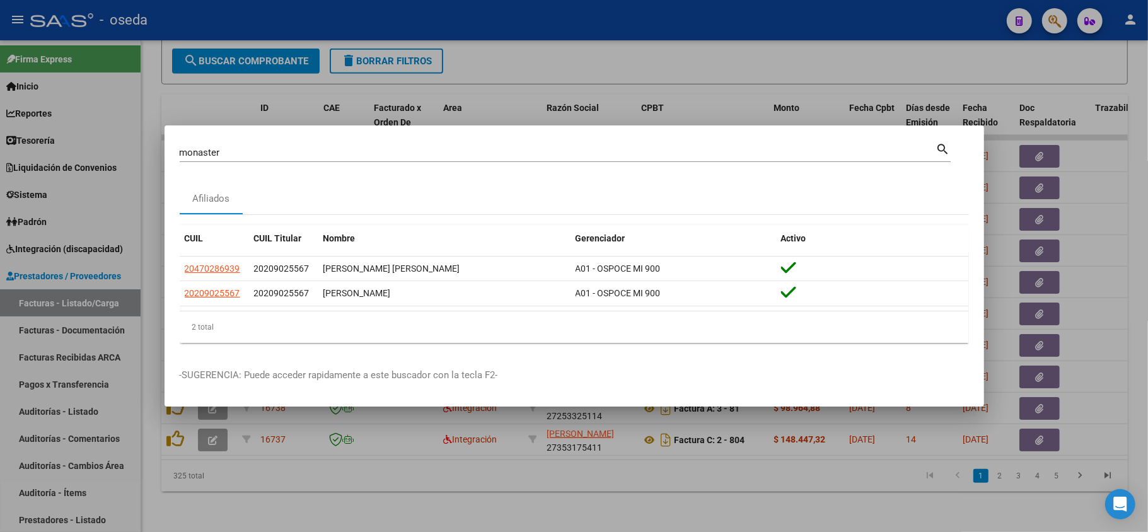
click at [1, 305] on div at bounding box center [574, 266] width 1148 height 532
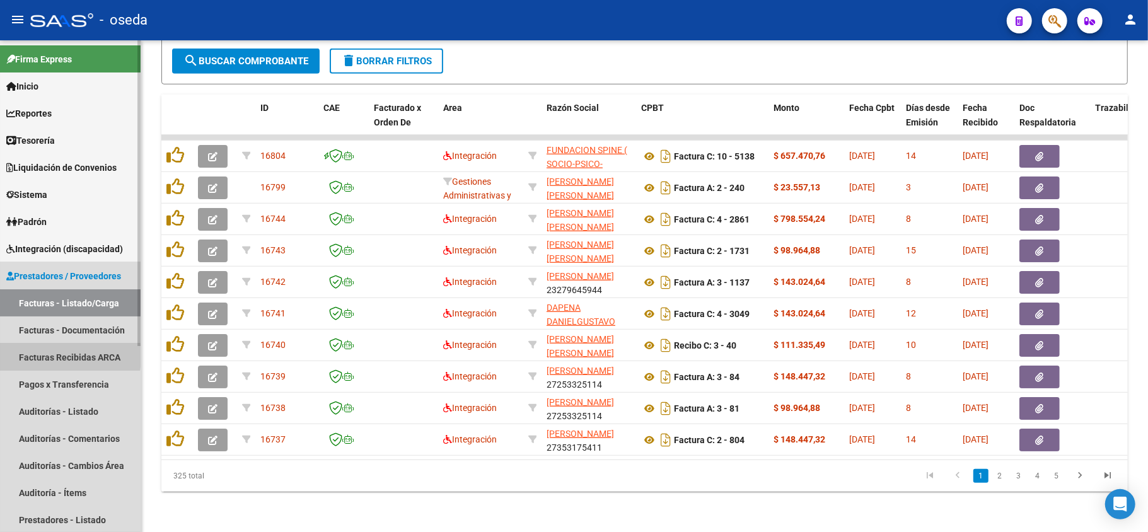
click at [36, 356] on link "Facturas Recibidas ARCA" at bounding box center [70, 357] width 141 height 27
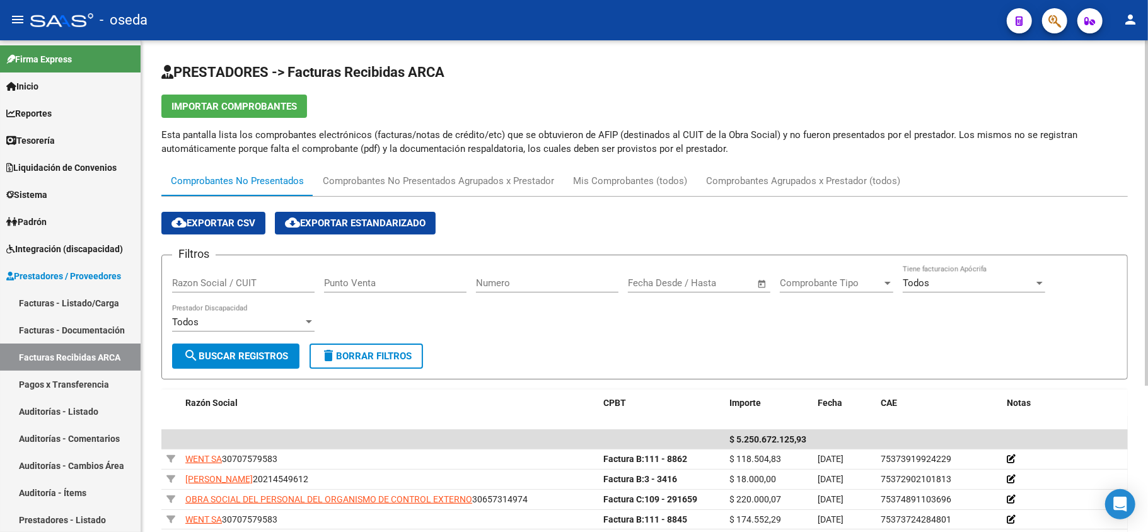
scroll to position [168, 0]
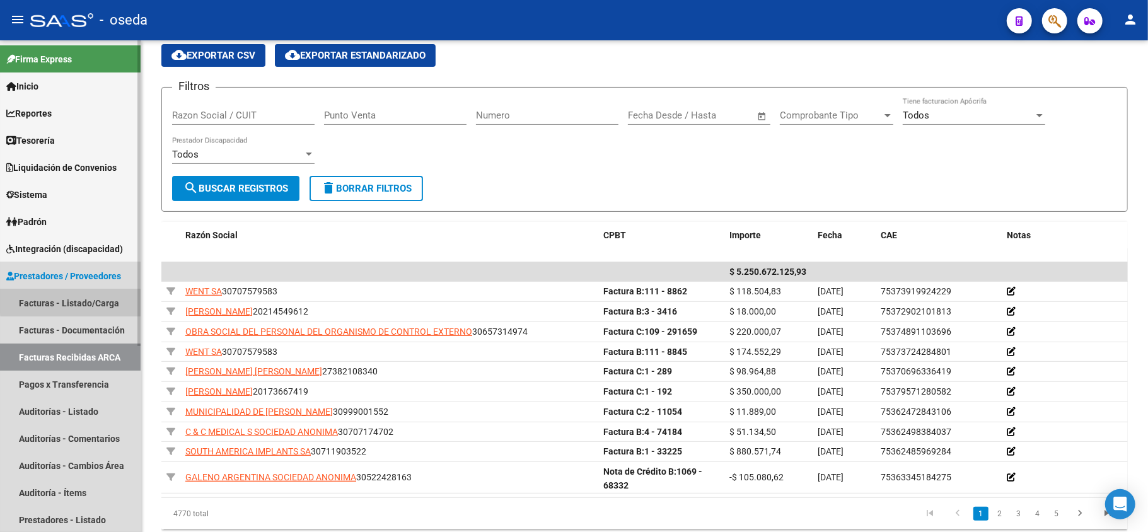
click at [84, 301] on link "Facturas - Listado/Carga" at bounding box center [70, 302] width 141 height 27
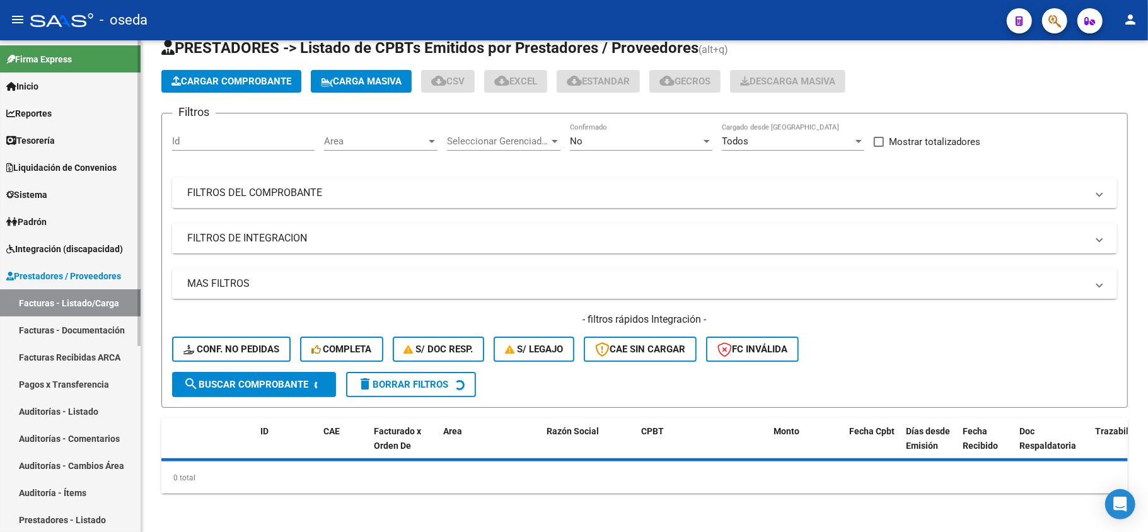
scroll to position [168, 0]
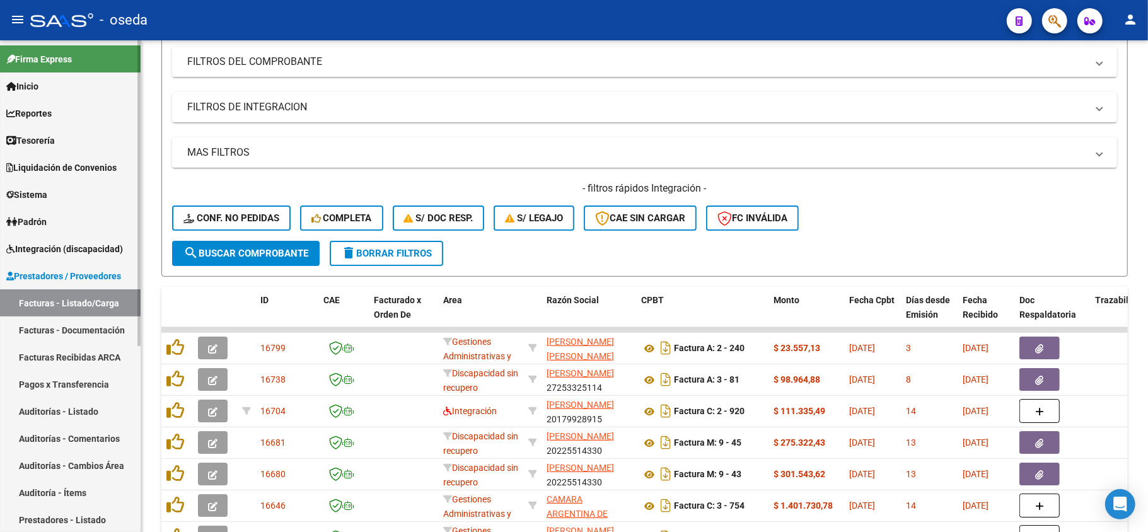
click at [73, 272] on span "Prestadores / Proveedores" at bounding box center [63, 276] width 115 height 14
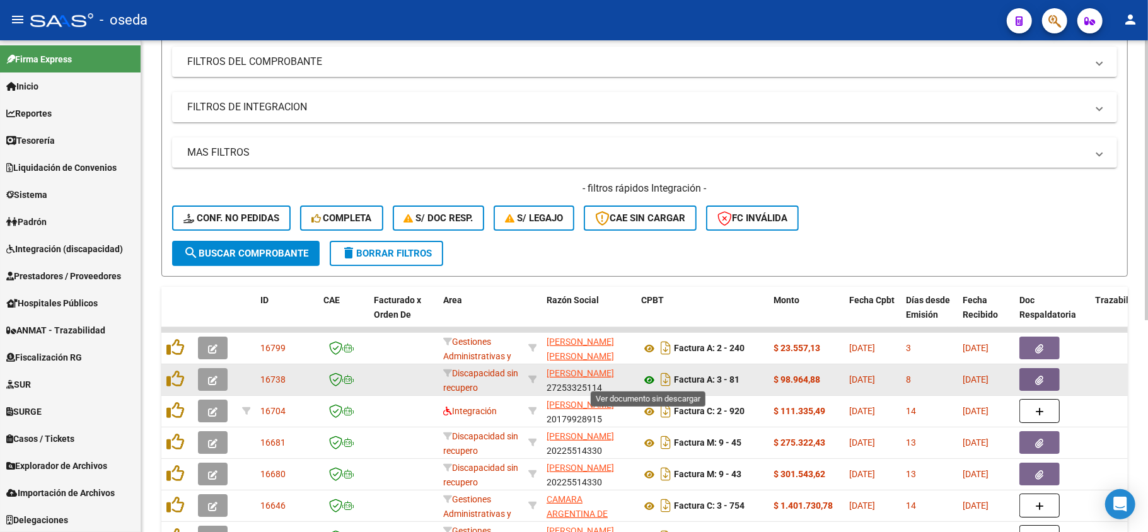
click at [646, 375] on icon at bounding box center [649, 380] width 16 height 15
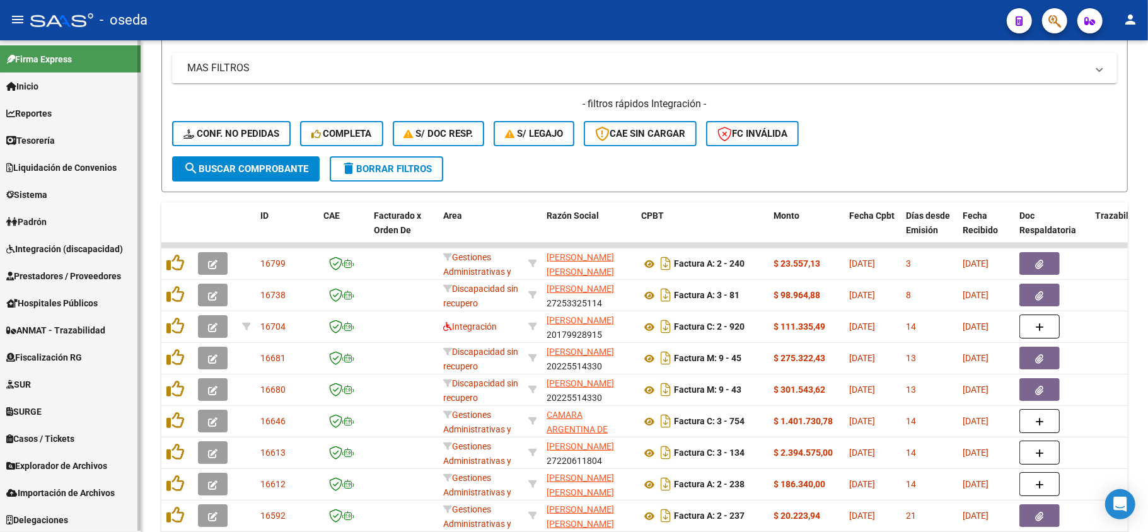
scroll to position [1, 0]
click at [53, 274] on span "Prestadores / Proveedores" at bounding box center [63, 275] width 115 height 14
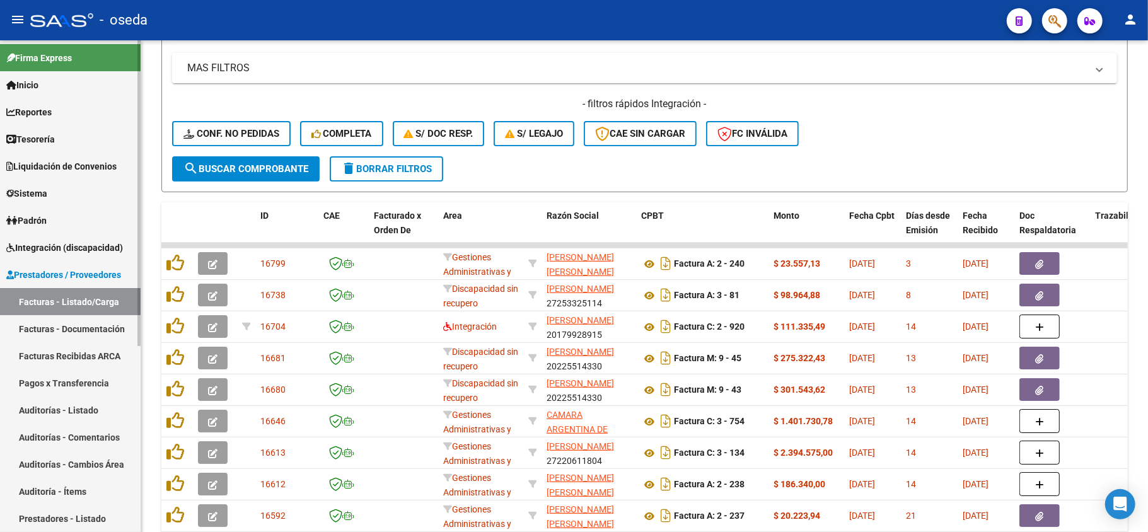
click at [46, 299] on link "Facturas - Listado/Carga" at bounding box center [70, 301] width 141 height 27
click at [38, 352] on link "Facturas Recibidas ARCA" at bounding box center [70, 355] width 141 height 27
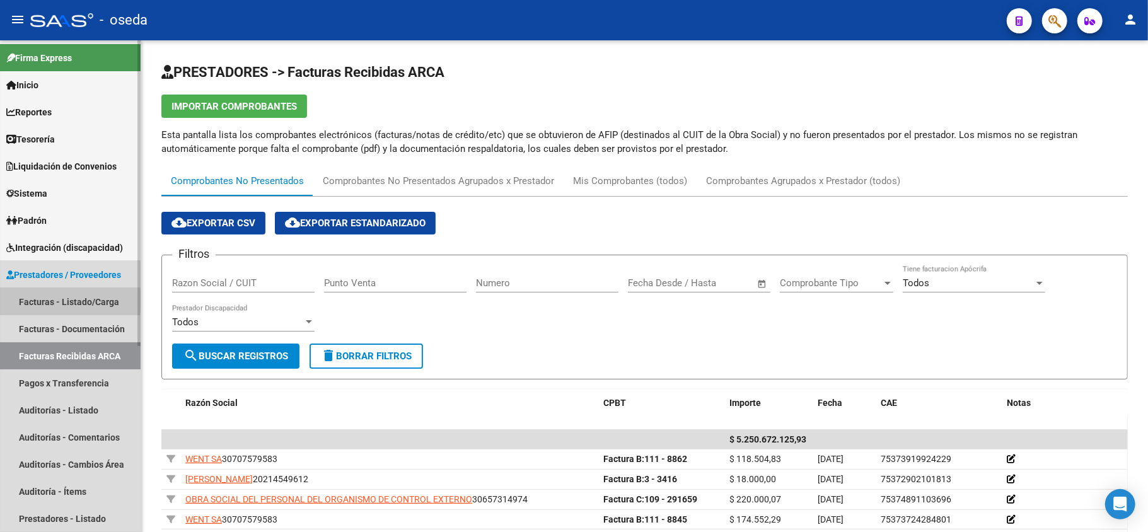
click at [47, 300] on link "Facturas - Listado/Carga" at bounding box center [70, 301] width 141 height 27
